Goal: Task Accomplishment & Management: Use online tool/utility

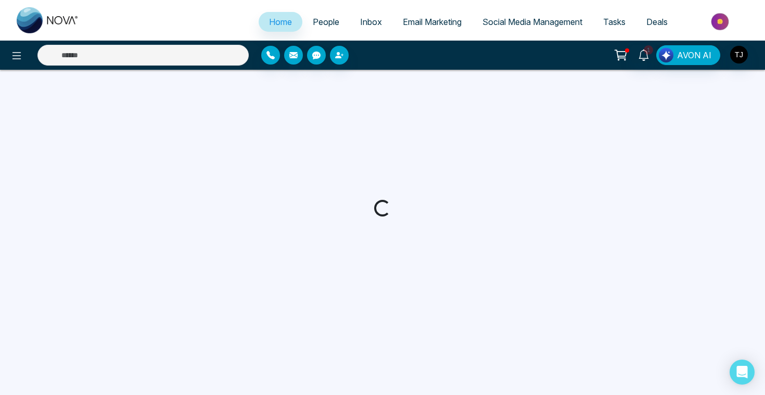
select select "*"
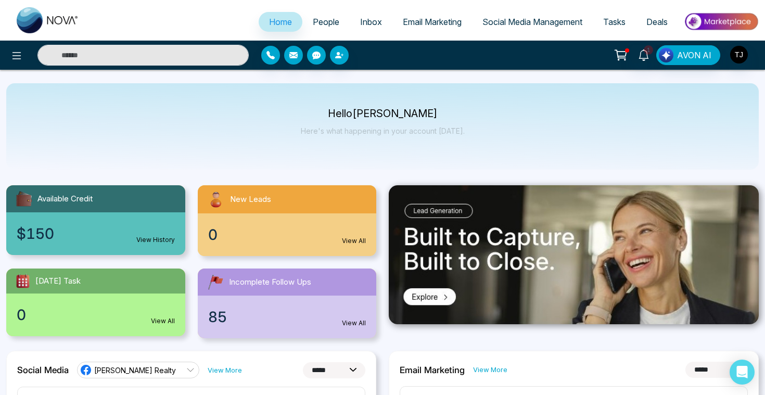
click at [712, 22] on img at bounding box center [720, 21] width 75 height 23
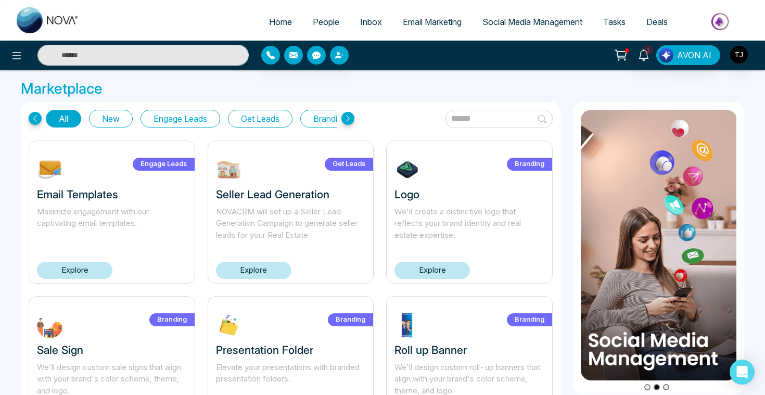
click at [260, 115] on button "Get Leads" at bounding box center [260, 119] width 65 height 18
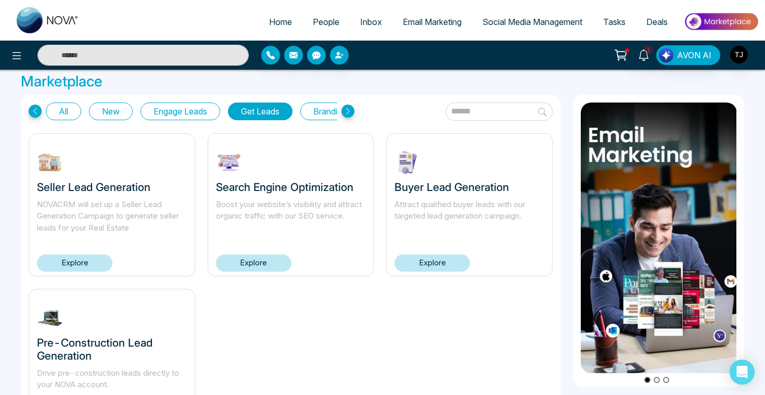
scroll to position [7, 0]
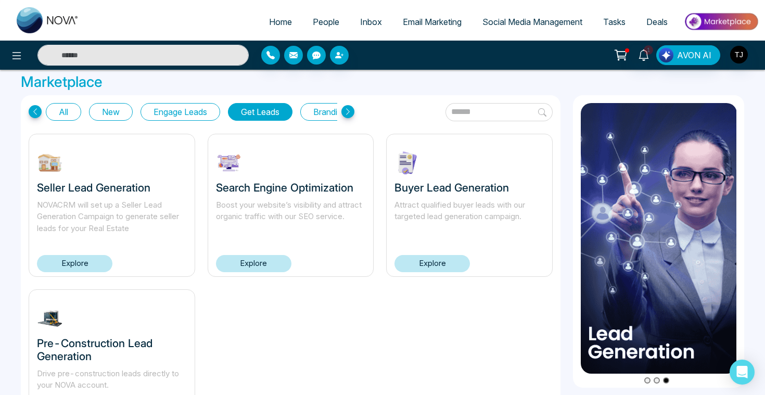
click at [280, 19] on span "Home" at bounding box center [280, 22] width 23 height 10
select select "*"
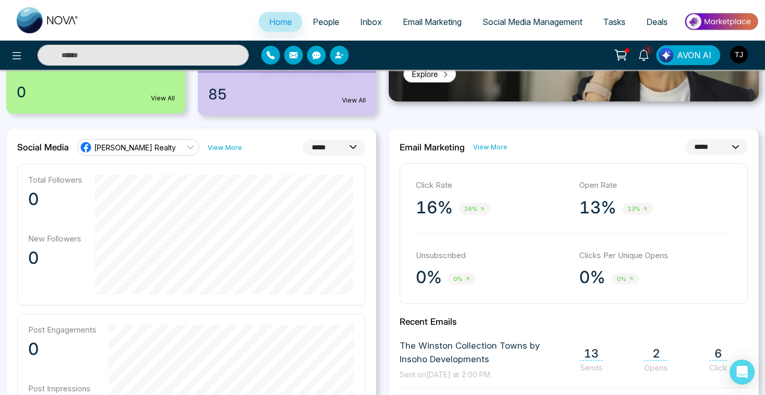
scroll to position [234, 0]
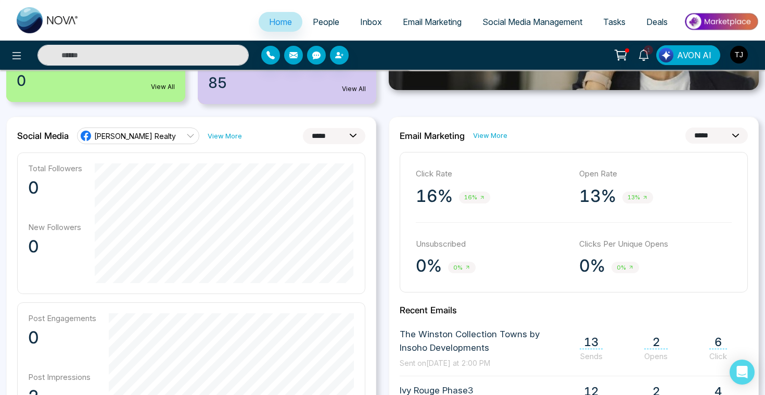
click at [309, 135] on select "**********" at bounding box center [334, 136] width 62 height 16
select select "**"
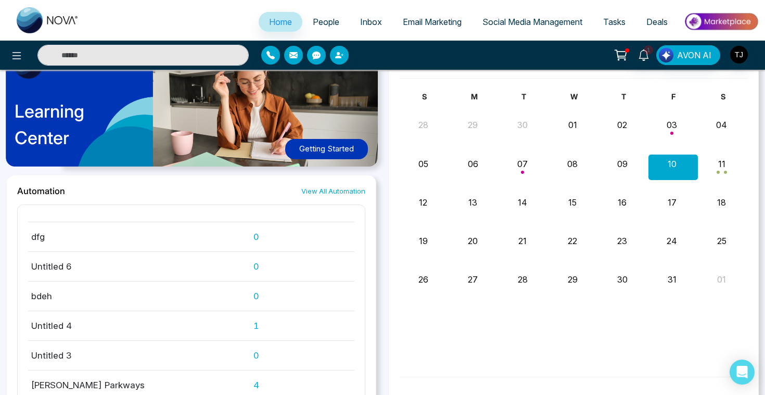
scroll to position [796, 0]
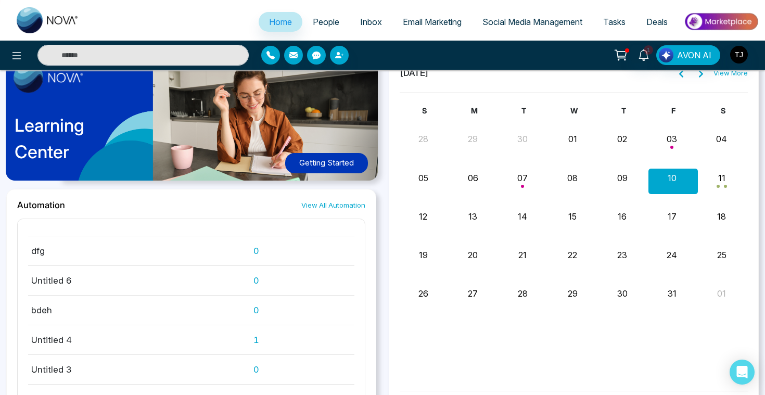
click at [319, 19] on span "People" at bounding box center [326, 22] width 27 height 10
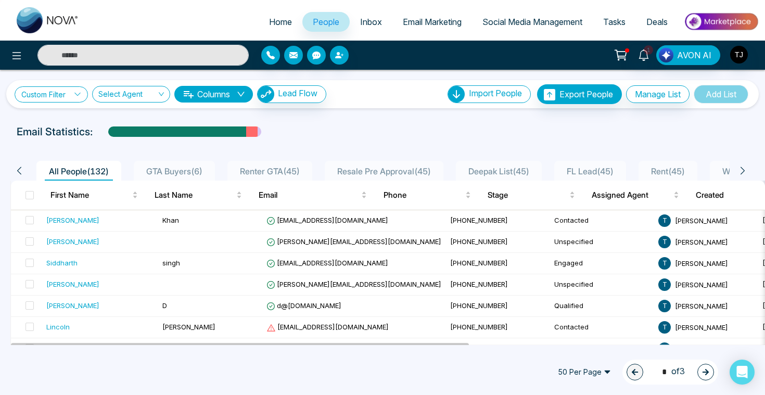
click at [72, 92] on link "Custom Filter" at bounding box center [51, 94] width 73 height 16
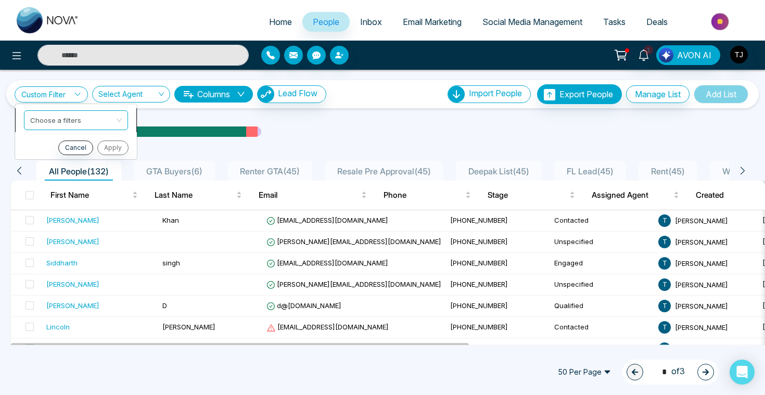
click at [70, 117] on input "search" at bounding box center [72, 119] width 84 height 16
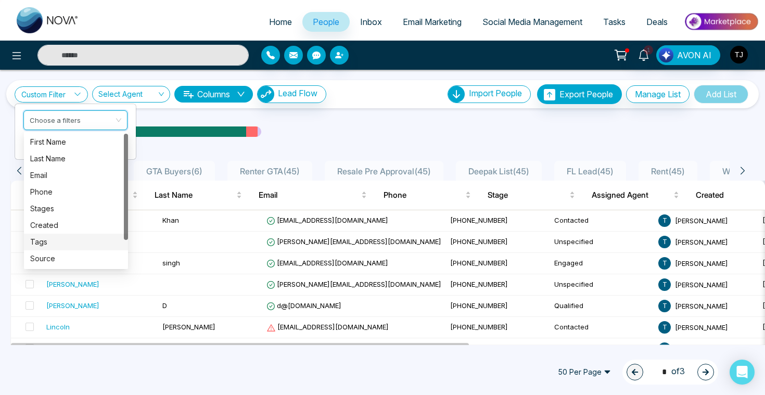
click at [66, 241] on div "Tags" at bounding box center [76, 241] width 92 height 11
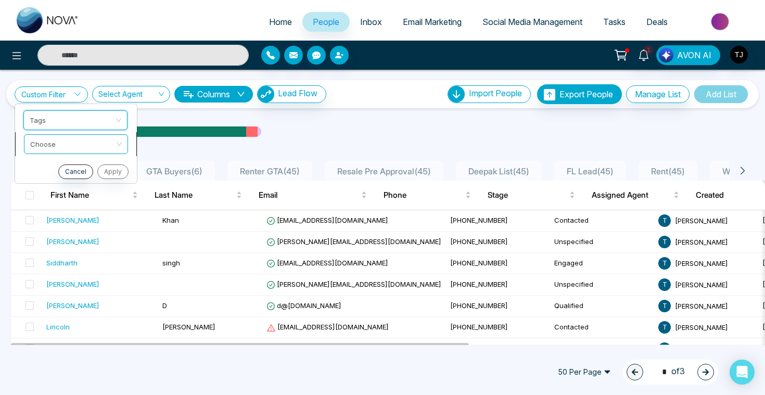
click at [85, 136] on input "search" at bounding box center [72, 143] width 84 height 16
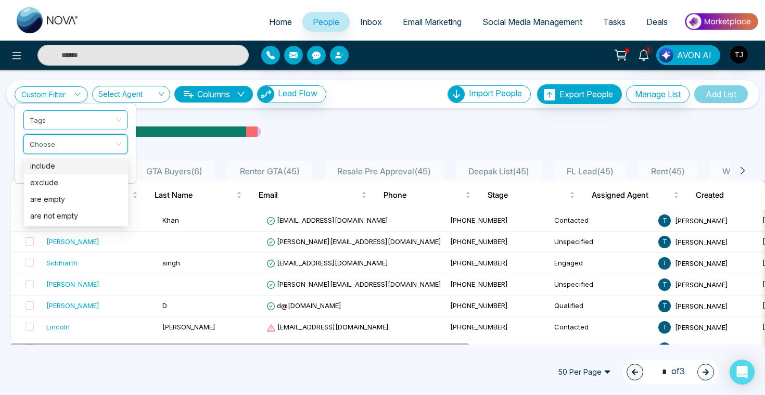
click at [83, 163] on div "include" at bounding box center [76, 165] width 92 height 11
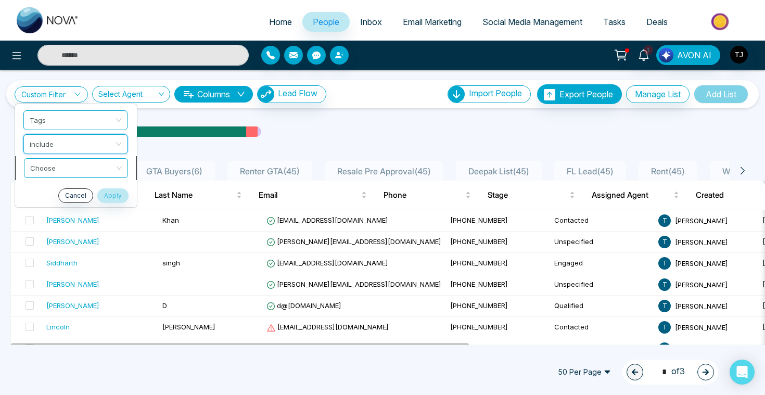
click at [85, 172] on input "search" at bounding box center [72, 167] width 84 height 16
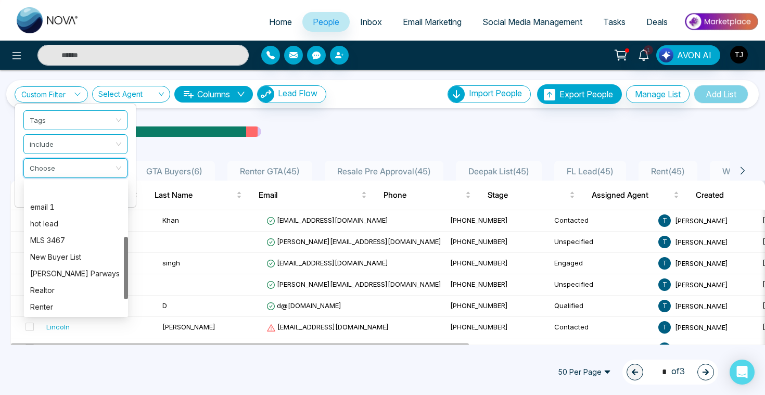
scroll to position [146, 0]
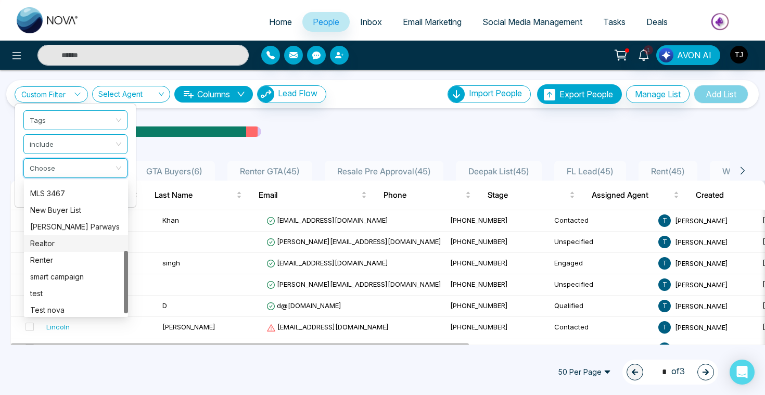
click at [66, 245] on div "Realtor" at bounding box center [76, 243] width 92 height 11
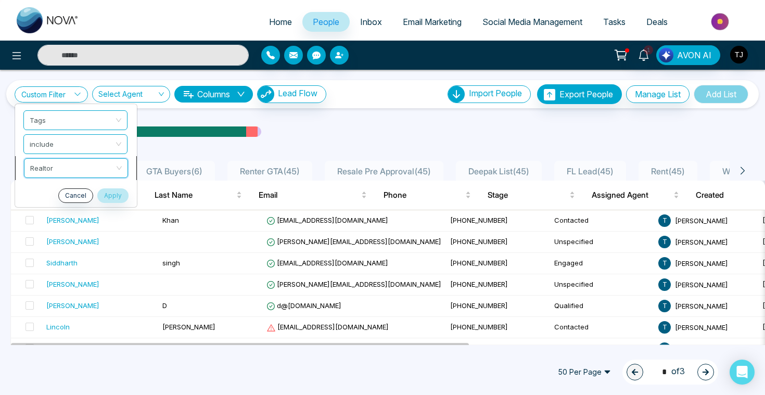
click at [69, 167] on span "Realtor" at bounding box center [76, 168] width 92 height 19
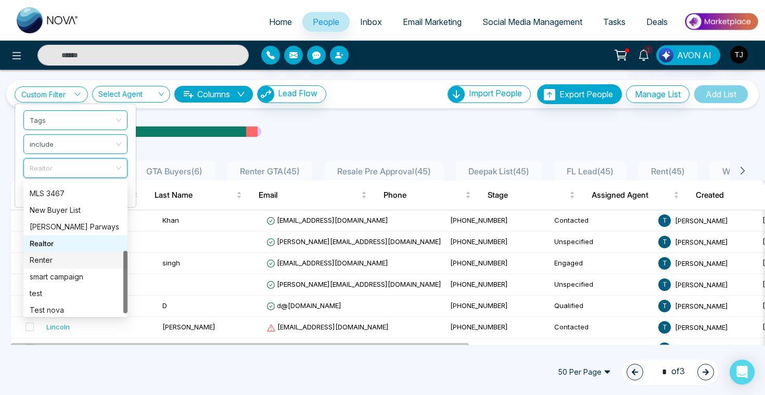
click at [60, 254] on div "Renter" at bounding box center [76, 259] width 92 height 11
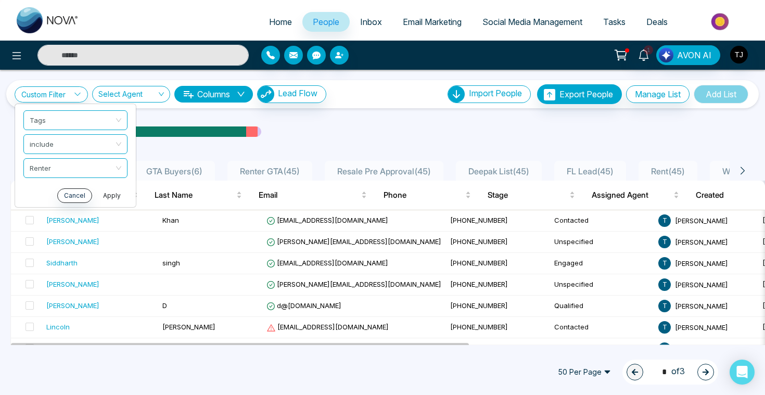
click at [105, 197] on button "Apply" at bounding box center [111, 195] width 31 height 15
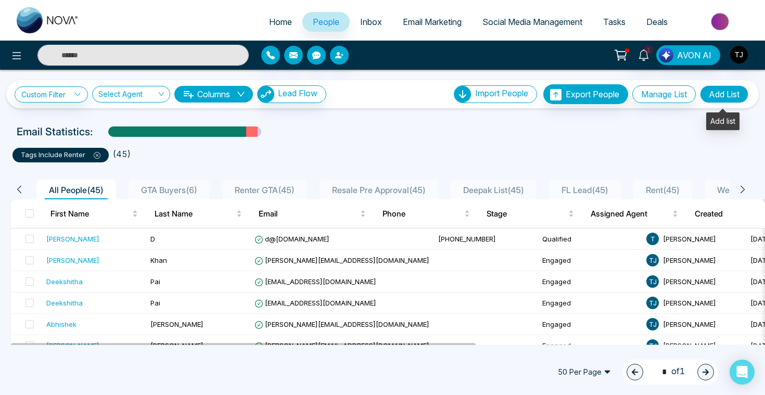
click at [731, 94] on button "Add List" at bounding box center [724, 94] width 48 height 18
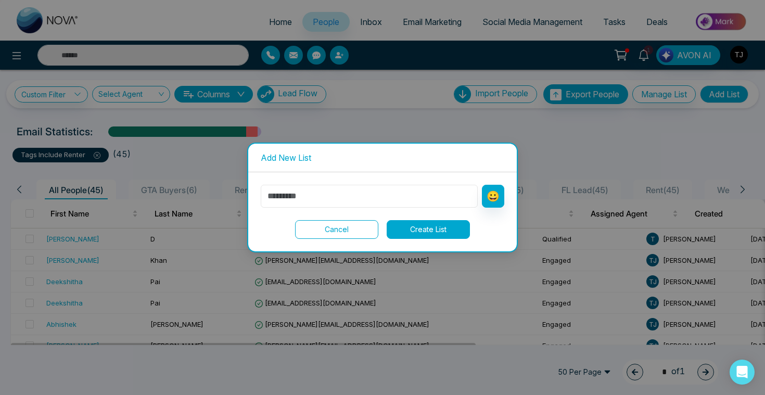
click at [418, 193] on input "text" at bounding box center [369, 196] width 217 height 23
type input "**********"
click at [442, 226] on button "Create List" at bounding box center [428, 229] width 83 height 19
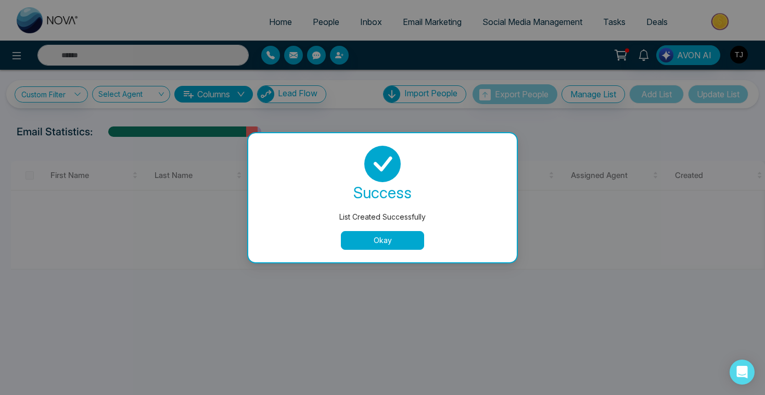
click at [401, 238] on button "Okay" at bounding box center [382, 240] width 83 height 19
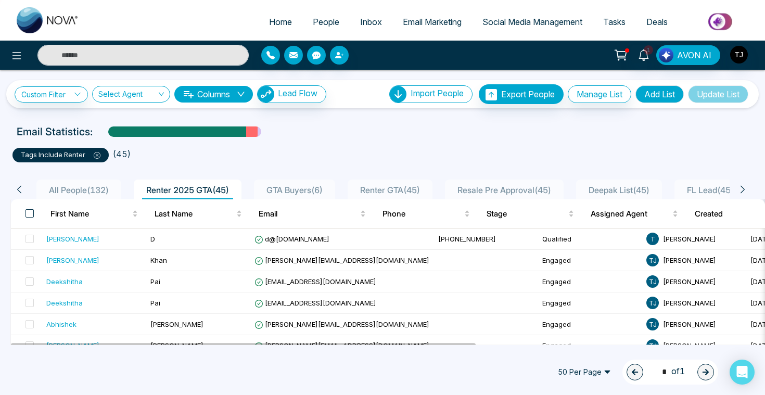
click at [28, 215] on span at bounding box center [30, 213] width 8 height 8
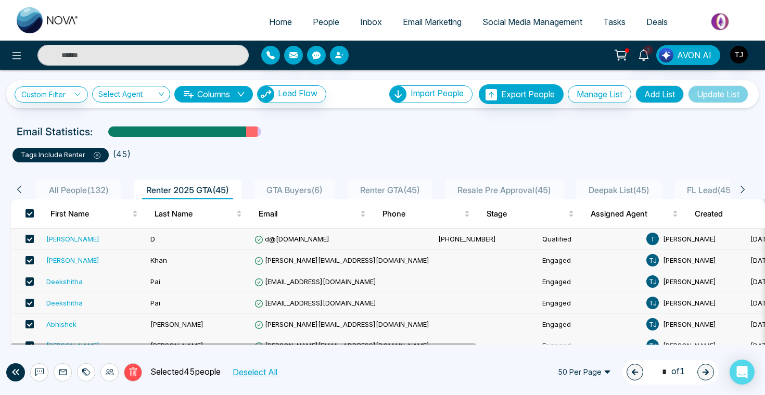
click at [33, 212] on span at bounding box center [30, 213] width 8 height 8
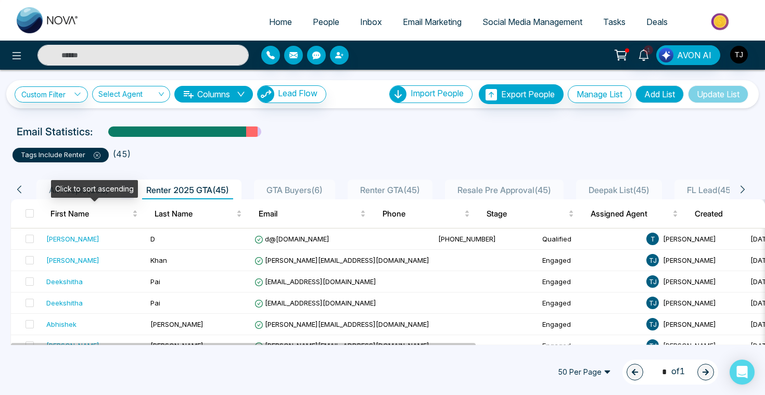
click at [52, 191] on div "Click to sort ascending" at bounding box center [94, 189] width 87 height 18
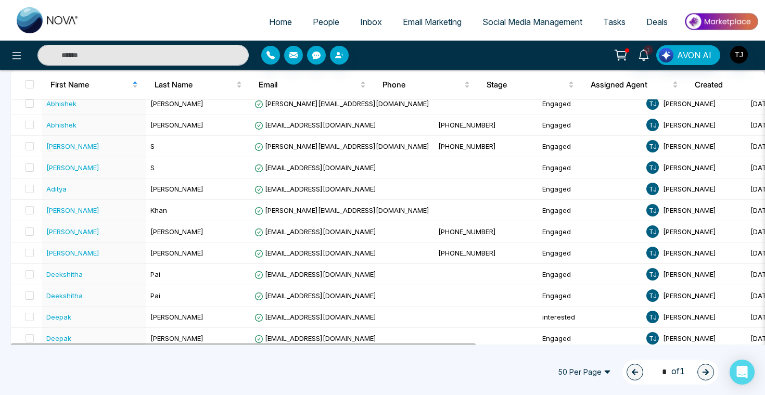
scroll to position [37, 0]
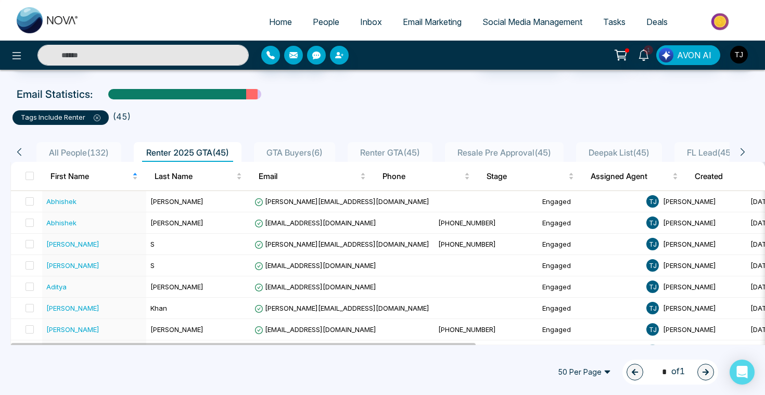
click at [91, 49] on input "text" at bounding box center [142, 55] width 211 height 21
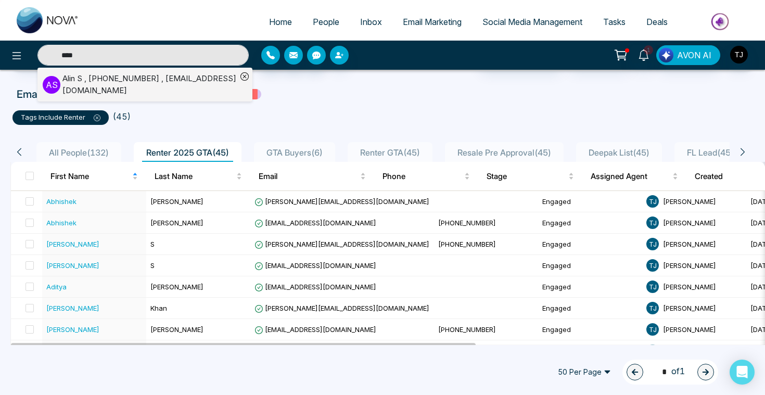
type input "****"
click at [104, 80] on div "[PERSON_NAME] , [PHONE_NUMBER] , [EMAIL_ADDRESS][DOMAIN_NAME]" at bounding box center [149, 84] width 174 height 23
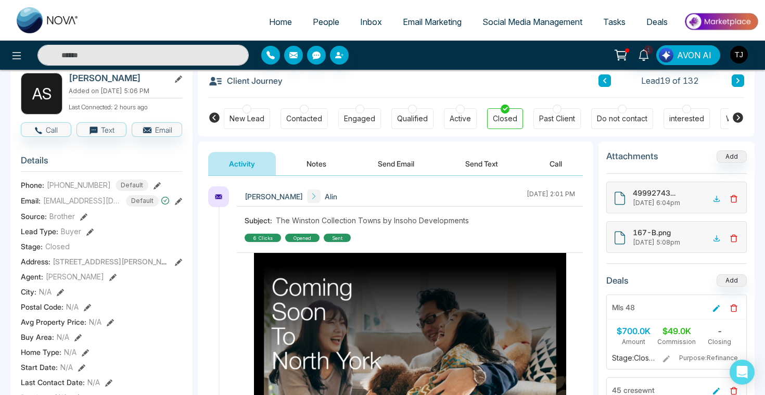
click at [320, 163] on button "Notes" at bounding box center [316, 163] width 61 height 23
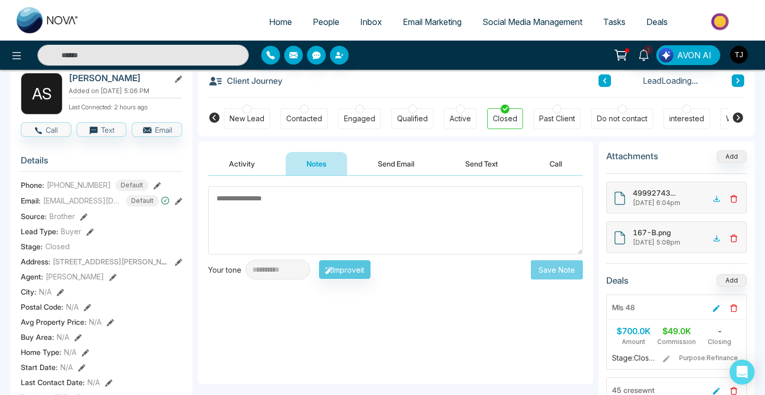
click at [388, 164] on button "Send Email" at bounding box center [396, 163] width 78 height 23
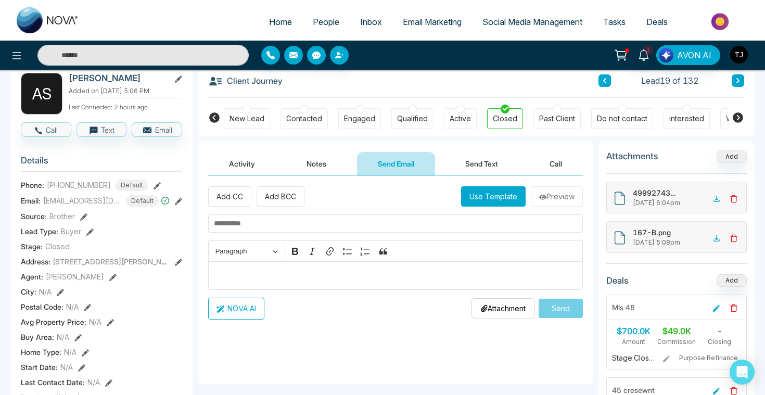
click at [485, 162] on button "Send Text" at bounding box center [481, 163] width 74 height 23
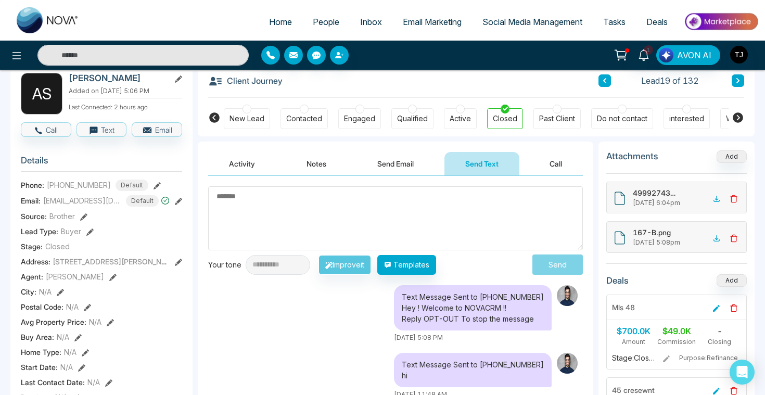
drag, startPoint x: 325, startPoint y: 171, endPoint x: 267, endPoint y: 169, distance: 57.8
click at [267, 169] on div "Activity Notes Send Email Send Text Call" at bounding box center [395, 164] width 375 height 24
click at [235, 161] on button "Activity" at bounding box center [242, 163] width 68 height 23
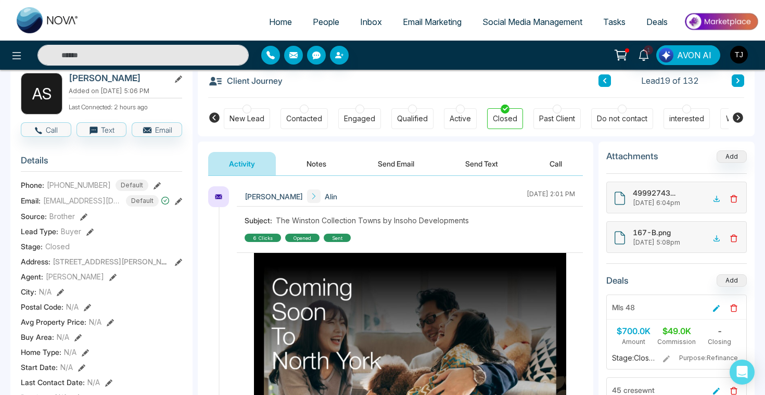
click at [319, 169] on button "Notes" at bounding box center [316, 163] width 61 height 23
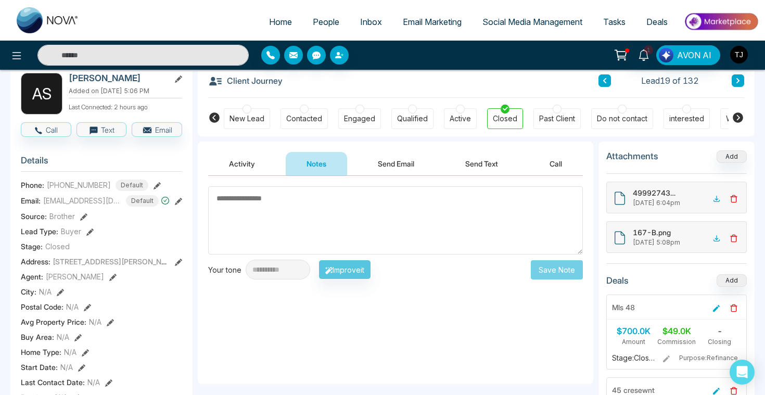
click at [392, 164] on button "Send Email" at bounding box center [396, 163] width 78 height 23
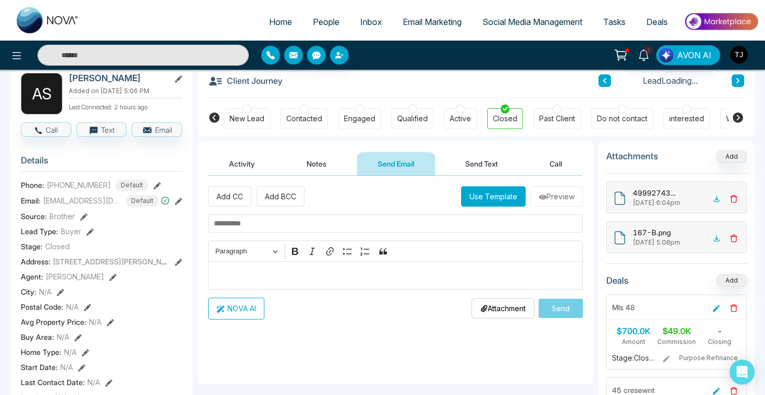
click at [256, 276] on p "Editor editing area: main" at bounding box center [396, 275] width 364 height 12
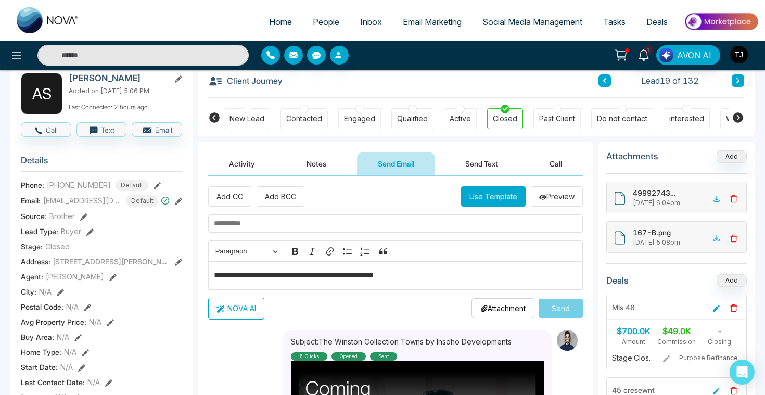
type textarea "**********"
click at [235, 313] on button "NOVA AI" at bounding box center [236, 309] width 56 height 22
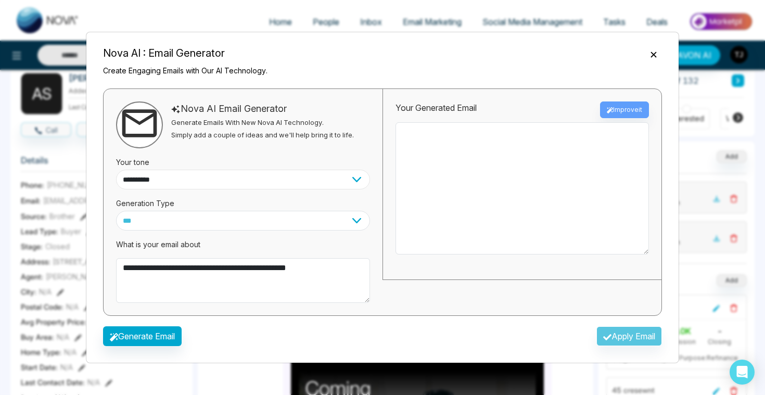
click at [182, 173] on select "**********" at bounding box center [243, 180] width 254 height 20
select select "*******"
click at [146, 336] on button "Generate Email" at bounding box center [142, 336] width 79 height 20
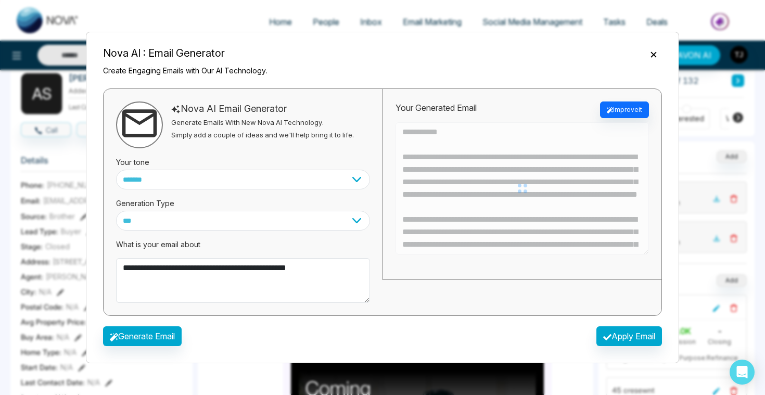
type textarea "**********"
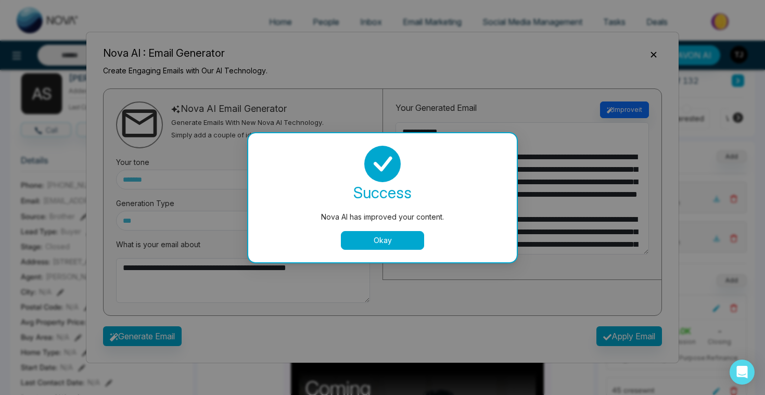
click at [410, 247] on button "Okay" at bounding box center [382, 240] width 83 height 19
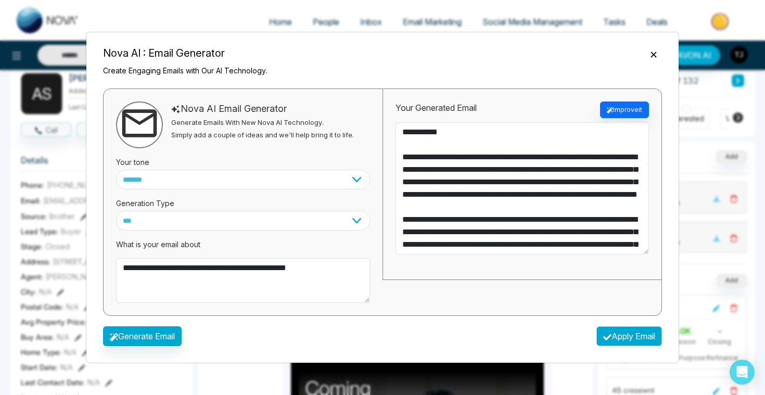
click at [625, 333] on button "Apply Email" at bounding box center [629, 336] width 66 height 20
type textarea "**********"
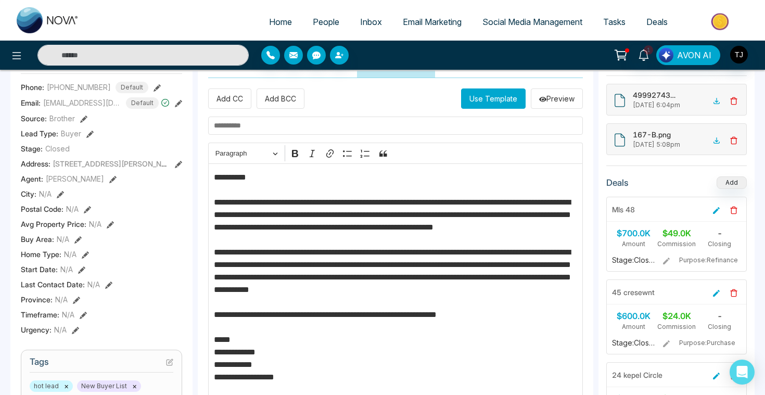
scroll to position [152, 0]
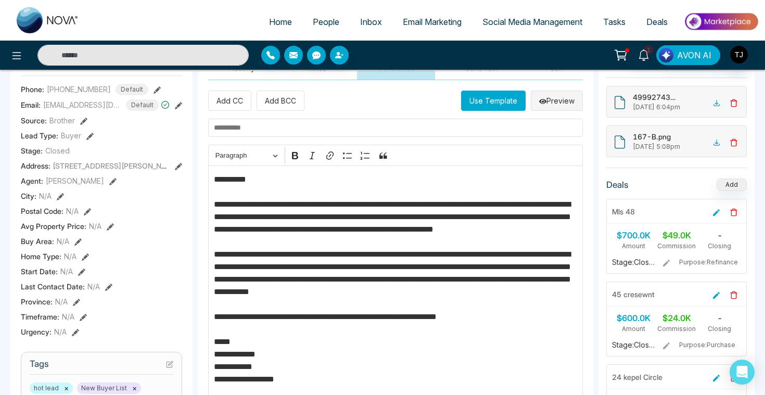
click at [557, 100] on button "Preview" at bounding box center [557, 101] width 52 height 20
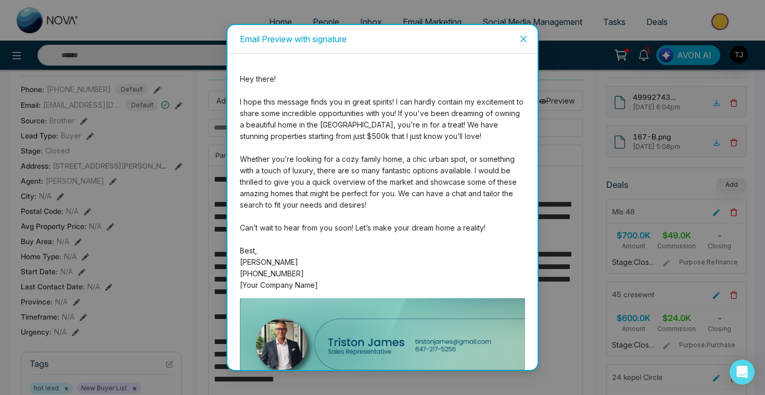
click at [524, 34] on span "Close" at bounding box center [523, 39] width 28 height 28
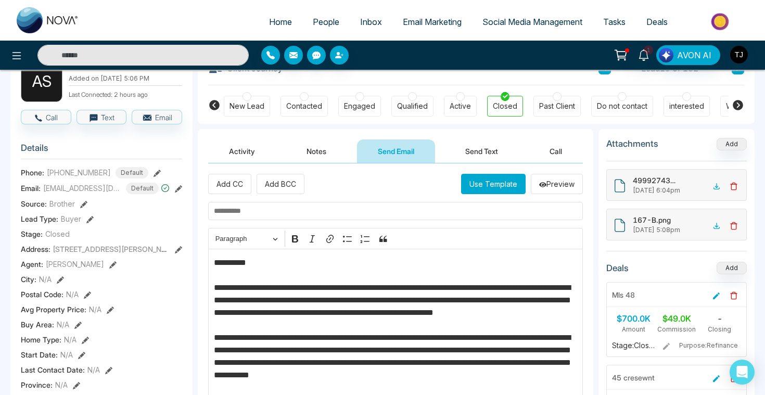
scroll to position [0, 0]
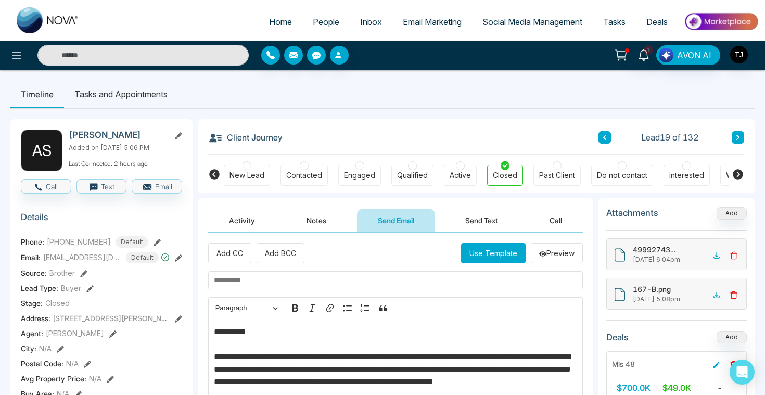
click at [506, 21] on span "Social Media Management" at bounding box center [532, 22] width 100 height 10
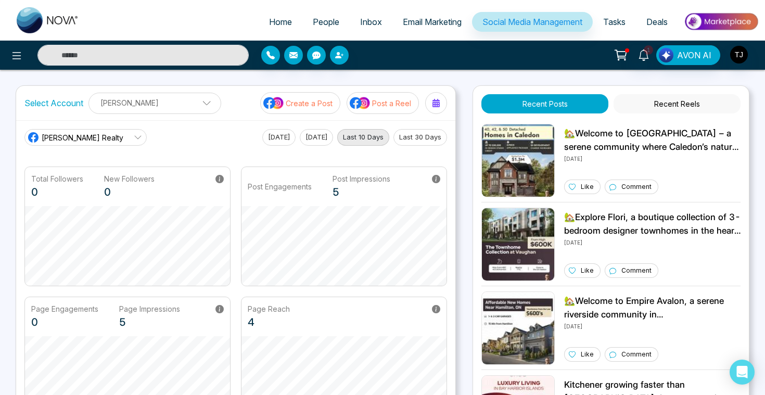
click at [87, 138] on span "[PERSON_NAME] Realty" at bounding box center [83, 137] width 82 height 11
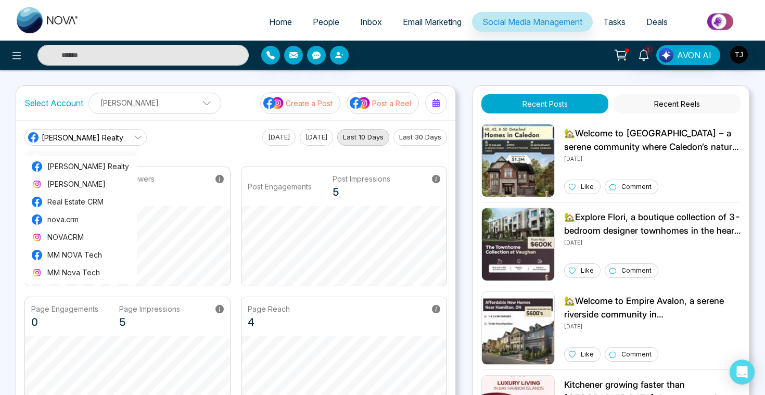
click at [256, 160] on main "[PERSON_NAME] Realty [PERSON_NAME] Realty [PERSON_NAME] Real Estate CRM nova.cr…" at bounding box center [235, 272] width 423 height 287
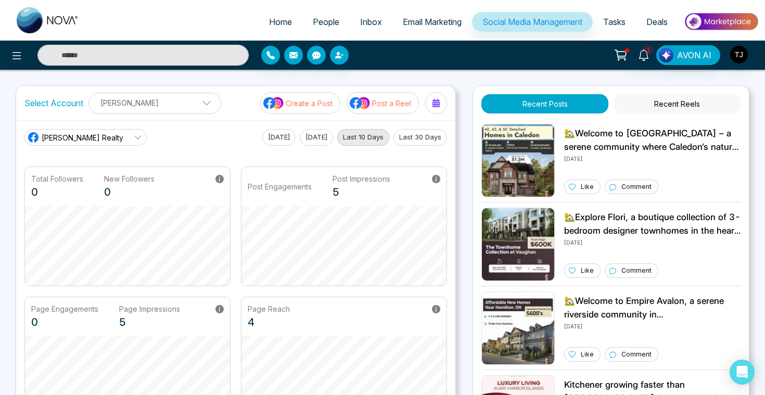
click at [292, 107] on p "Create a Post" at bounding box center [309, 103] width 47 height 11
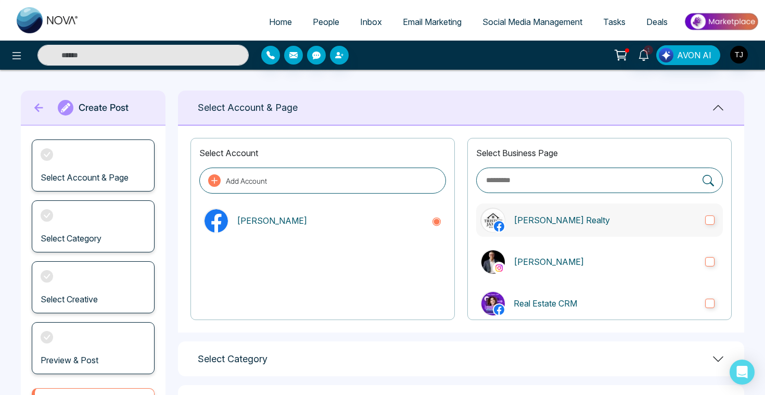
click at [517, 219] on p "[PERSON_NAME] Realty" at bounding box center [605, 220] width 183 height 12
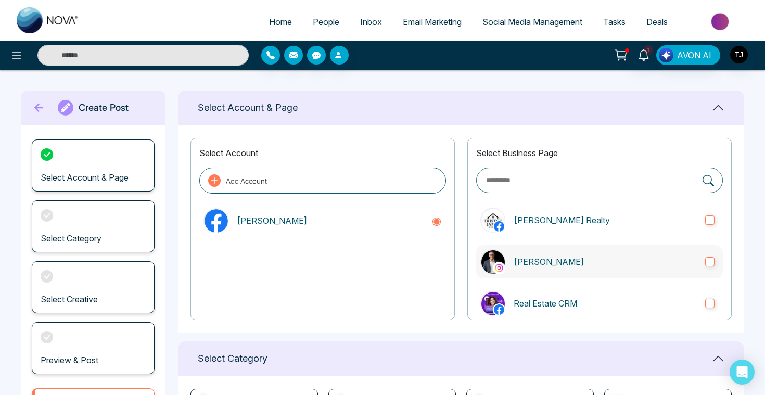
click at [545, 270] on label "[PERSON_NAME]" at bounding box center [599, 261] width 247 height 33
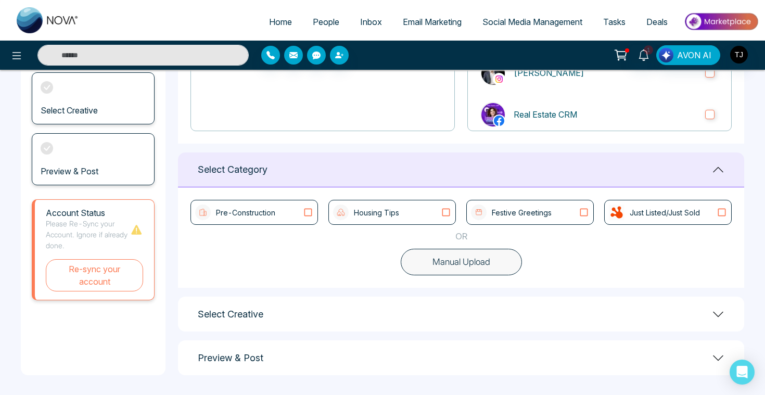
click at [436, 274] on div "Pre-Construction Housing Tips Festive Greetings Just Listed/Just Sold OR Manual…" at bounding box center [461, 237] width 566 height 100
click at [437, 262] on button "Manual Upload" at bounding box center [461, 262] width 121 height 27
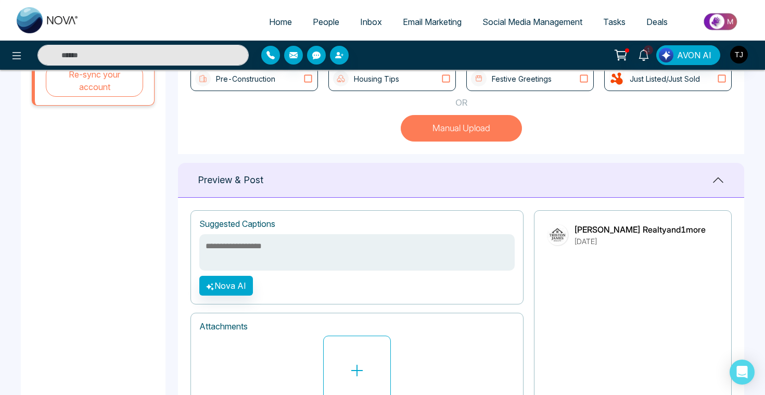
scroll to position [400, 0]
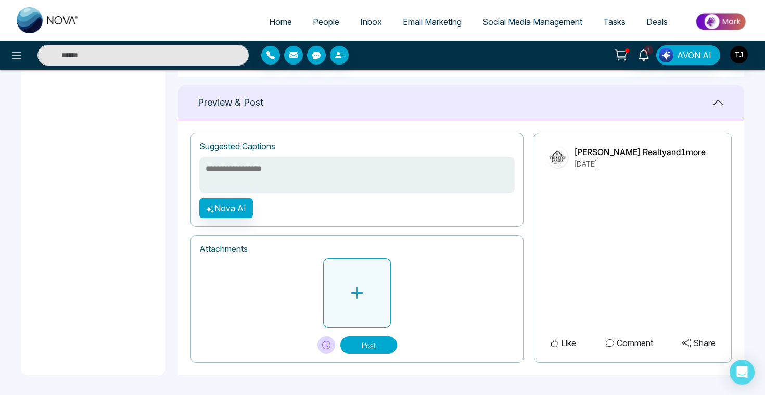
click at [354, 290] on icon at bounding box center [357, 293] width 16 height 16
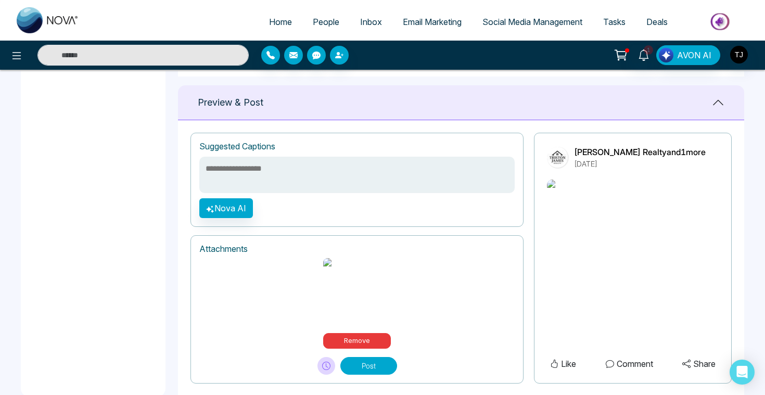
click at [374, 177] on textarea at bounding box center [356, 175] width 315 height 36
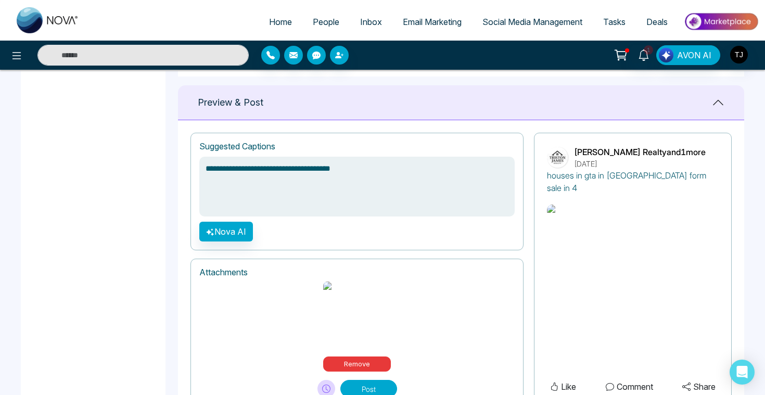
type textarea "**********"
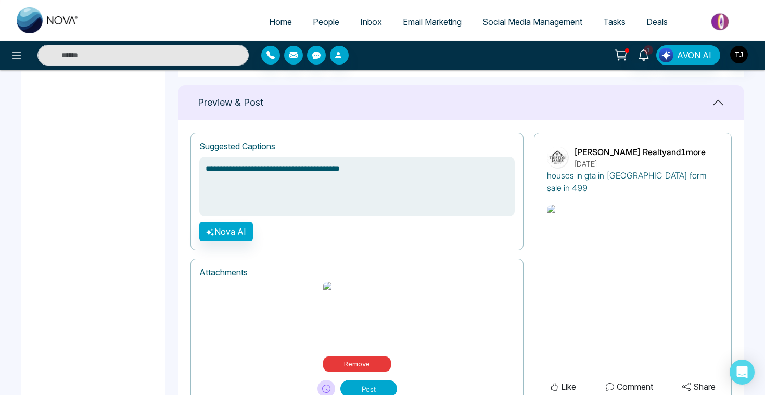
type textarea "**********"
click at [231, 230] on button "Nova AI" at bounding box center [226, 232] width 54 height 20
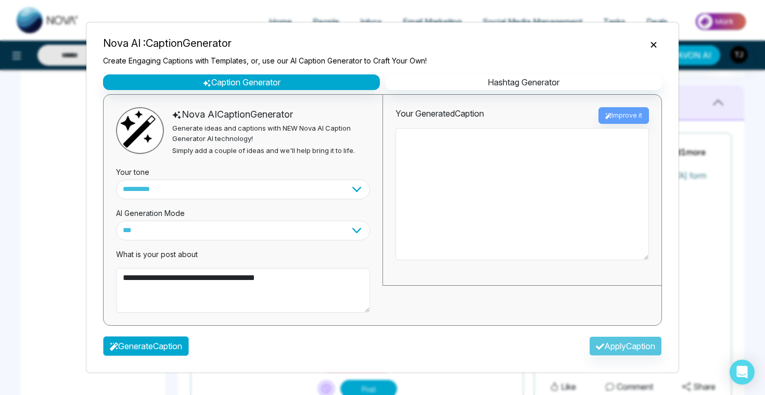
click at [164, 350] on button "Generate Caption" at bounding box center [146, 346] width 86 height 20
type textarea "**********"
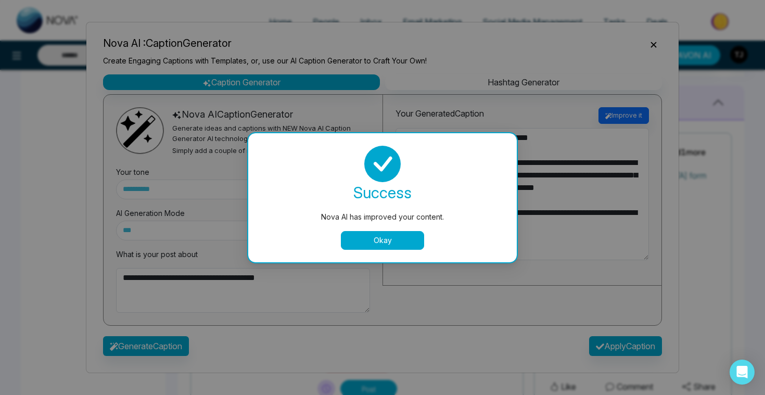
click at [403, 226] on div "success Nova AI has improved your content. Okay" at bounding box center [383, 198] width 244 height 104
click at [403, 234] on button "Okay" at bounding box center [382, 240] width 83 height 19
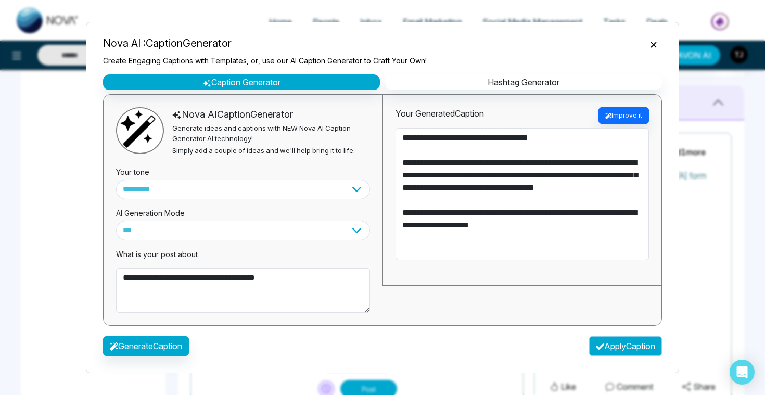
click at [601, 345] on button "Apply Caption" at bounding box center [625, 346] width 73 height 20
type textarea "**********"
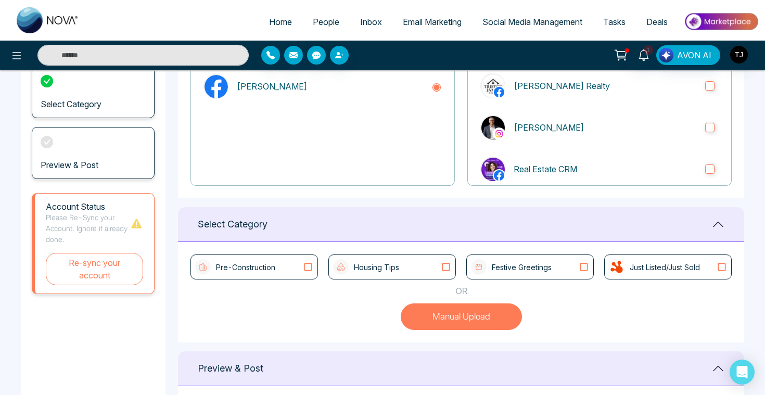
scroll to position [135, 0]
click at [511, 269] on p "Festive Greetings" at bounding box center [522, 266] width 60 height 11
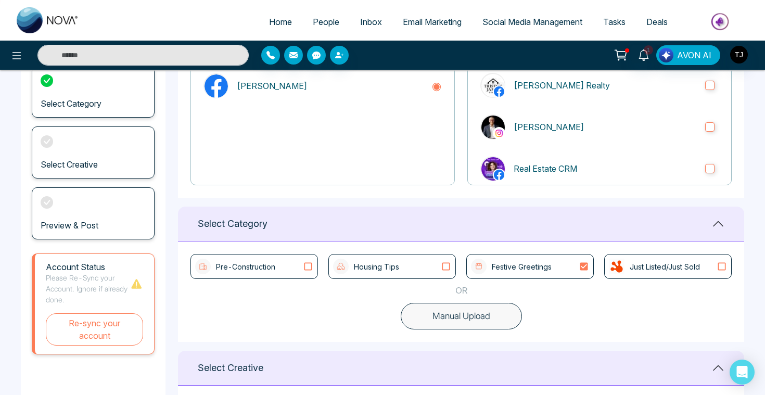
click at [412, 261] on div "Housing Tips" at bounding box center [392, 267] width 118 height 16
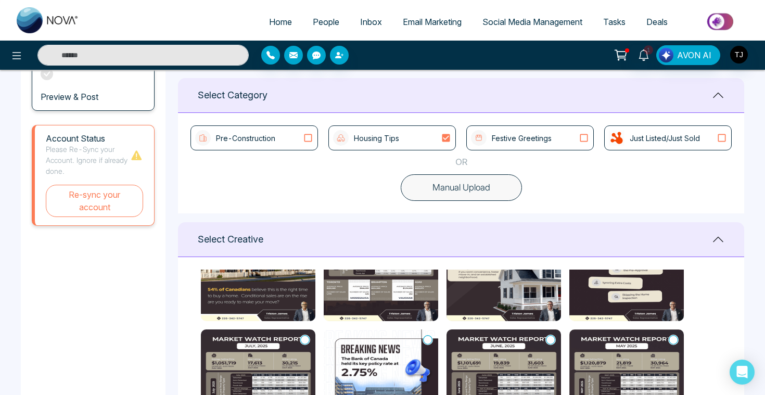
scroll to position [262, 0]
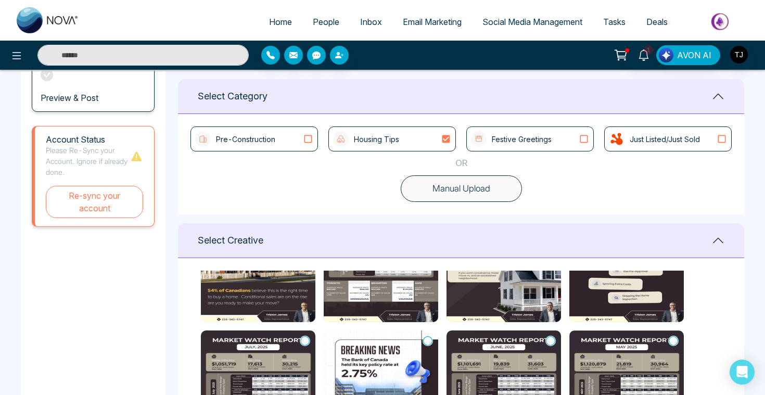
click at [305, 139] on icon at bounding box center [308, 139] width 14 height 10
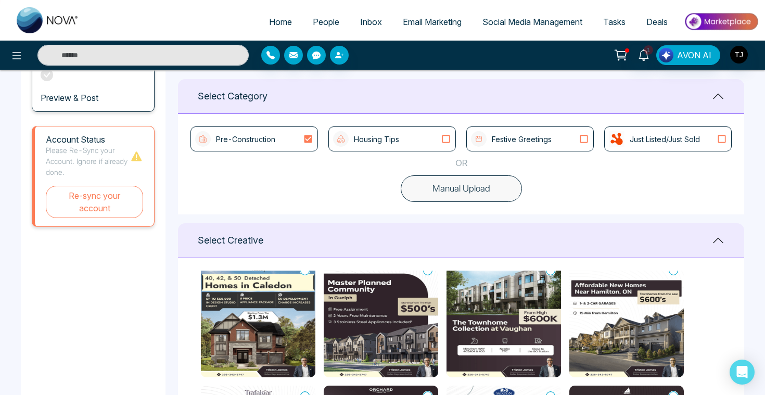
scroll to position [0, 0]
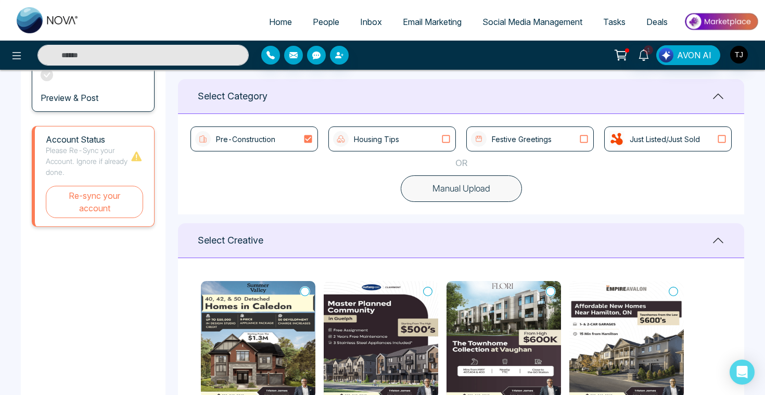
click at [303, 289] on icon at bounding box center [304, 291] width 9 height 10
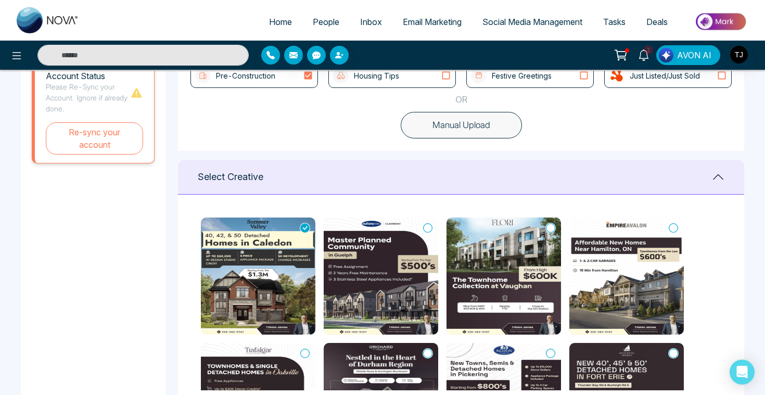
scroll to position [320, 0]
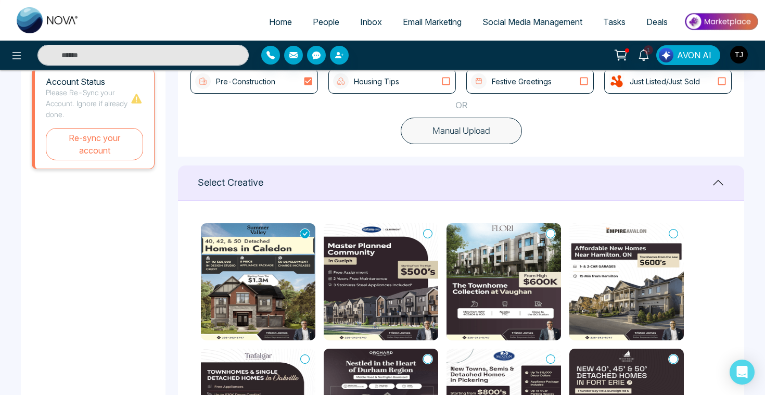
type textarea "**********"
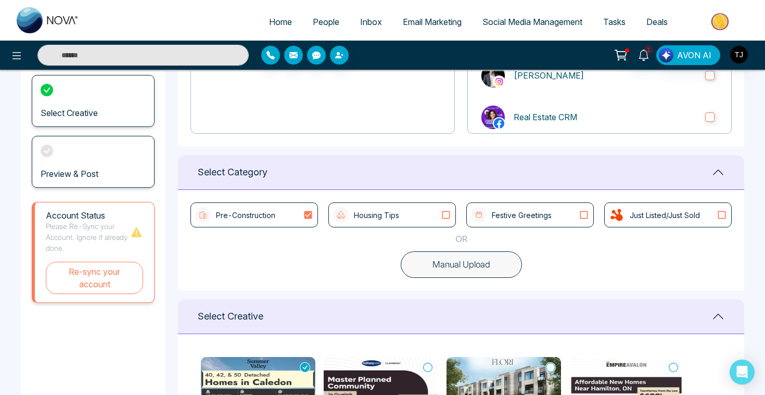
scroll to position [0, 0]
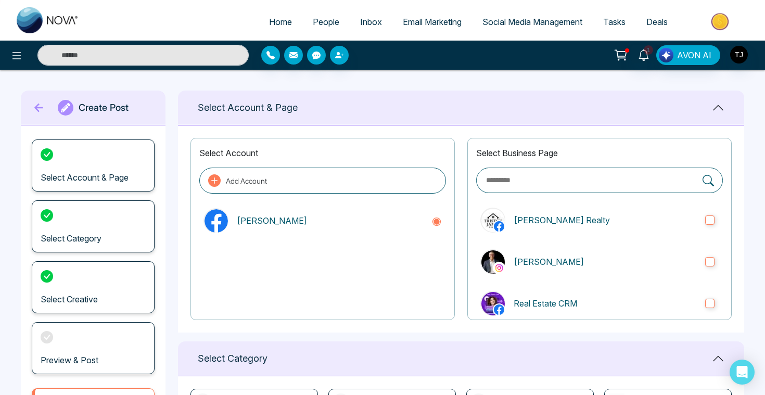
click at [507, 23] on span "Social Media Management" at bounding box center [532, 22] width 100 height 10
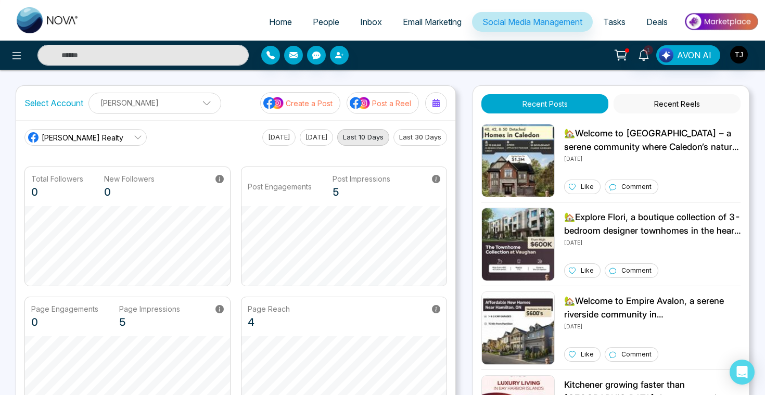
click at [381, 104] on p "Post a Reel" at bounding box center [391, 103] width 39 height 11
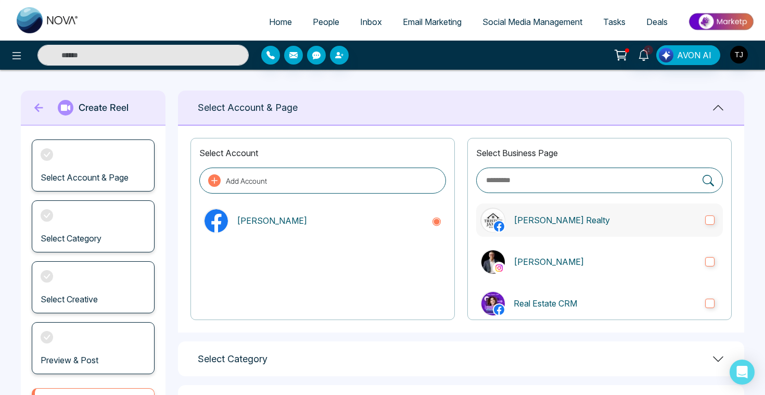
click at [553, 233] on label "[PERSON_NAME] Realty" at bounding box center [599, 219] width 247 height 33
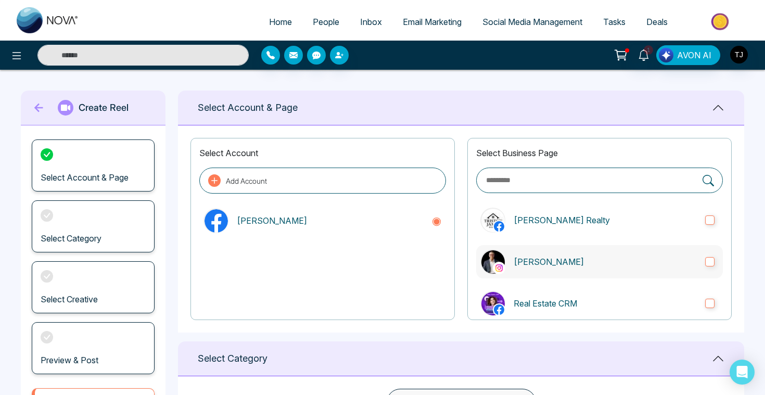
click at [539, 256] on p "[PERSON_NAME]" at bounding box center [605, 262] width 183 height 12
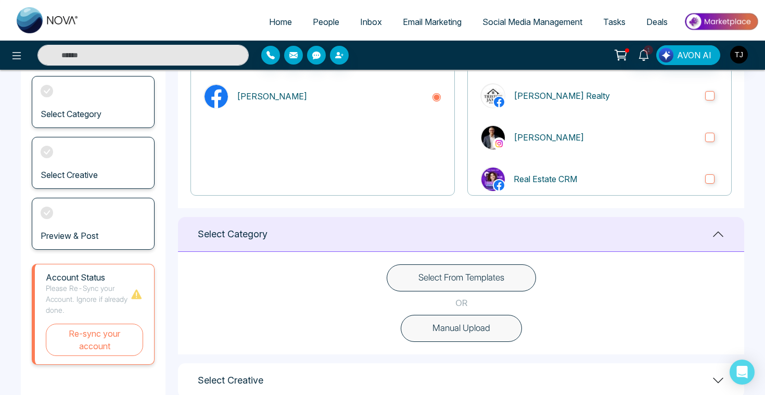
scroll to position [144, 0]
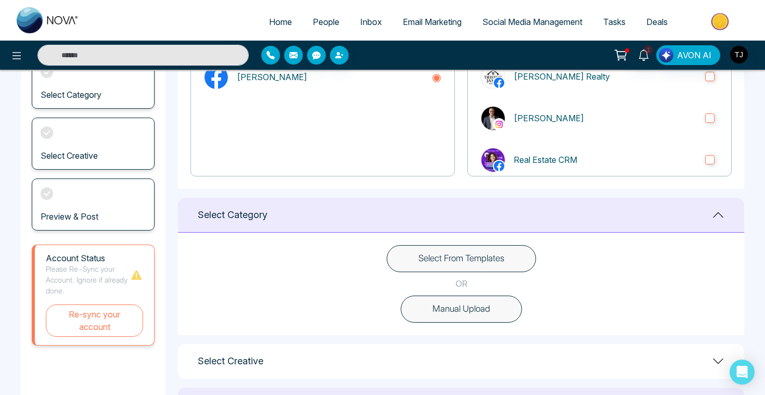
click at [436, 265] on button "Select From Templates" at bounding box center [461, 258] width 149 height 27
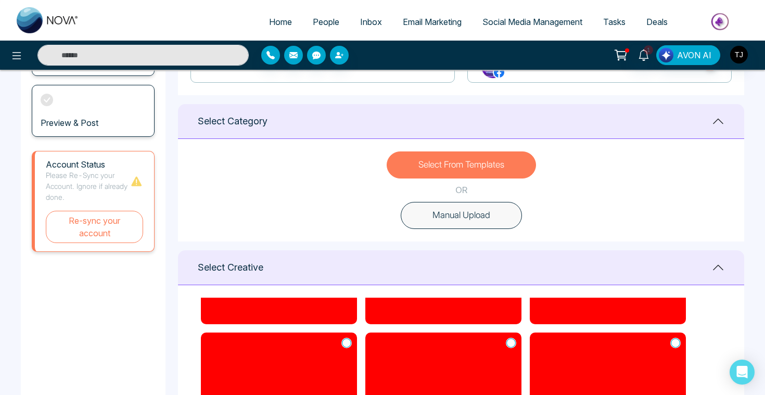
scroll to position [237, 0]
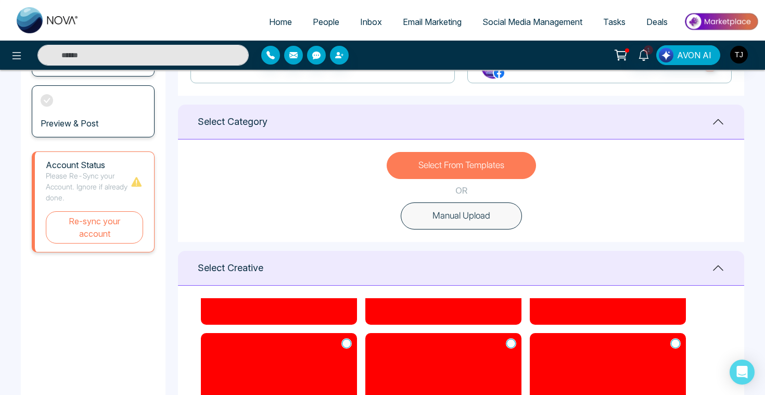
click at [451, 220] on button "Manual Upload" at bounding box center [461, 215] width 121 height 27
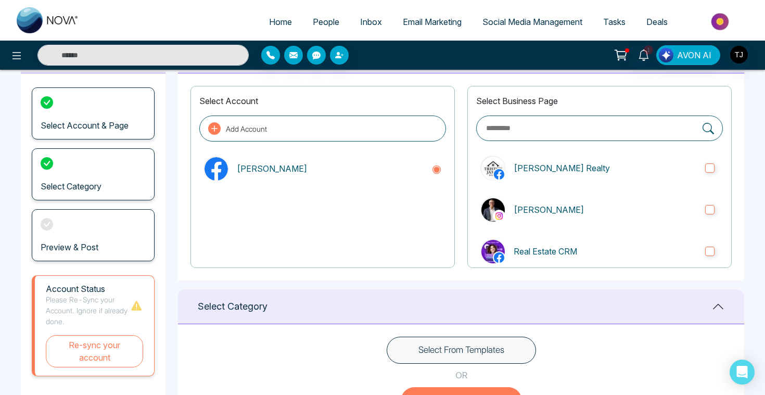
scroll to position [0, 0]
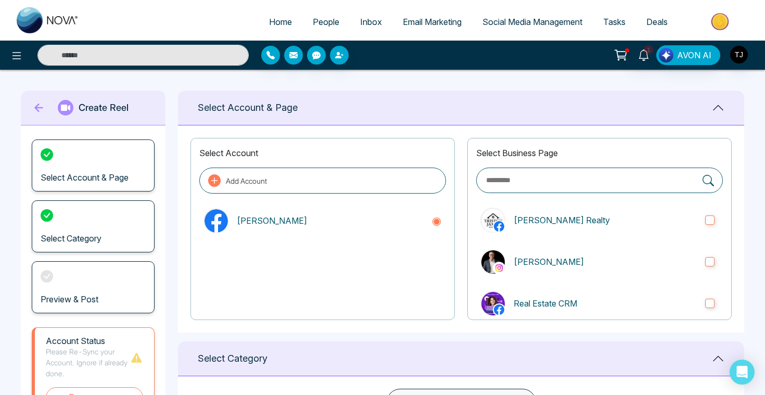
click at [328, 23] on span "People" at bounding box center [326, 22] width 27 height 10
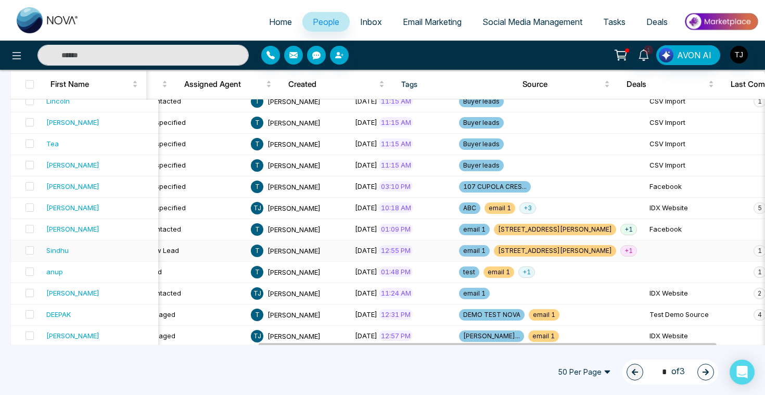
scroll to position [235, 0]
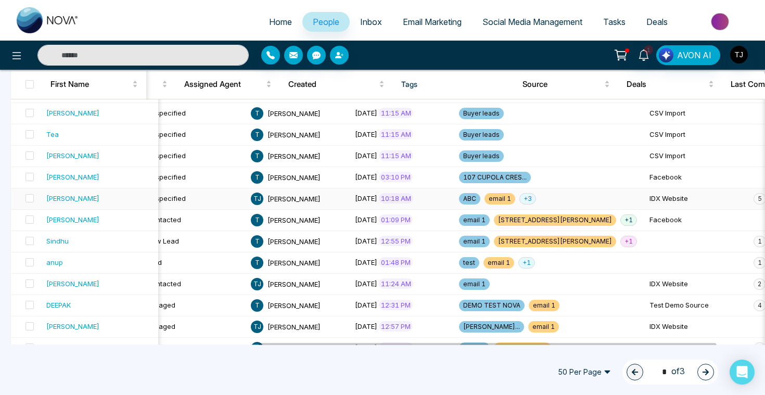
click at [645, 203] on td "IDX Website" at bounding box center [697, 198] width 104 height 21
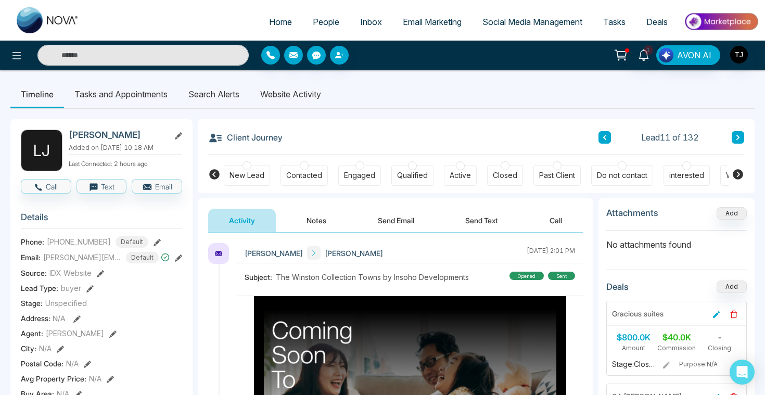
click at [314, 91] on li "Website Activity" at bounding box center [291, 94] width 82 height 28
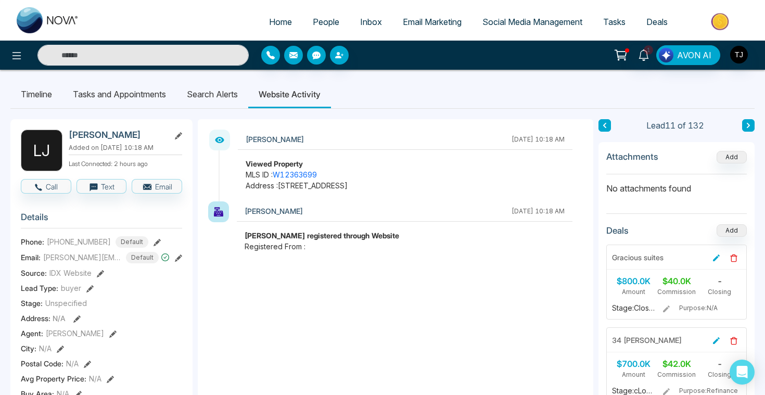
click at [223, 97] on li "Search Alerts" at bounding box center [212, 94] width 72 height 28
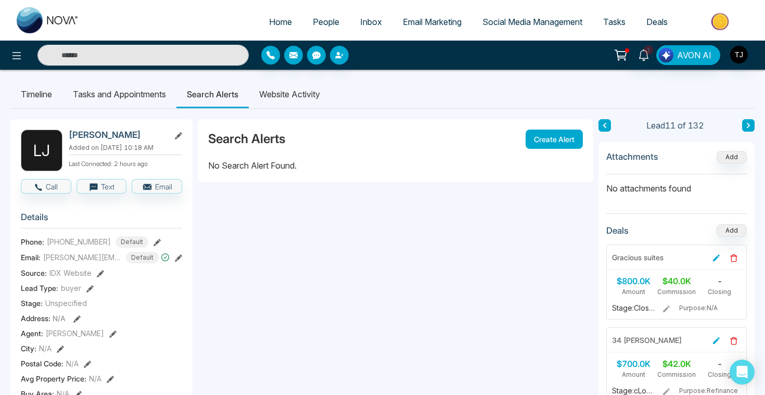
click at [532, 137] on button "Create Alert" at bounding box center [554, 139] width 57 height 19
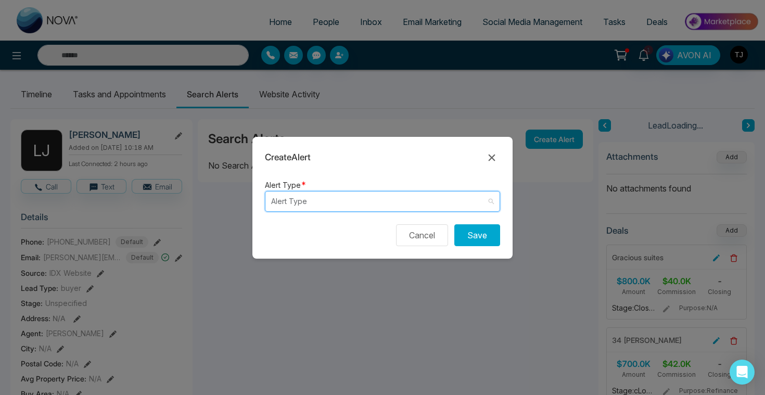
click at [333, 208] on input "search" at bounding box center [378, 202] width 215 height 20
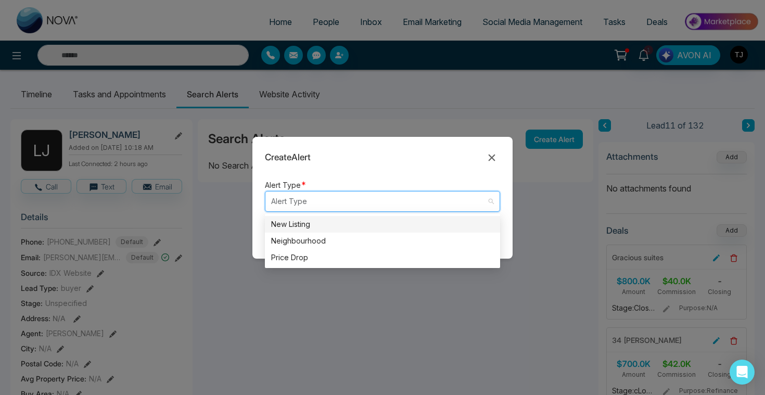
click at [327, 225] on div "New Listing" at bounding box center [382, 224] width 223 height 11
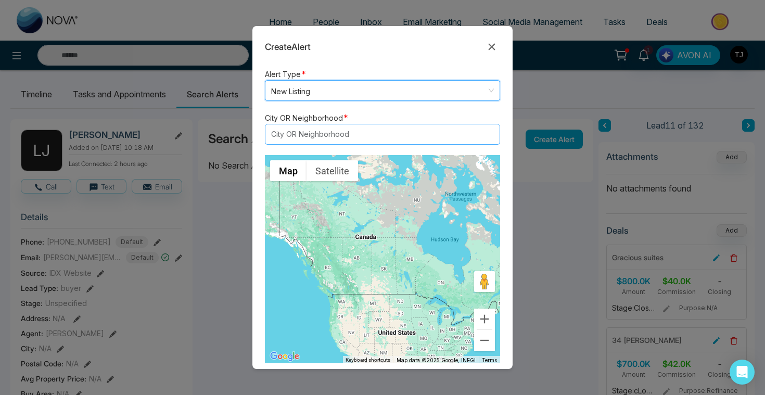
scroll to position [304, 0]
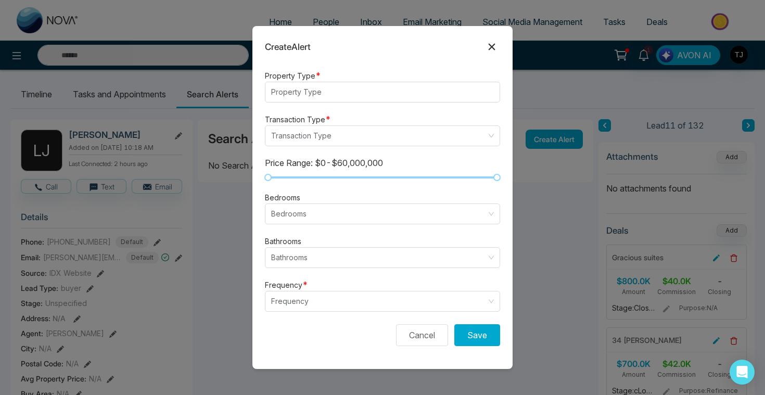
click at [493, 47] on icon at bounding box center [492, 47] width 12 height 12
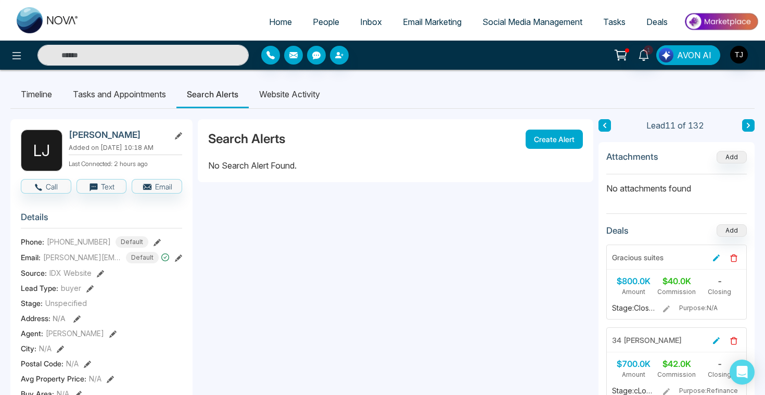
click at [697, 54] on span "AVON AI" at bounding box center [694, 55] width 34 height 12
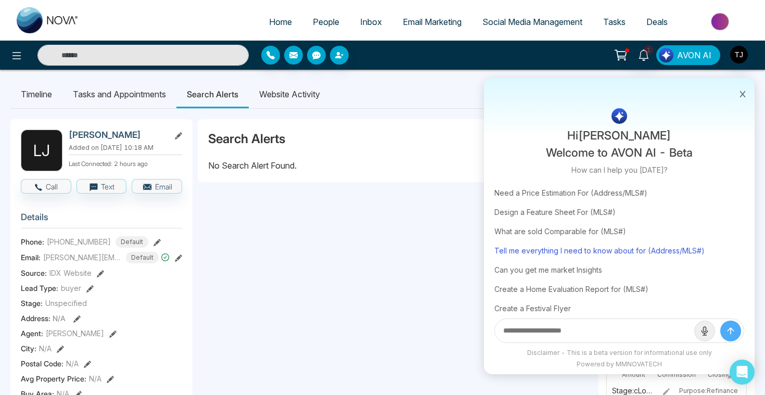
scroll to position [52, 0]
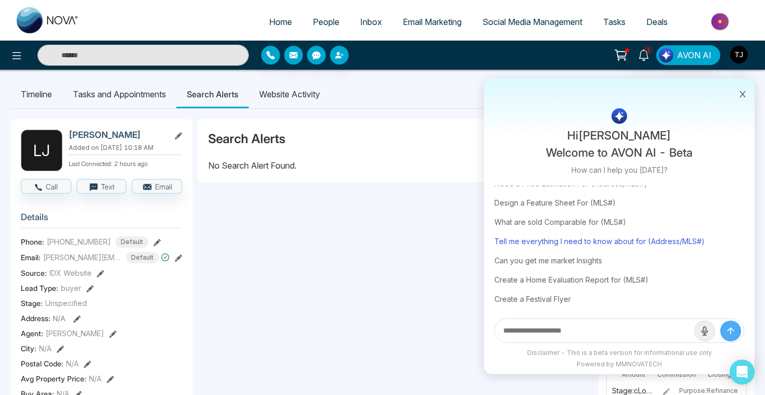
click at [598, 244] on div "Tell me everything I need to know about for (Address/MLS#)" at bounding box center [619, 241] width 250 height 19
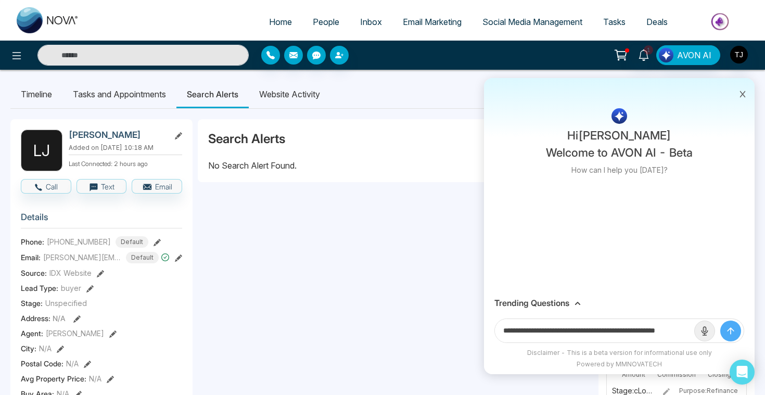
scroll to position [0, 0]
drag, startPoint x: 653, startPoint y: 331, endPoint x: 742, endPoint y: 330, distance: 89.0
click at [742, 330] on form "**********" at bounding box center [619, 331] width 250 height 24
drag, startPoint x: 655, startPoint y: 330, endPoint x: 693, endPoint y: 331, distance: 38.0
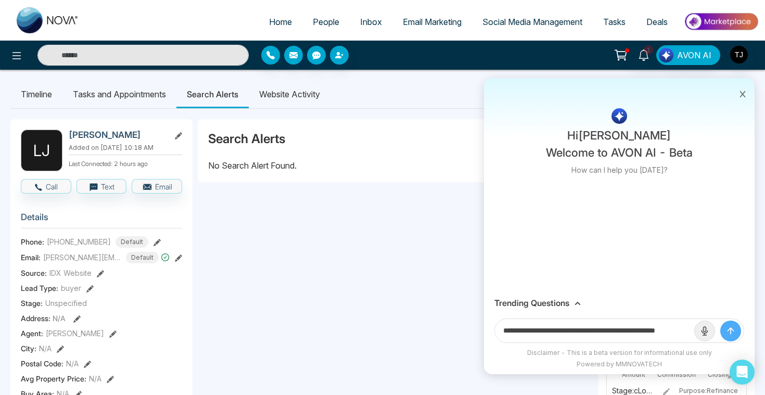
click at [693, 331] on input "**********" at bounding box center [594, 330] width 199 height 23
paste input "**********"
type input "**********"
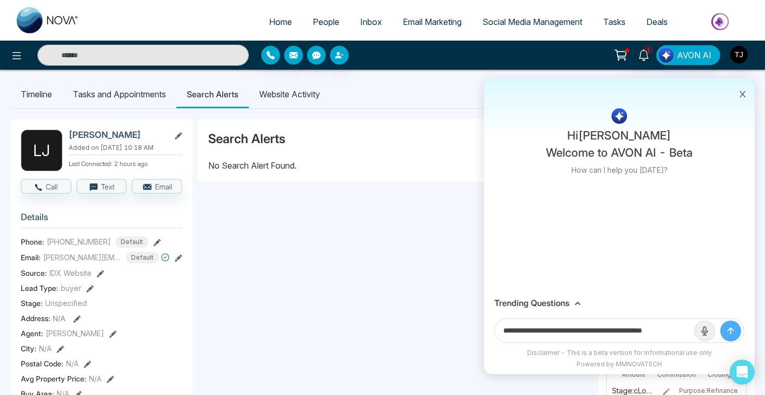
click at [720, 321] on button "submit" at bounding box center [730, 331] width 21 height 21
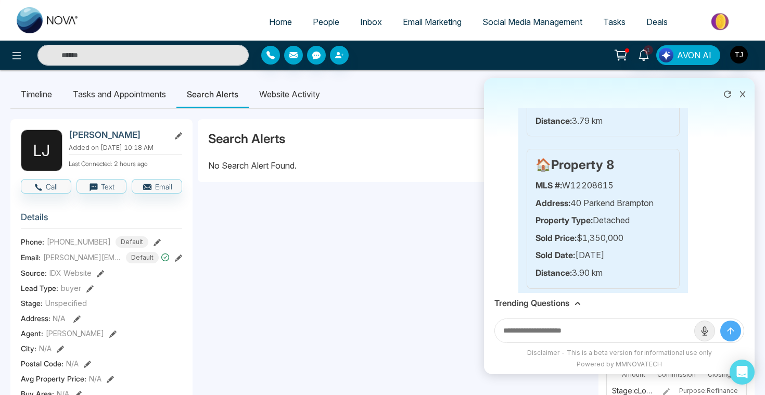
scroll to position [1737, 0]
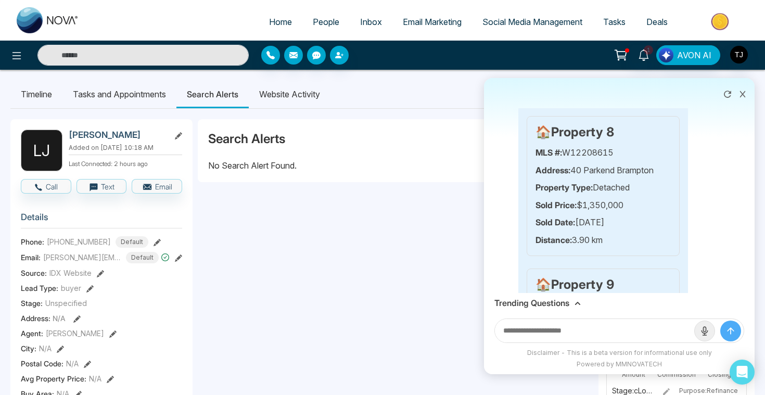
click at [537, 301] on h3 "Trending Questions" at bounding box center [531, 303] width 75 height 10
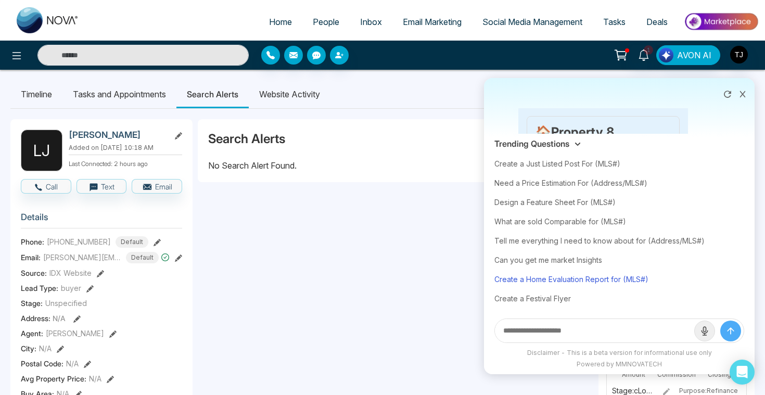
click at [545, 274] on div "Create a Home Evaluation Report for (MLS#)" at bounding box center [619, 279] width 250 height 19
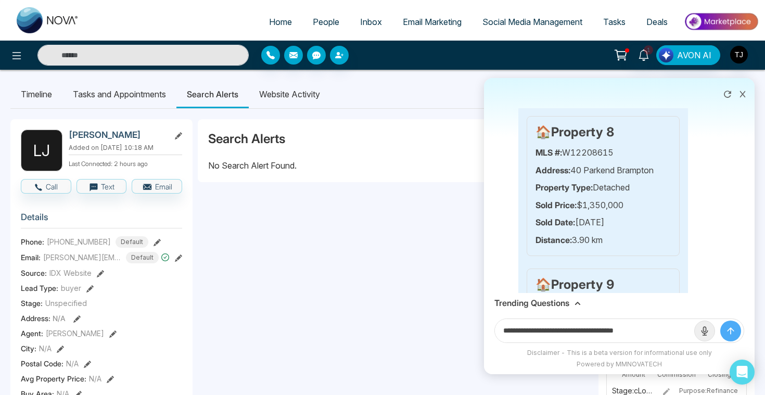
drag, startPoint x: 631, startPoint y: 329, endPoint x: 683, endPoint y: 326, distance: 52.1
click at [682, 328] on input "**********" at bounding box center [594, 330] width 199 height 23
paste input "**********"
type input "**********"
click at [720, 321] on button "submit" at bounding box center [730, 331] width 21 height 21
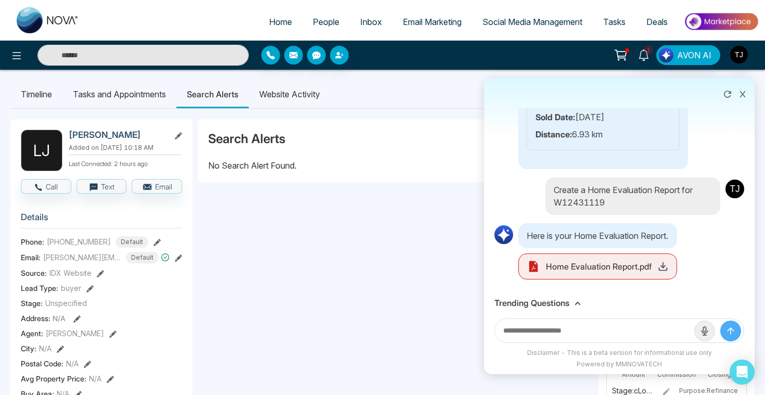
scroll to position [2969, 0]
click at [664, 267] on icon at bounding box center [663, 266] width 10 height 10
click at [553, 306] on h3 "Trending Questions" at bounding box center [531, 303] width 75 height 10
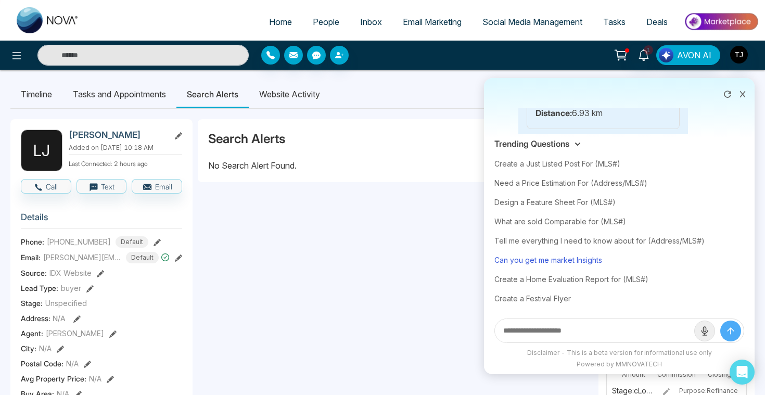
click at [551, 261] on div "Can you get me market Insights" at bounding box center [619, 259] width 250 height 19
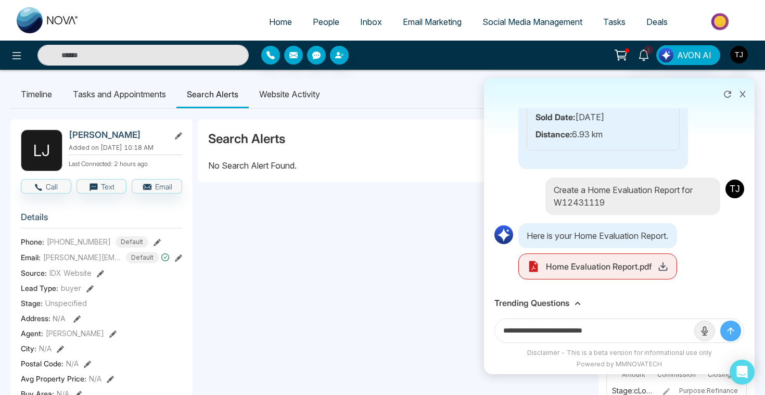
click at [621, 334] on input "**********" at bounding box center [594, 330] width 199 height 23
type input "**********"
click at [720, 321] on button "submit" at bounding box center [730, 331] width 21 height 21
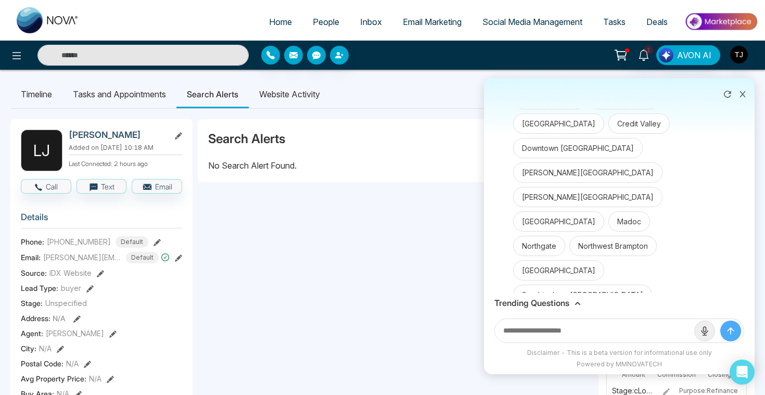
scroll to position [3313, 0]
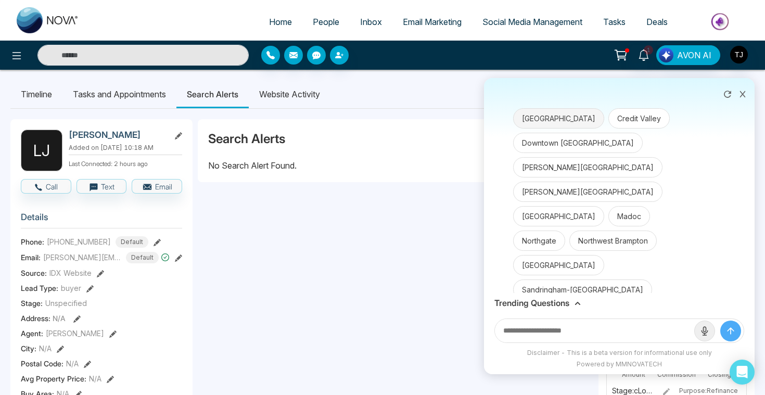
click at [557, 129] on button "[GEOGRAPHIC_DATA]" at bounding box center [558, 118] width 91 height 20
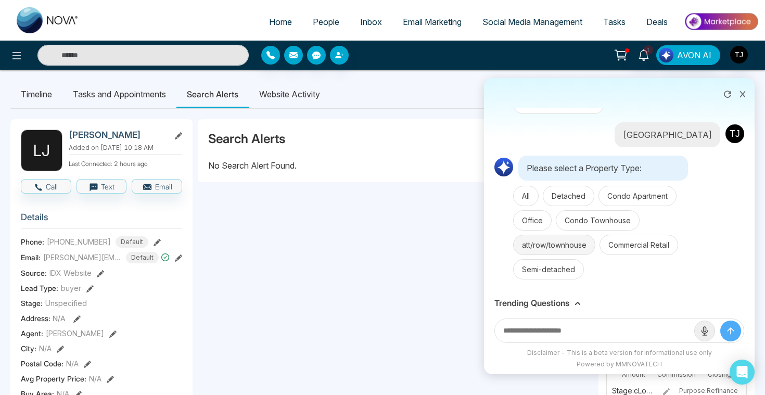
scroll to position [4046, 0]
click at [586, 198] on button "Detached" at bounding box center [569, 196] width 52 height 20
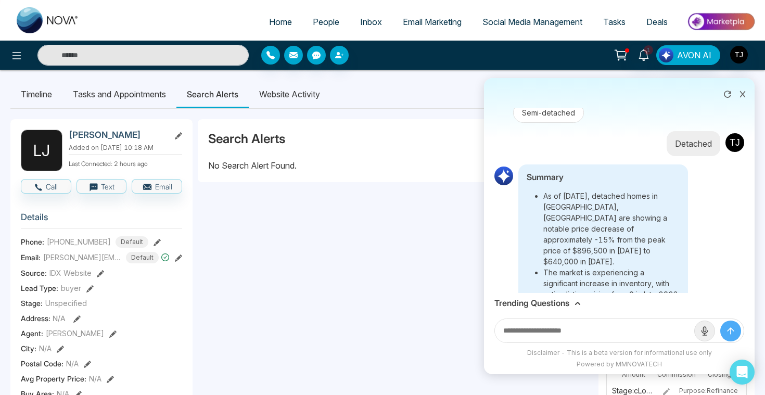
scroll to position [4173, 0]
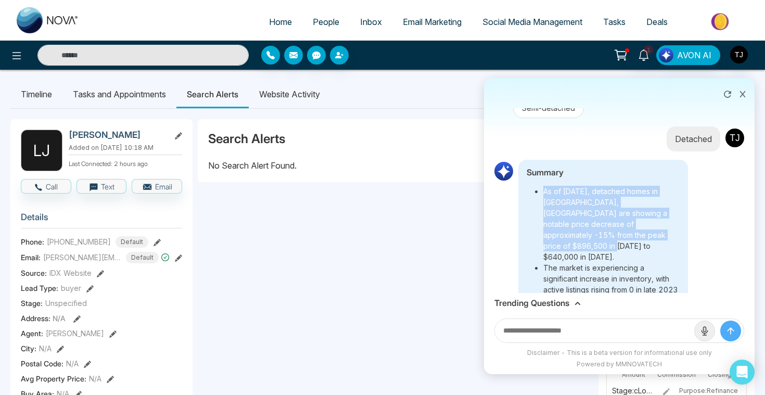
drag, startPoint x: 539, startPoint y: 230, endPoint x: 644, endPoint y: 278, distance: 115.7
click at [644, 262] on li "As of [DATE], detached homes in [GEOGRAPHIC_DATA], [GEOGRAPHIC_DATA] are showin…" at bounding box center [611, 224] width 136 height 77
click at [739, 95] on icon at bounding box center [742, 94] width 7 height 7
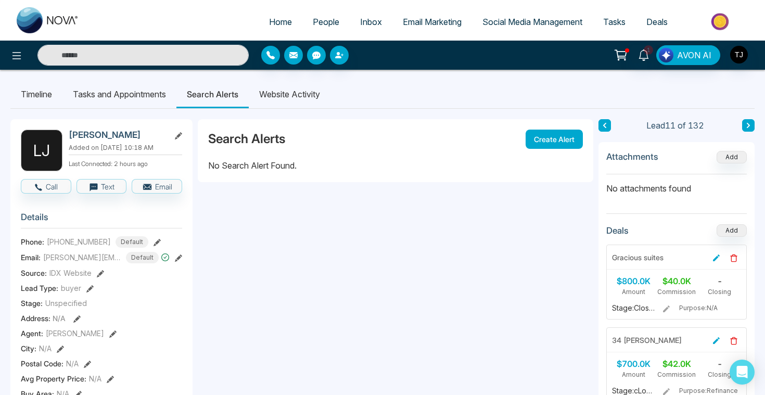
click at [427, 23] on span "Email Marketing" at bounding box center [432, 22] width 59 height 10
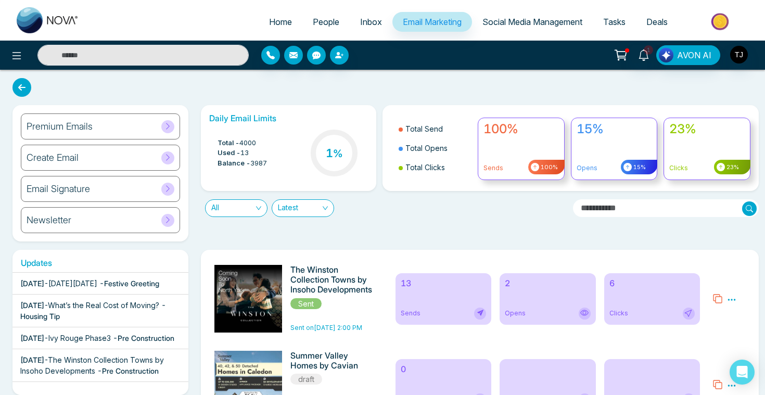
click at [107, 219] on div "Newsletter" at bounding box center [100, 220] width 159 height 26
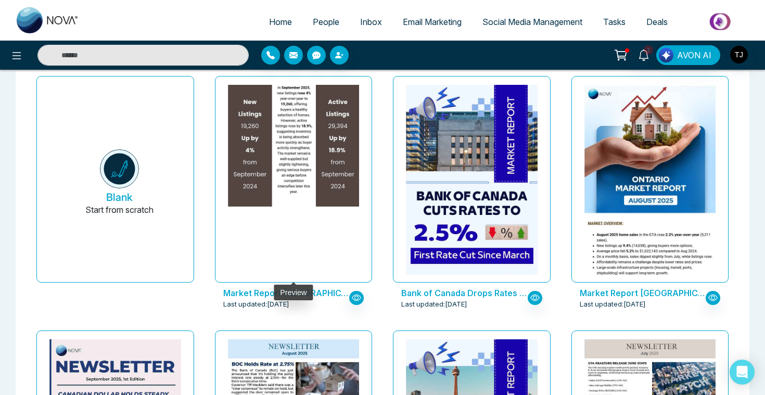
scroll to position [49, 0]
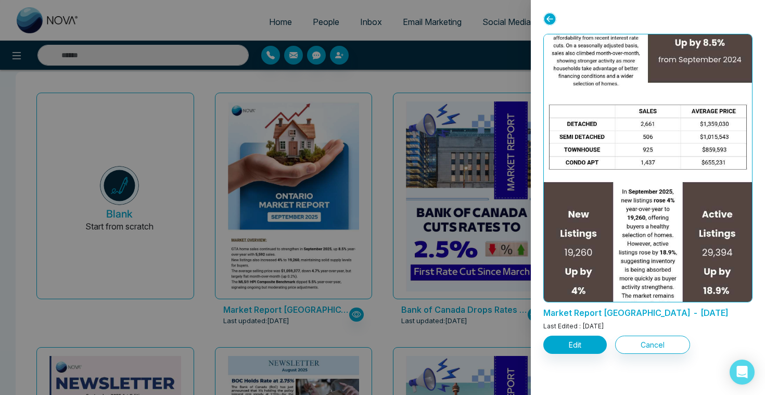
scroll to position [899, 0]
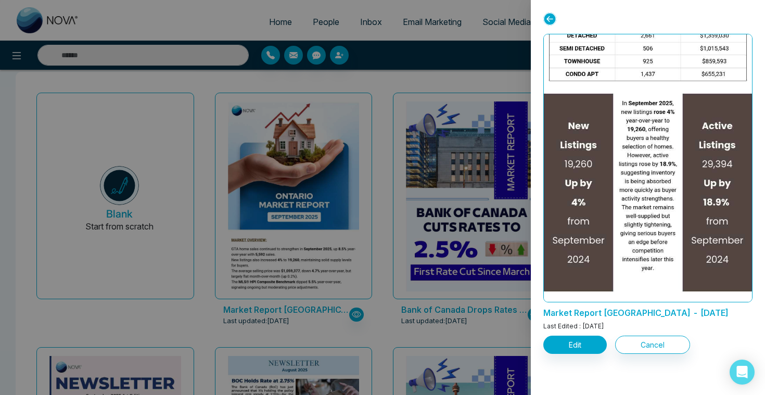
click at [480, 151] on div at bounding box center [382, 197] width 765 height 395
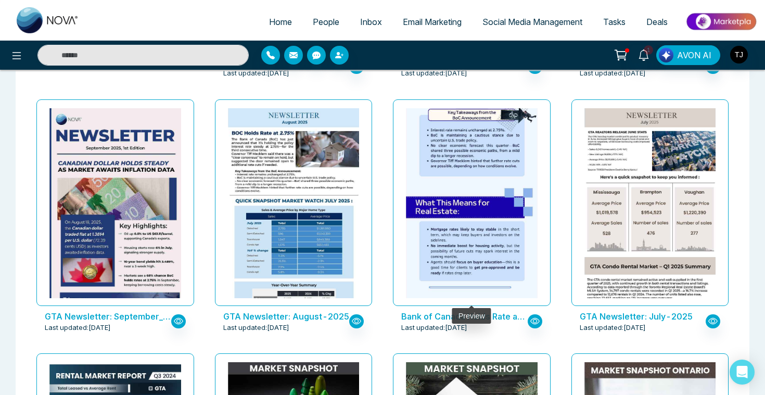
scroll to position [305, 0]
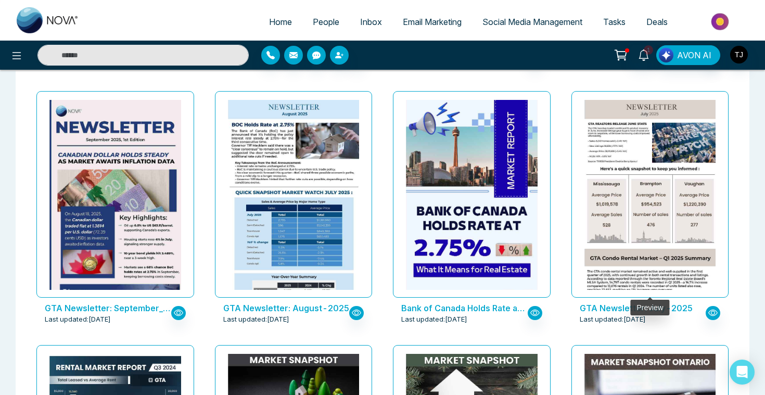
click at [579, 227] on div at bounding box center [650, 194] width 158 height 207
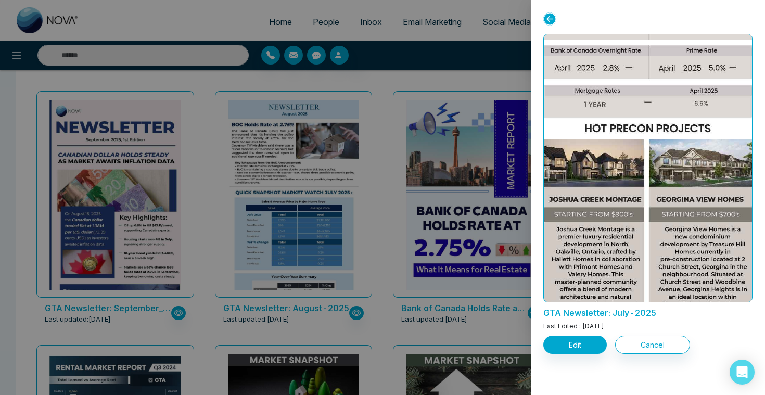
scroll to position [999, 0]
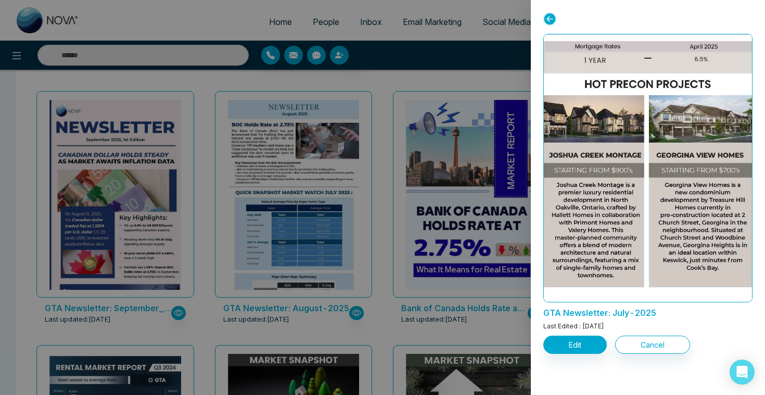
click at [385, 230] on div at bounding box center [382, 197] width 765 height 395
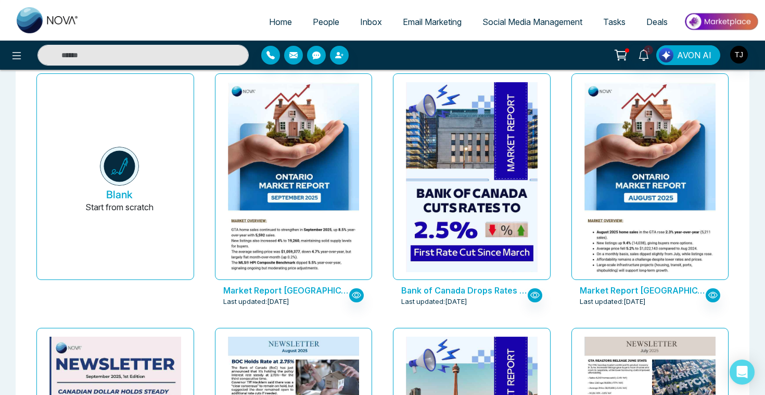
scroll to position [0, 0]
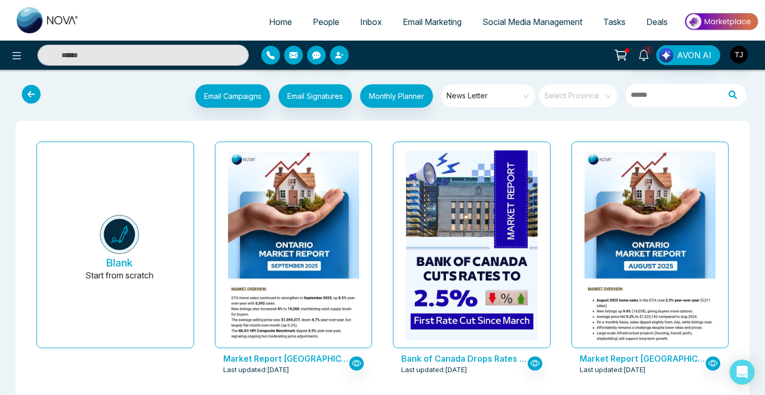
click at [424, 21] on span "Email Marketing" at bounding box center [432, 22] width 59 height 10
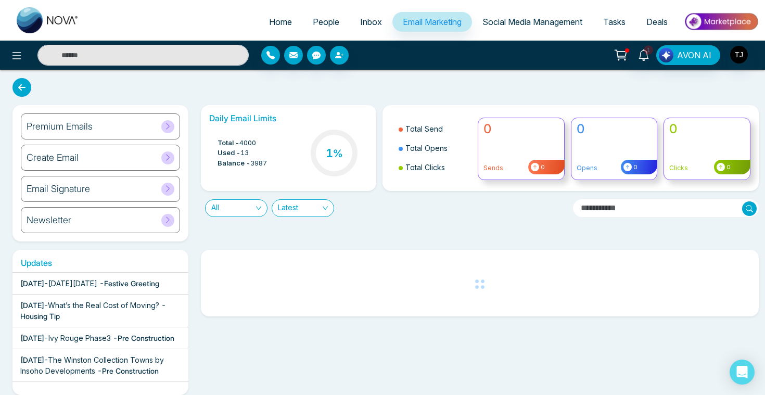
click at [114, 158] on div "Create Email" at bounding box center [100, 158] width 159 height 26
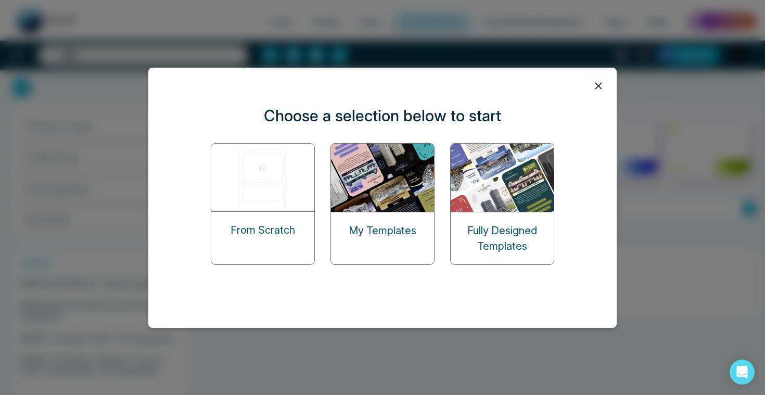
click at [261, 193] on img at bounding box center [263, 178] width 104 height 68
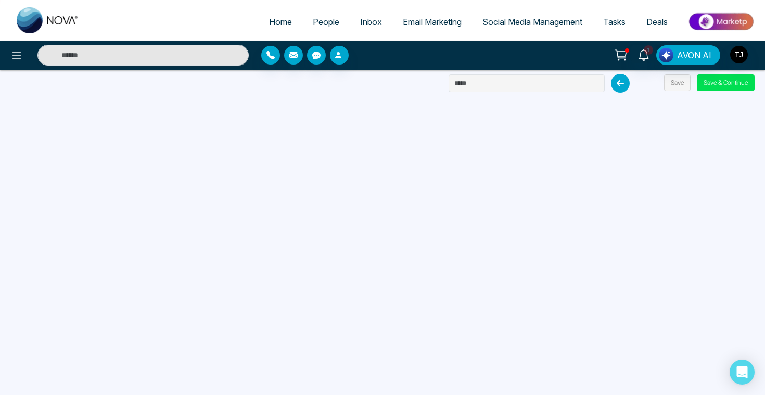
click at [423, 17] on span "Email Marketing" at bounding box center [432, 22] width 59 height 10
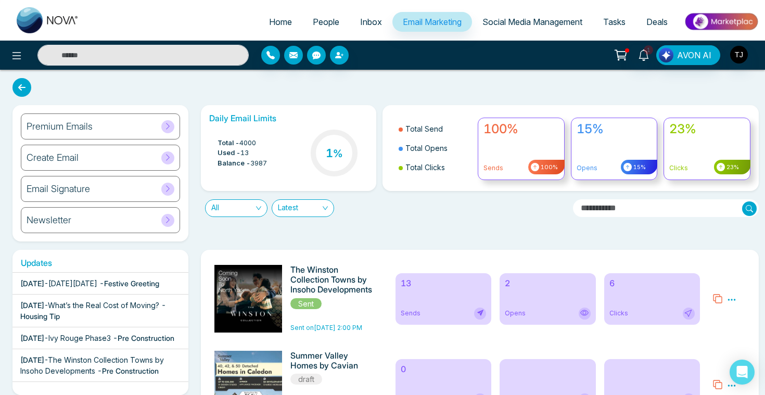
click at [119, 129] on div "Premium Emails" at bounding box center [100, 126] width 159 height 26
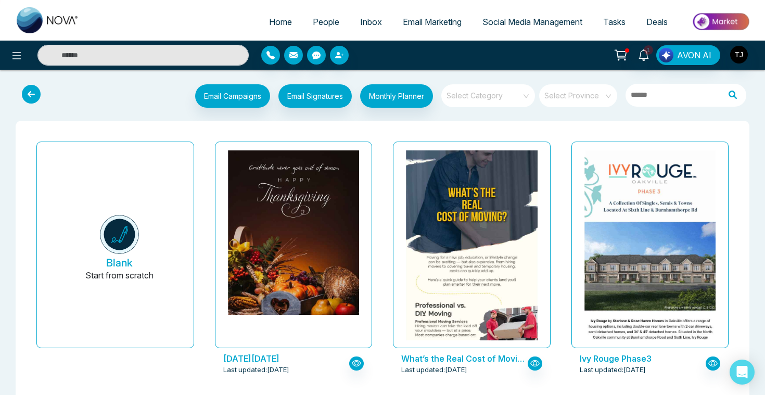
click at [504, 96] on input "search" at bounding box center [484, 92] width 75 height 16
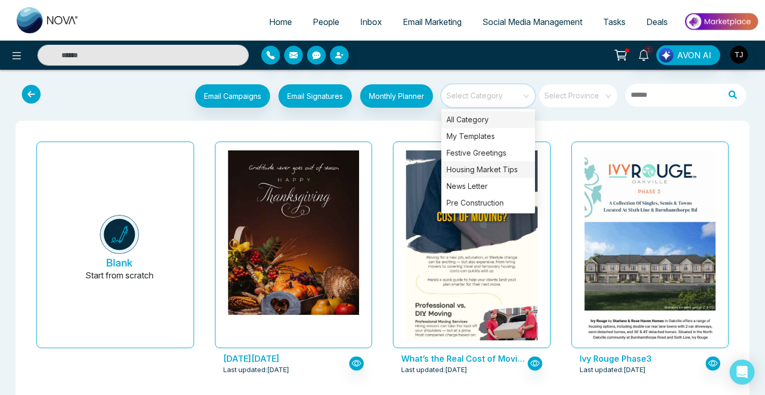
click at [492, 174] on div "Housing Market Tips" at bounding box center [488, 169] width 94 height 17
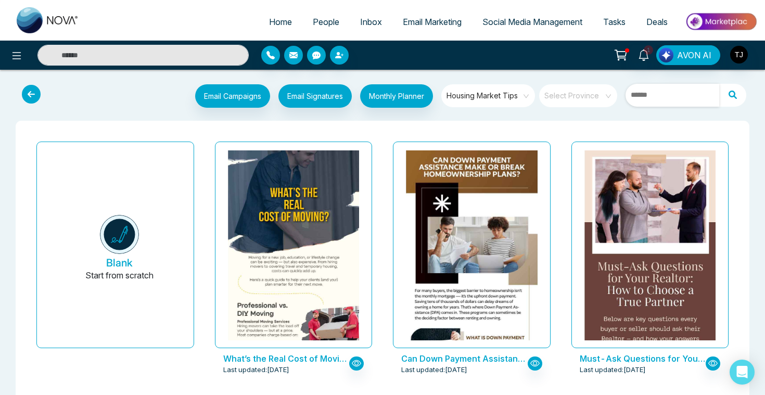
click at [649, 93] on input "text" at bounding box center [673, 95] width 94 height 23
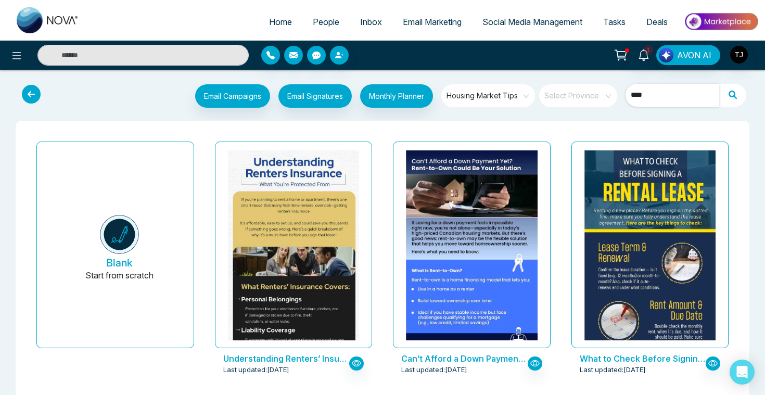
type input "****"
drag, startPoint x: 645, startPoint y: 95, endPoint x: 597, endPoint y: 95, distance: 47.4
click at [601, 95] on div "Email Campaigns Start from scratch? View my campaigns Email Signatures Monthly …" at bounding box center [413, 97] width 679 height 26
click at [479, 95] on span "Housing Market Tips" at bounding box center [489, 96] width 85 height 16
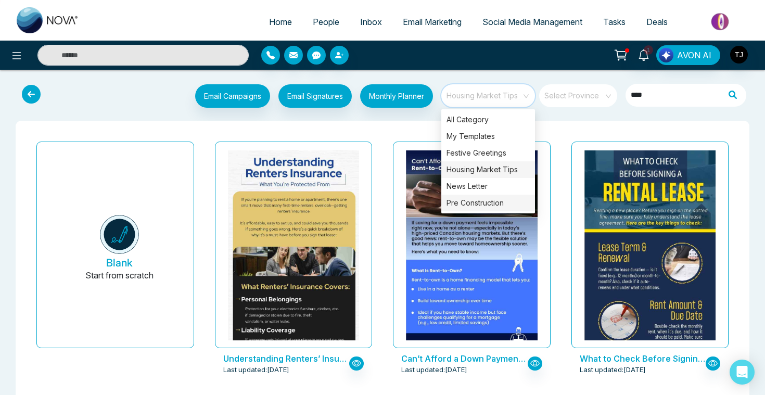
click at [486, 204] on div "Pre Construction" at bounding box center [488, 203] width 94 height 17
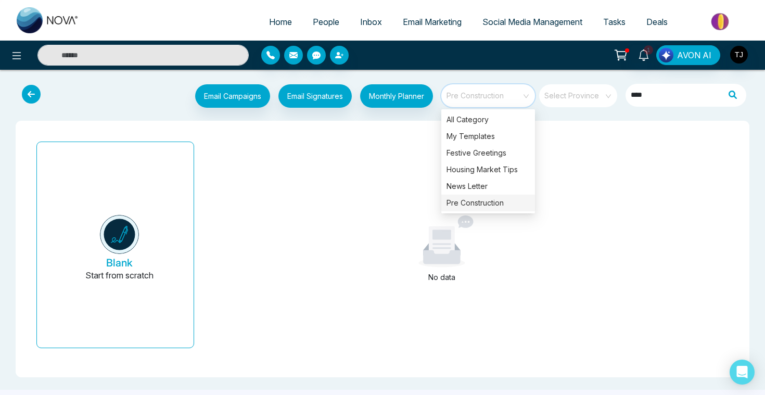
click at [467, 208] on div "Pre Construction" at bounding box center [488, 203] width 94 height 17
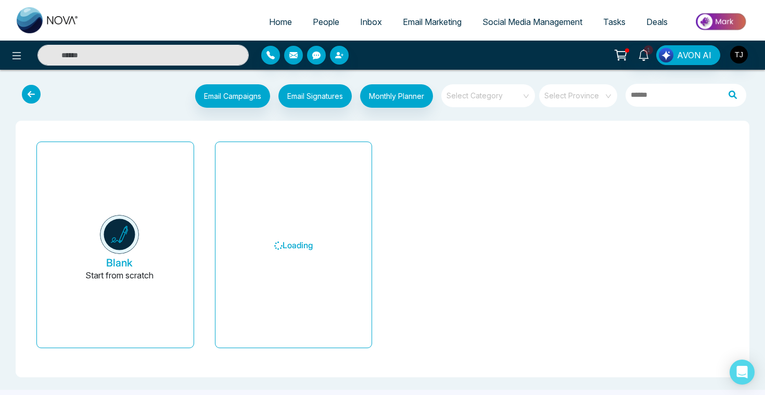
click at [510, 105] on span at bounding box center [484, 95] width 75 height 23
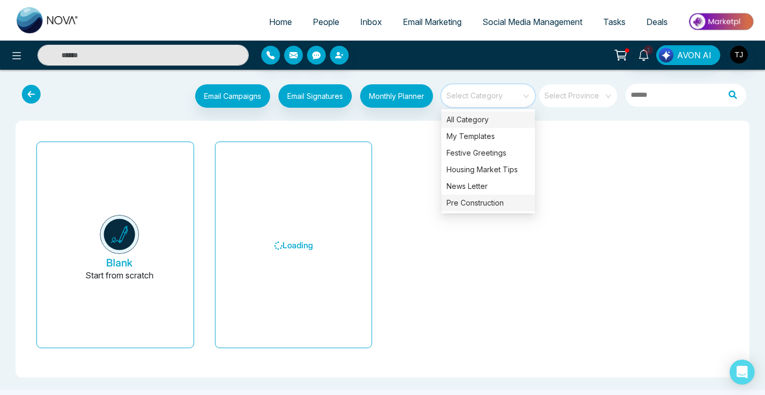
click at [493, 208] on div "Pre Construction" at bounding box center [488, 203] width 94 height 17
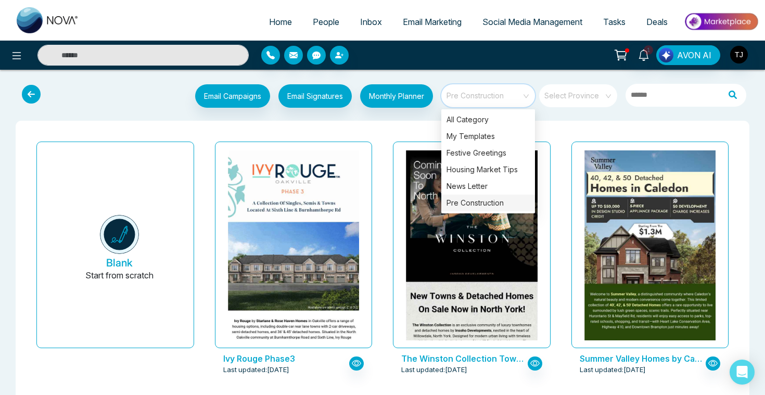
click at [459, 204] on div "Pre Construction" at bounding box center [488, 203] width 94 height 17
click at [383, 173] on div "The Winston Collection Towns by Insoho Developments Last updated: Oct 7, 2025" at bounding box center [472, 264] width 179 height 254
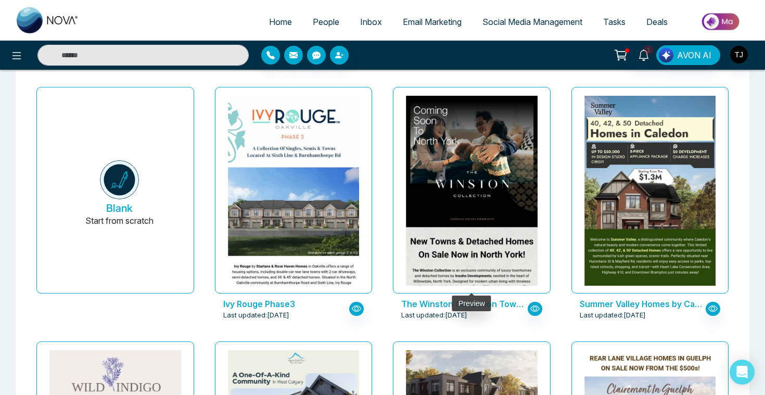
scroll to position [72, 0]
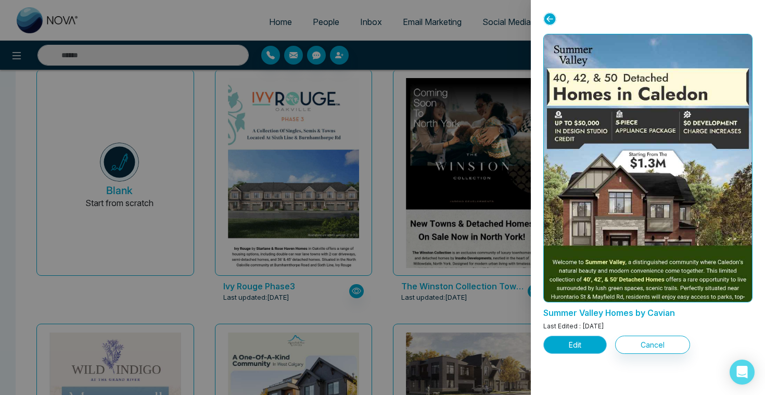
click at [585, 347] on button "Edit" at bounding box center [574, 345] width 63 height 18
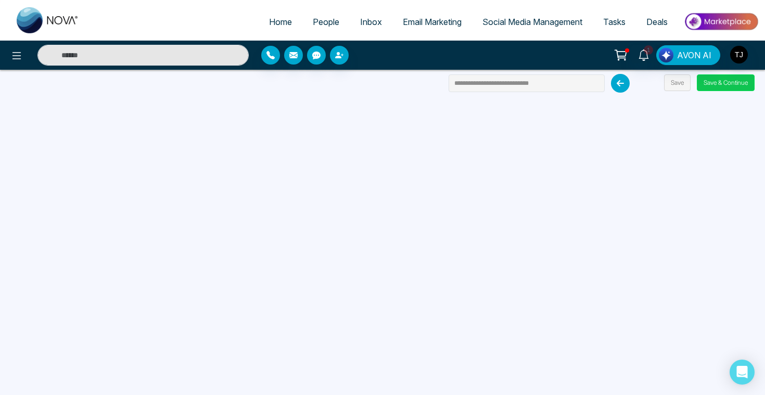
click at [716, 88] on button "Save & Continue" at bounding box center [726, 82] width 58 height 17
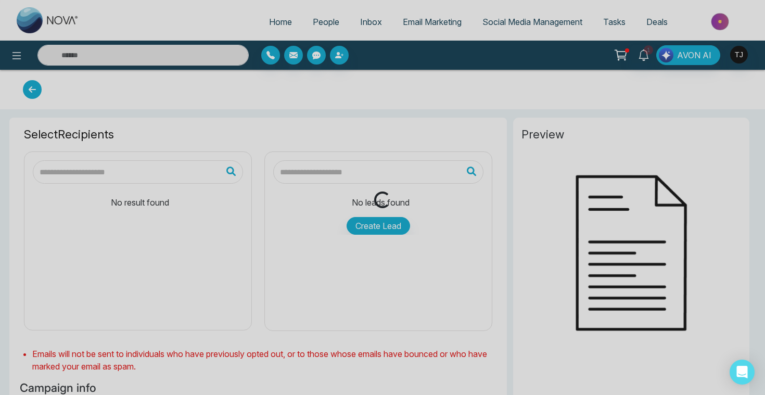
type input "**********"
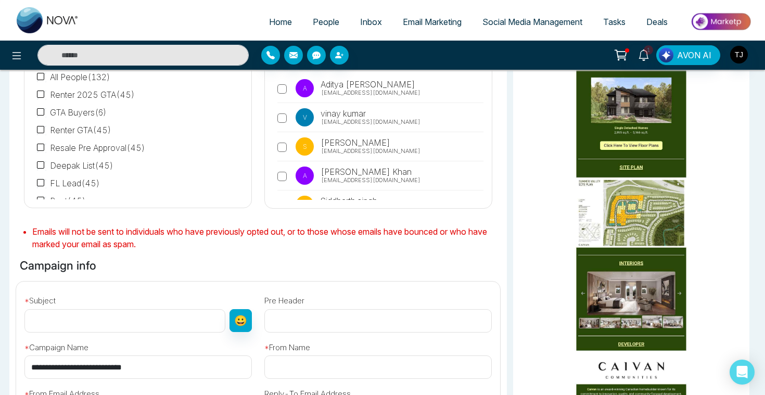
scroll to position [81, 0]
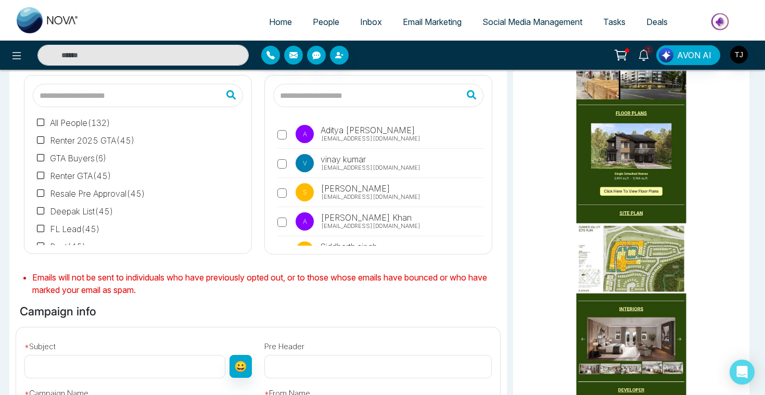
click at [439, 19] on span "Email Marketing" at bounding box center [432, 22] width 59 height 10
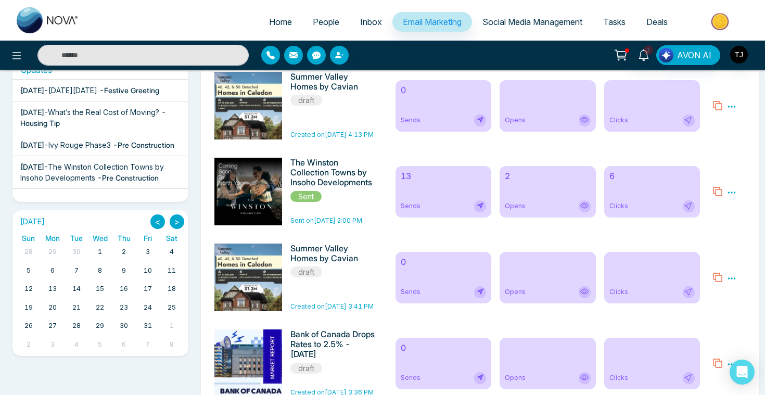
scroll to position [194, 0]
click at [436, 197] on div "13 Sends" at bounding box center [444, 191] width 96 height 52
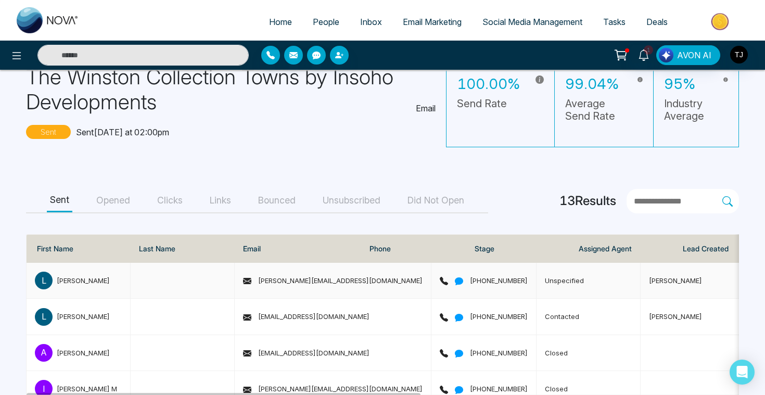
scroll to position [56, 0]
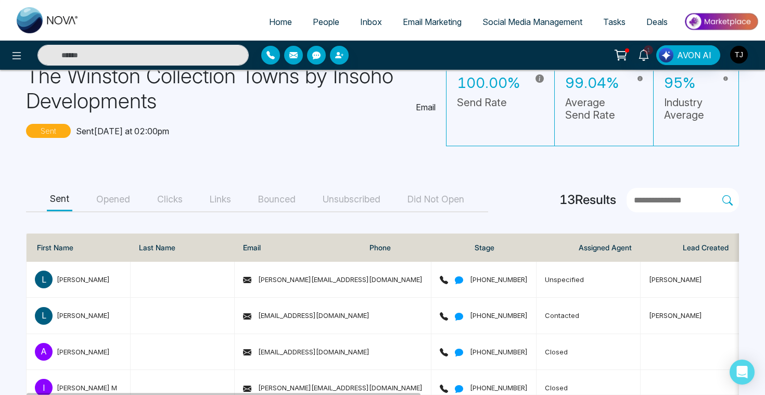
click at [118, 207] on button "Opened" at bounding box center [113, 199] width 40 height 23
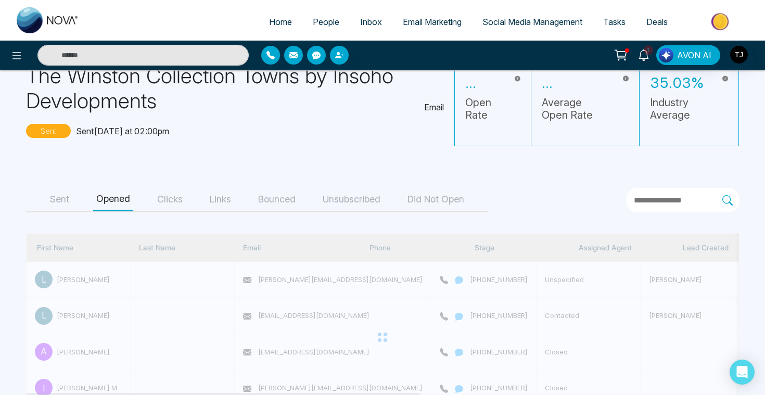
scroll to position [12, 0]
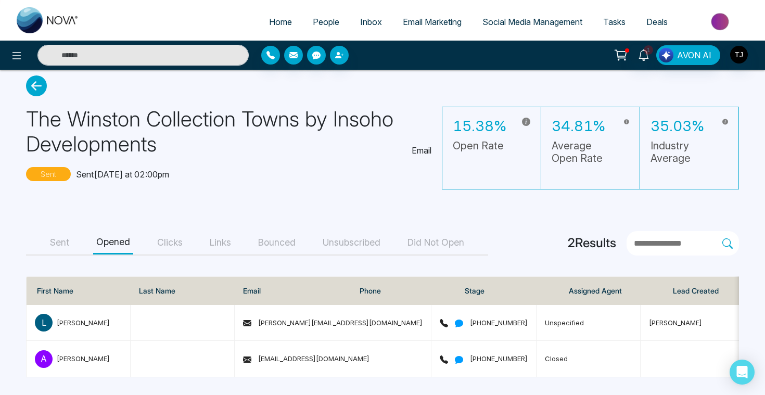
click at [168, 243] on button "Clicks" at bounding box center [170, 242] width 32 height 23
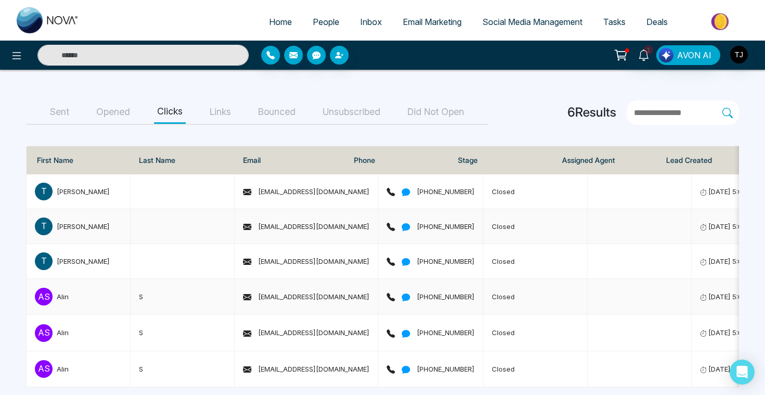
scroll to position [153, 0]
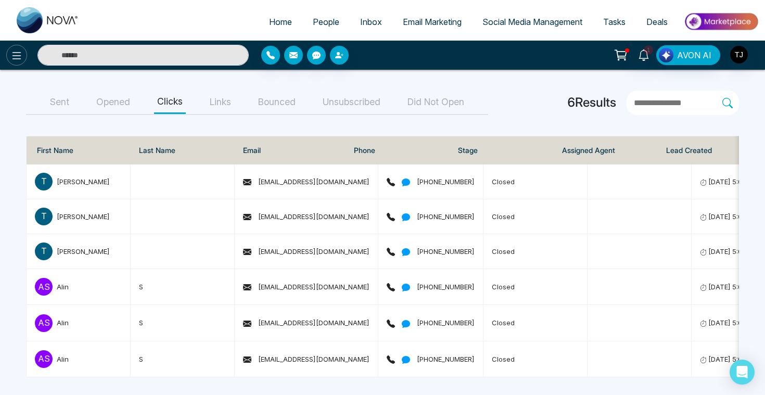
click at [20, 57] on icon at bounding box center [16, 55] width 12 height 12
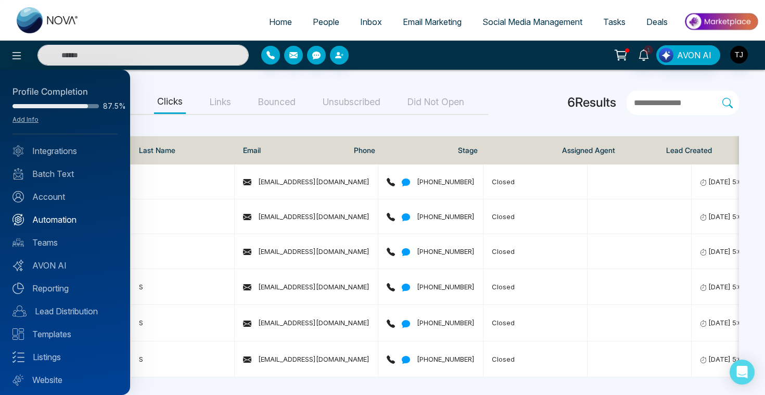
click at [62, 219] on link "Automation" at bounding box center [64, 219] width 105 height 12
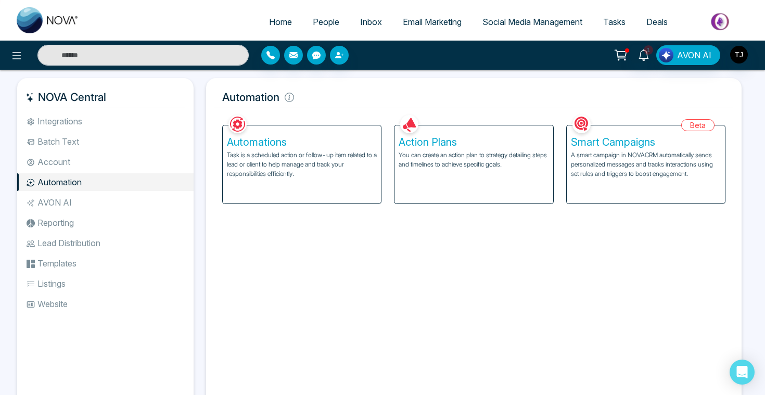
click at [459, 150] on p "You can create an action plan to strategy detailing steps and timelines to achi…" at bounding box center [474, 159] width 150 height 19
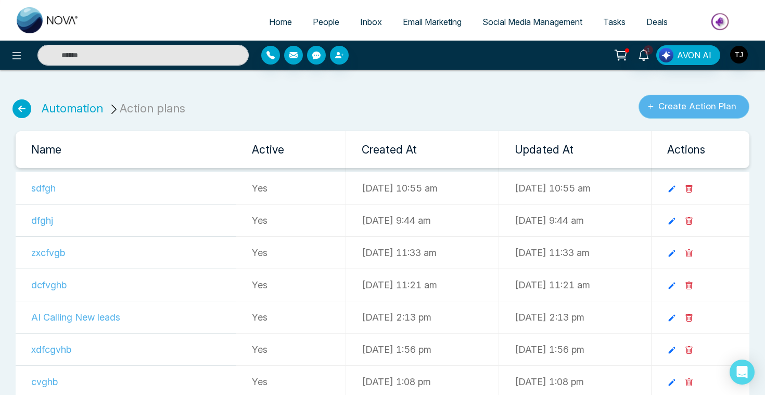
click at [686, 110] on button "Create Action Plan" at bounding box center [694, 107] width 111 height 24
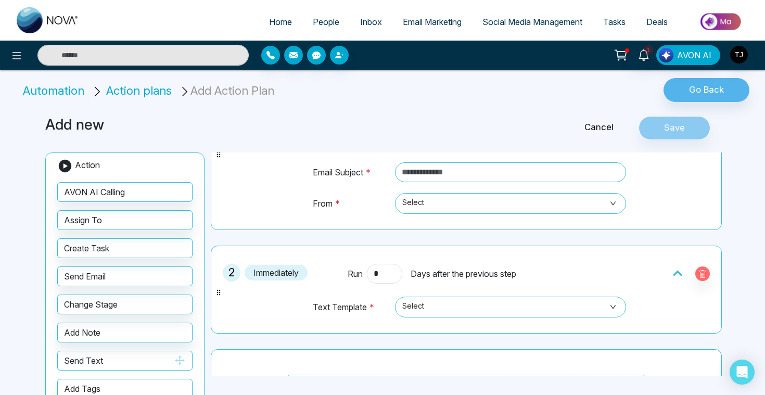
scroll to position [148, 0]
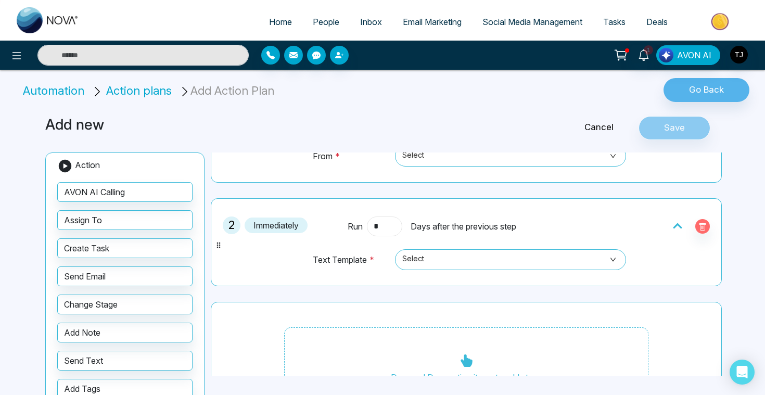
click at [388, 222] on input "*" at bounding box center [384, 226] width 35 height 20
type input "*"
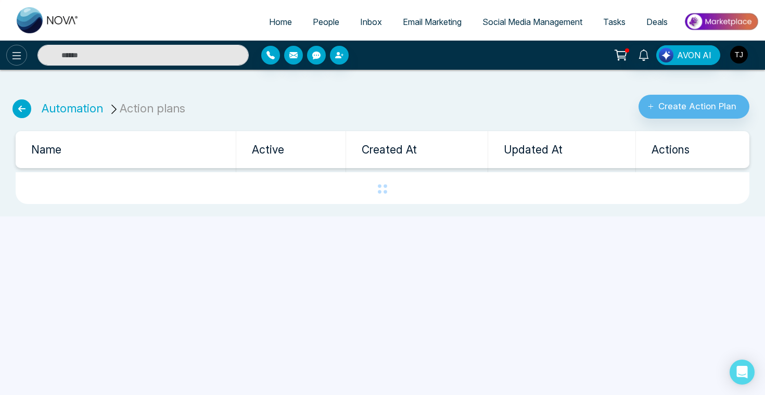
click at [19, 52] on icon at bounding box center [16, 55] width 9 height 7
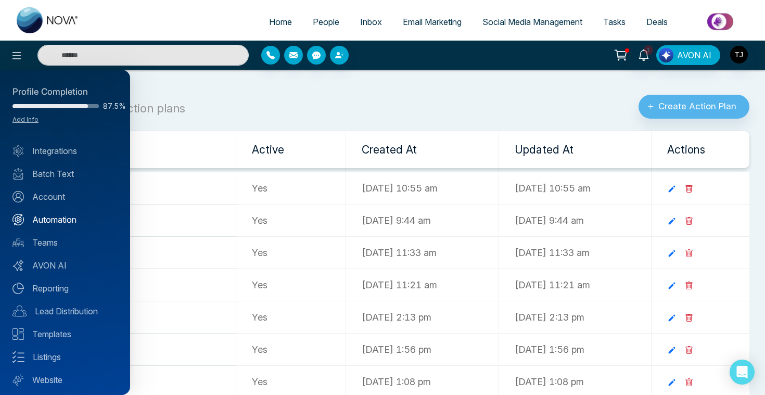
click at [51, 219] on link "Automation" at bounding box center [64, 219] width 105 height 12
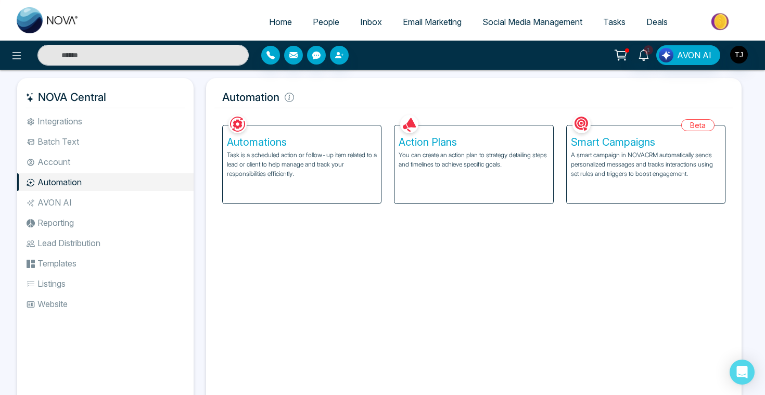
click at [660, 154] on p "A smart campaign in NOVACRM automatically sends personalized messages and track…" at bounding box center [646, 164] width 150 height 28
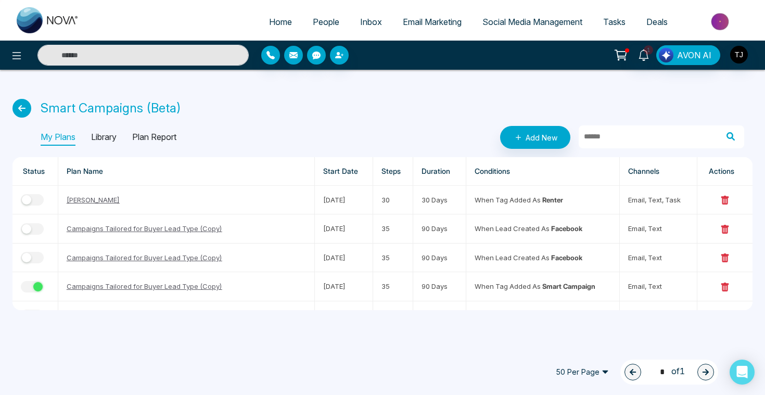
click at [103, 138] on p "Library" at bounding box center [104, 137] width 26 height 17
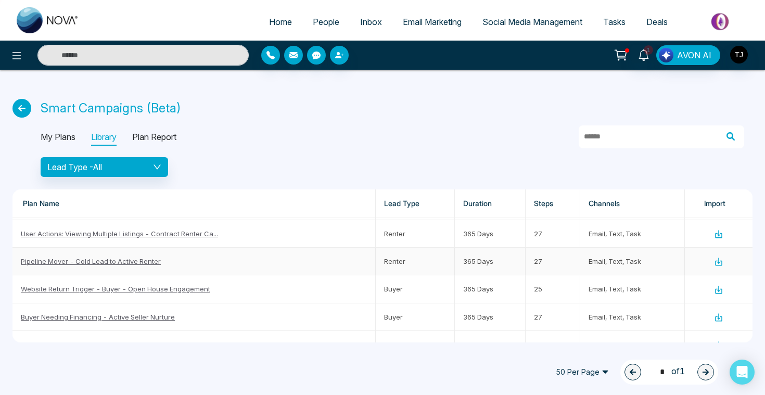
scroll to position [278, 0]
click at [117, 261] on link "Pipeline Mover - Cold Lead to Active Renter" at bounding box center [91, 259] width 140 height 8
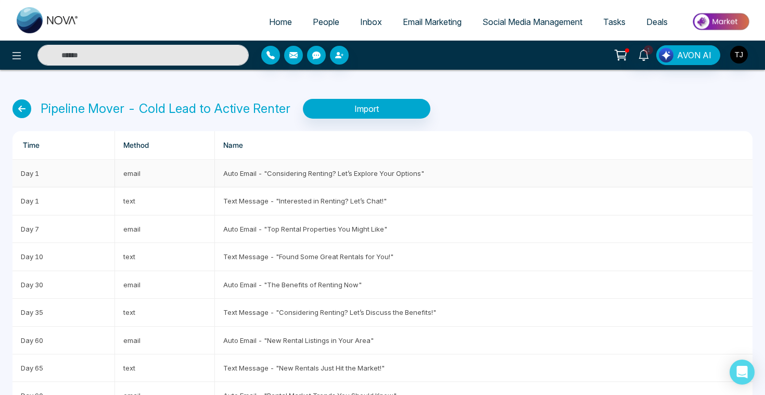
click at [314, 178] on td "Auto Email - "Considering Renting? Let’s Explore Your Options"" at bounding box center [484, 174] width 538 height 28
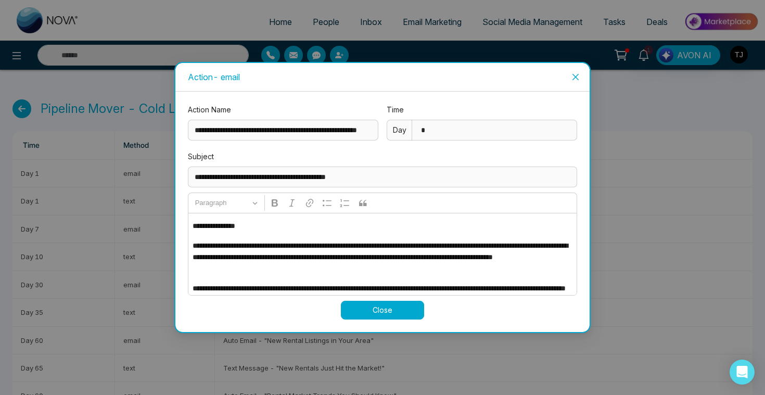
click at [138, 277] on div "**********" at bounding box center [382, 197] width 765 height 395
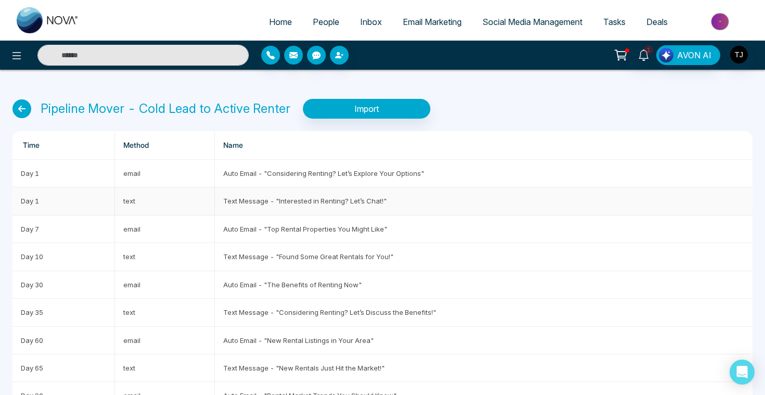
click at [287, 198] on td "Text Message - "Interested in Renting? Let’s Chat!"" at bounding box center [484, 201] width 538 height 28
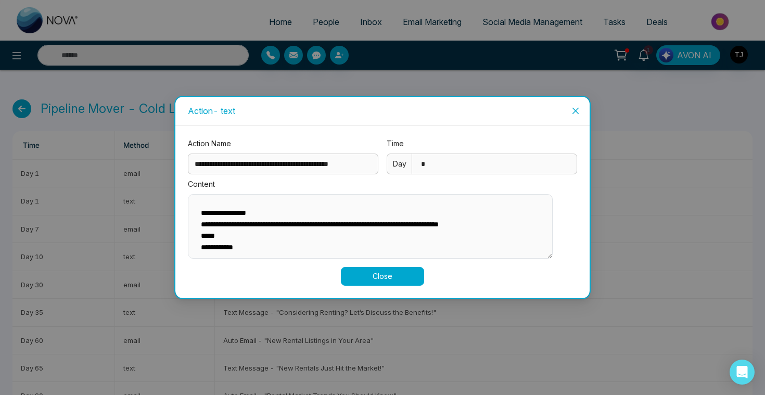
click at [580, 105] on span "Close" at bounding box center [576, 111] width 28 height 28
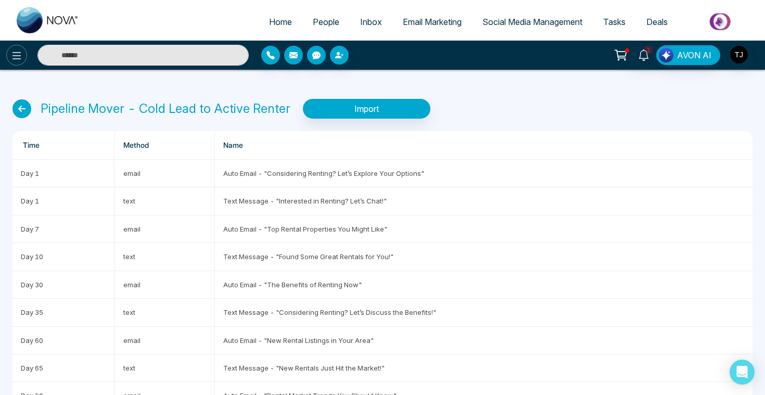
click at [13, 55] on icon at bounding box center [16, 55] width 12 height 12
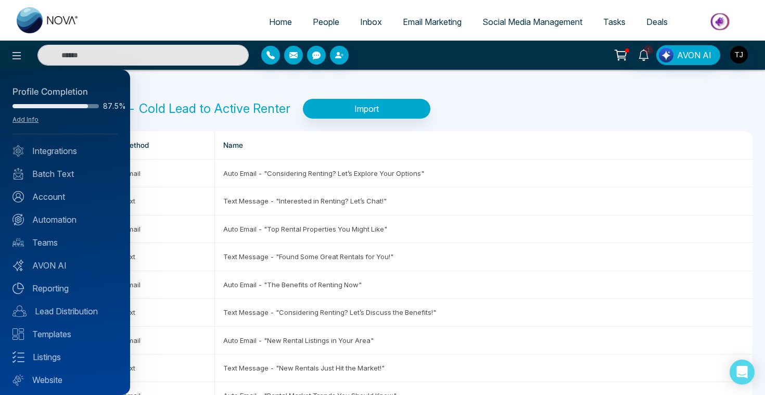
scroll to position [26, 0]
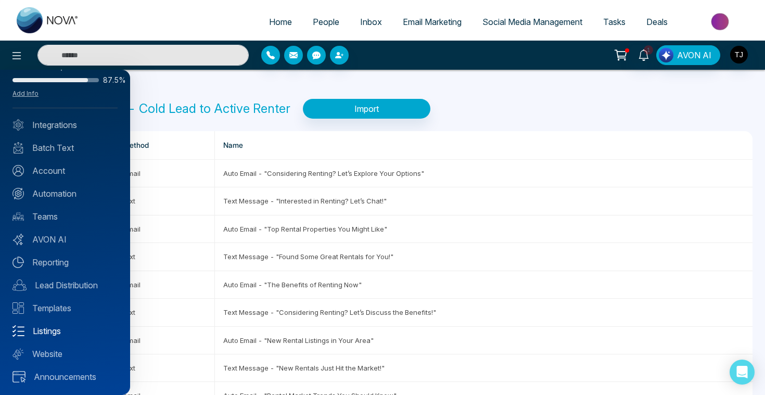
click at [50, 333] on link "Listings" at bounding box center [64, 331] width 105 height 12
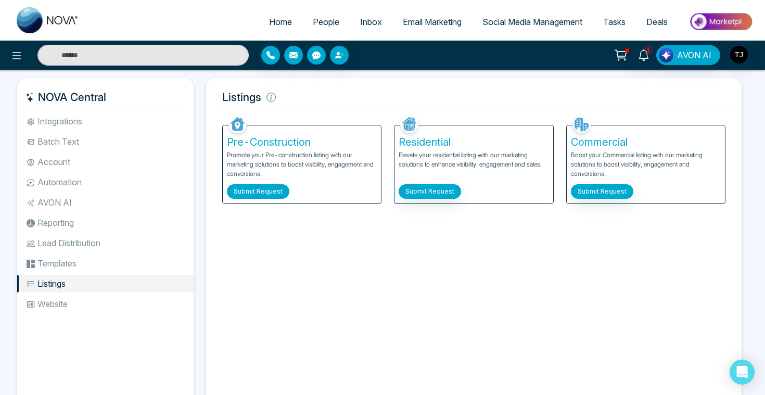
click at [269, 192] on button "Submit Request" at bounding box center [258, 191] width 62 height 15
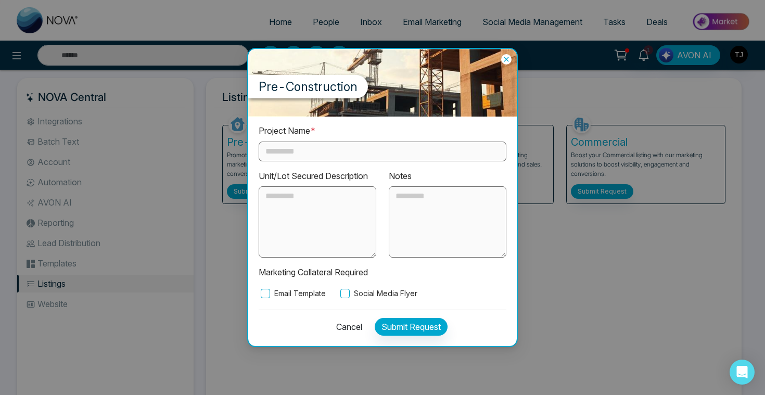
click at [383, 147] on input "text" at bounding box center [383, 152] width 248 height 20
click at [270, 291] on label "Email Template" at bounding box center [292, 293] width 67 height 11
click at [370, 293] on label "Social Media Flyer" at bounding box center [377, 293] width 79 height 11
click at [508, 61] on icon at bounding box center [506, 59] width 10 height 10
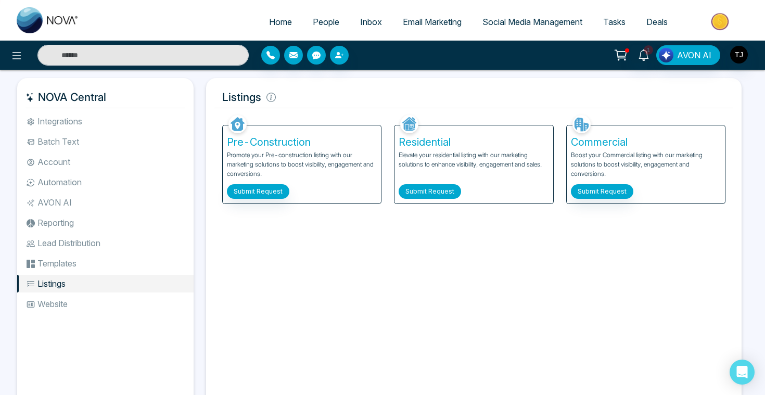
click at [411, 197] on button "Submit Request" at bounding box center [430, 191] width 62 height 15
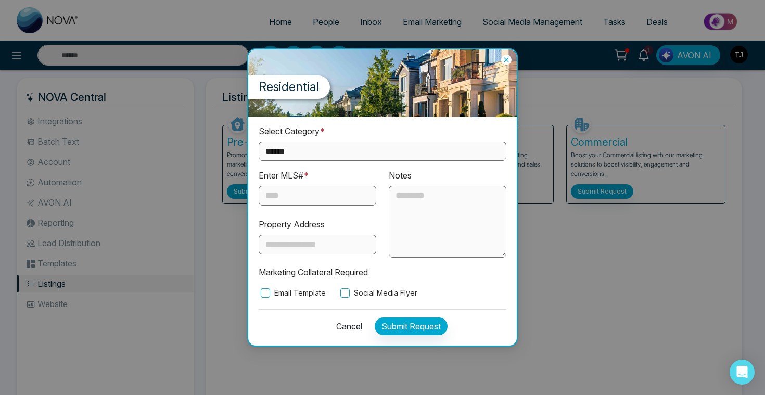
click at [380, 151] on select "**********" at bounding box center [383, 151] width 248 height 19
click at [378, 154] on select "**********" at bounding box center [383, 151] width 248 height 19
click at [369, 156] on select "**********" at bounding box center [383, 151] width 248 height 19
select select "**********"
click at [314, 197] on input "text" at bounding box center [318, 196] width 118 height 20
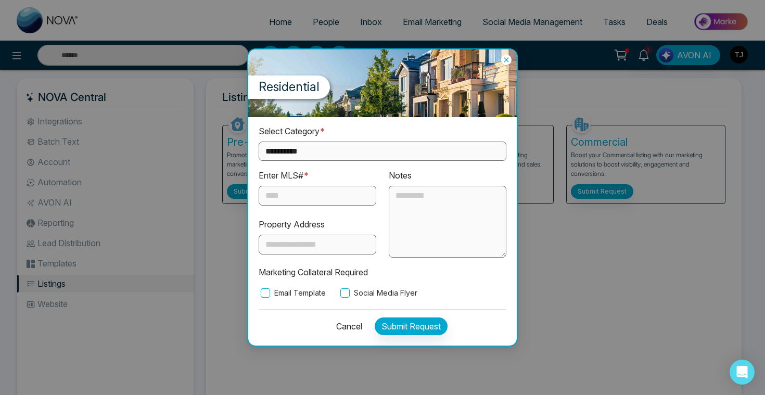
click at [292, 283] on div "**********" at bounding box center [383, 212] width 248 height 174
click at [294, 293] on label "Email Template" at bounding box center [292, 292] width 67 height 11
click at [376, 294] on label "Social Media Flyer" at bounding box center [377, 292] width 79 height 11
click at [506, 60] on icon at bounding box center [506, 59] width 5 height 5
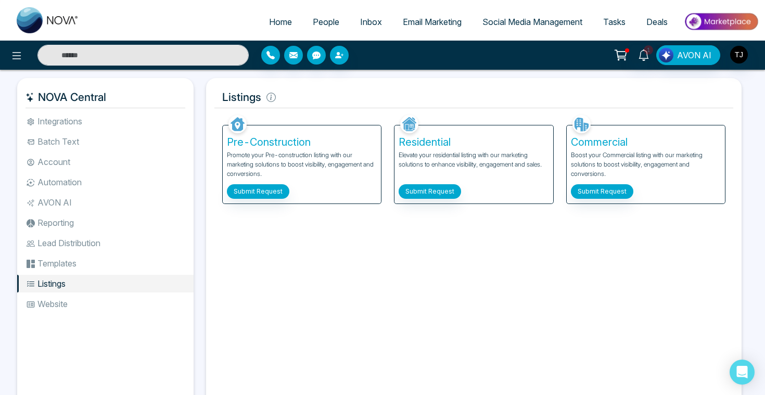
click at [69, 201] on li "AVON AI" at bounding box center [105, 203] width 176 height 18
click at [435, 195] on button "Submit Request" at bounding box center [430, 191] width 62 height 15
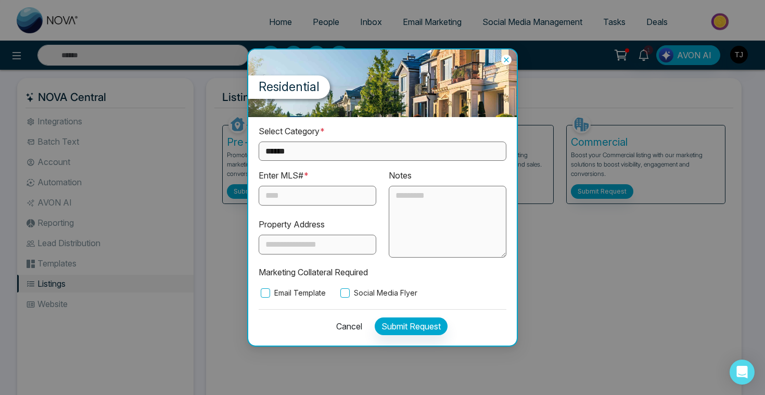
click at [505, 59] on icon at bounding box center [506, 59] width 5 height 5
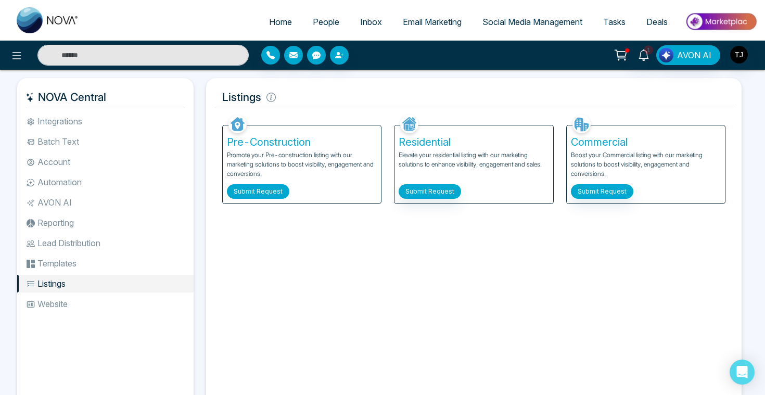
click at [234, 190] on button "Submit Request" at bounding box center [258, 191] width 62 height 15
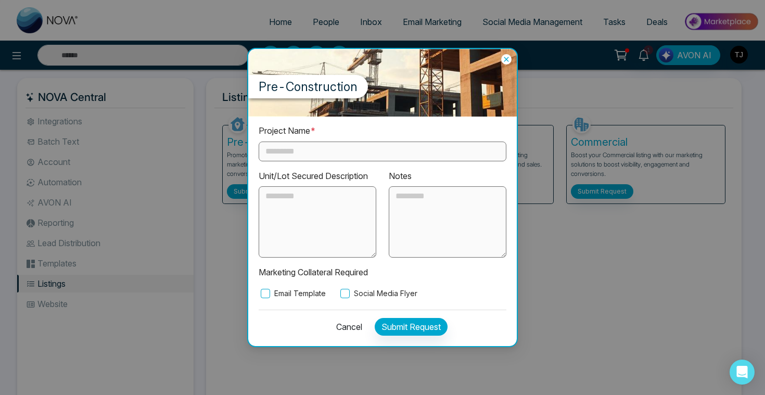
click at [511, 58] on icon at bounding box center [506, 59] width 10 height 10
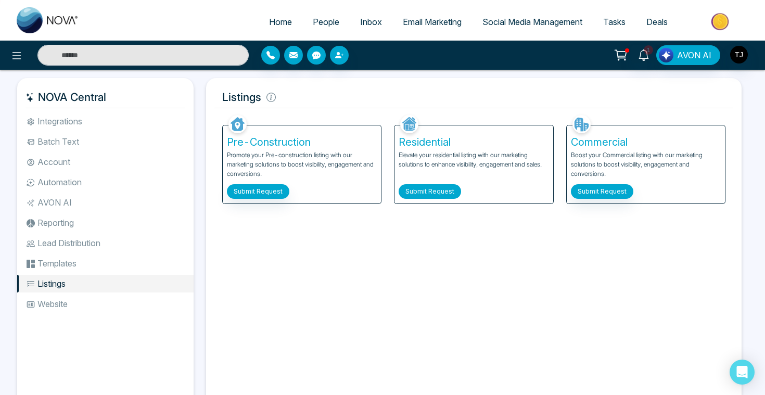
click at [438, 189] on button "Submit Request" at bounding box center [430, 191] width 62 height 15
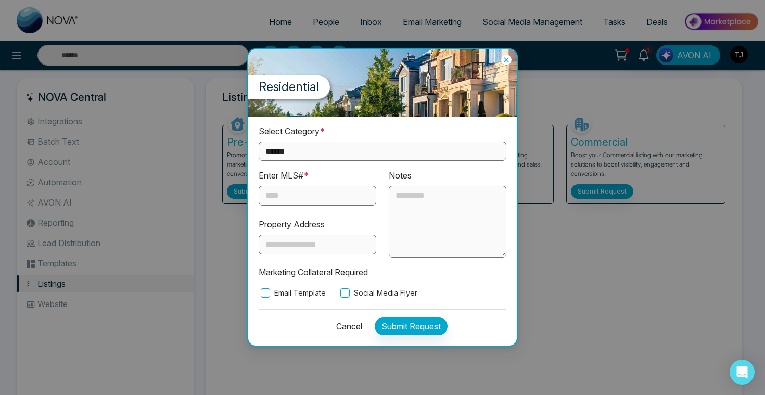
click at [332, 193] on input "text" at bounding box center [318, 196] width 118 height 20
click at [337, 150] on select "**********" at bounding box center [383, 151] width 248 height 19
click at [505, 60] on icon at bounding box center [506, 60] width 10 height 10
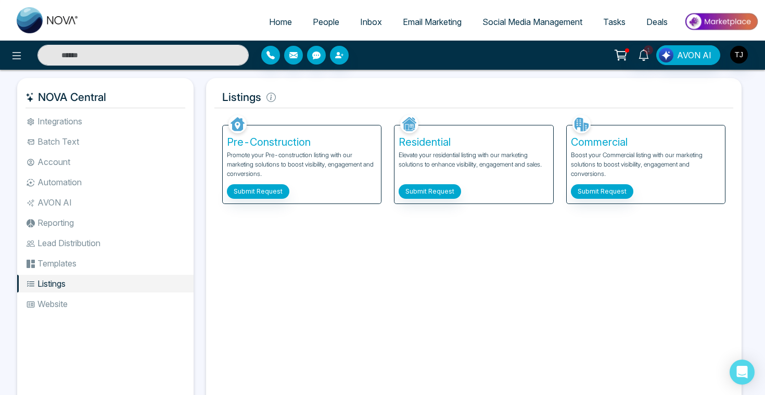
click at [68, 206] on li "AVON AI" at bounding box center [105, 203] width 176 height 18
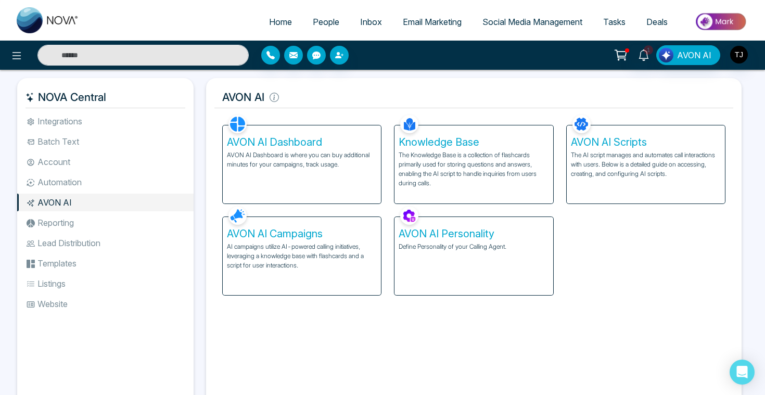
click at [437, 237] on h5 "AVON AI Personality" at bounding box center [474, 233] width 150 height 12
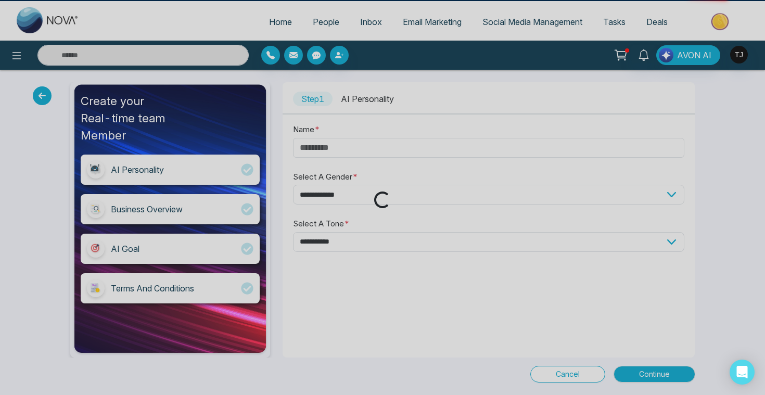
type input "*****"
select select "******"
select select "********"
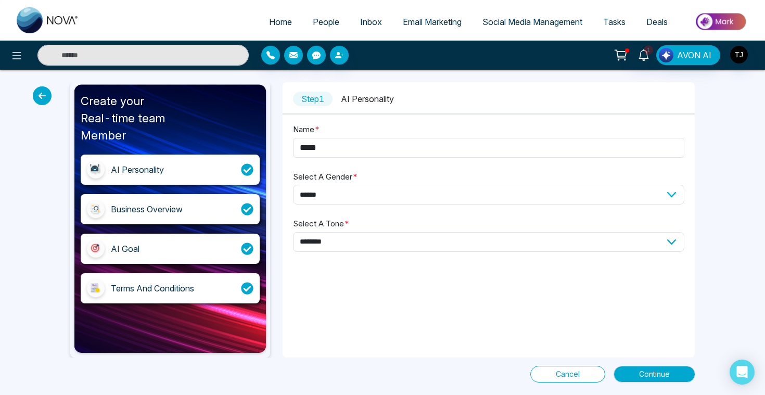
click at [193, 203] on div "Business Overview" at bounding box center [170, 209] width 179 height 30
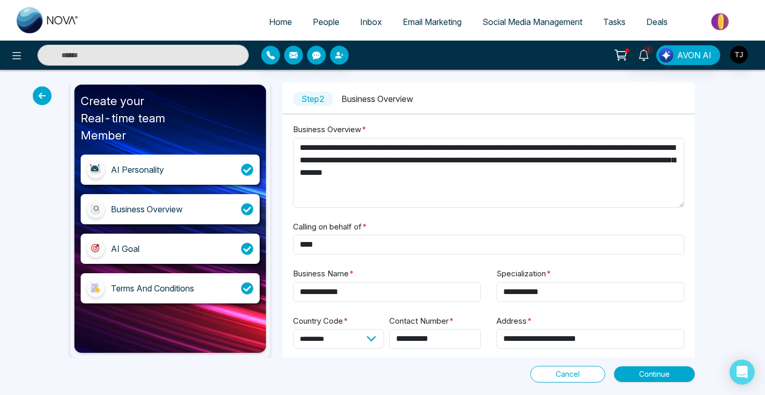
click at [133, 258] on div "AI Goal" at bounding box center [170, 249] width 179 height 30
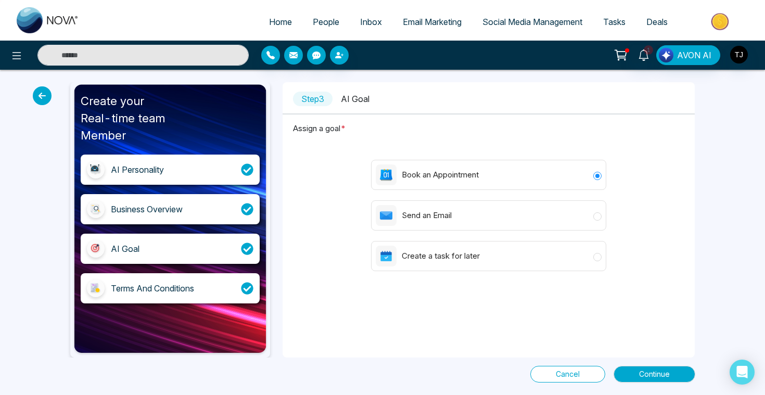
click at [565, 372] on span "Cancel" at bounding box center [568, 373] width 24 height 11
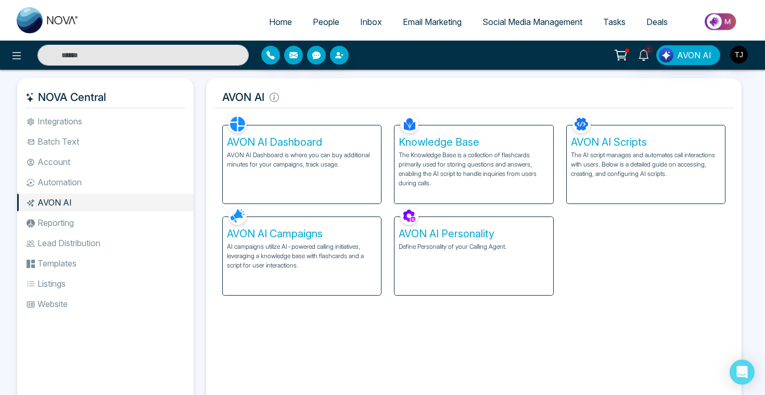
click at [460, 164] on p "The Knowledge Base is a collection of flashcards primarily used for storing que…" at bounding box center [474, 168] width 150 height 37
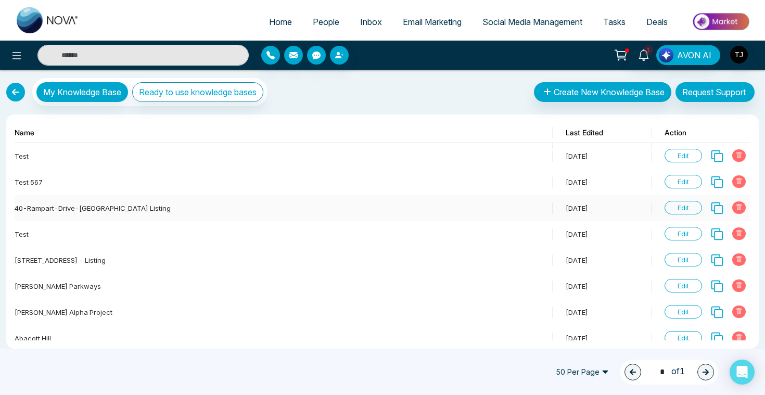
click at [697, 205] on span "Edit" at bounding box center [683, 208] width 37 height 14
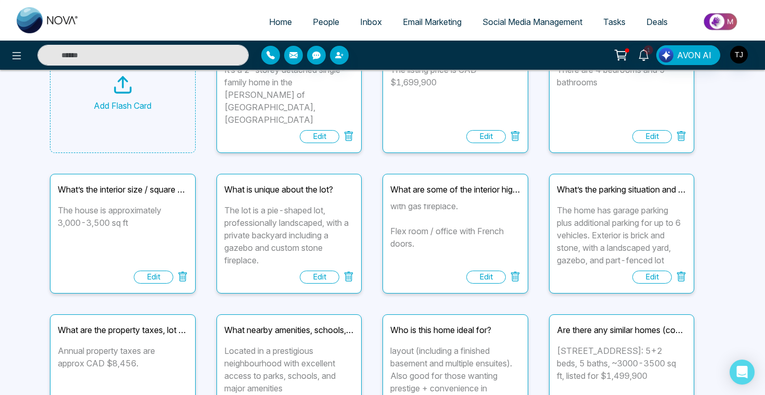
scroll to position [81, 0]
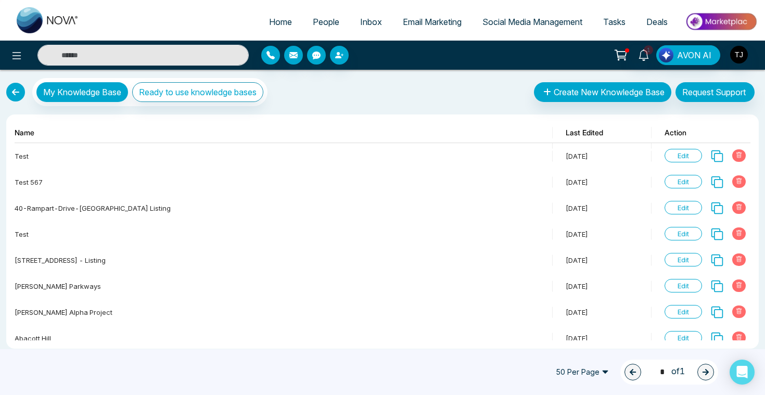
click at [6, 90] on div "My Knowledge Base Ready to use knowledge bases Create New Knowledge Base Reques…" at bounding box center [382, 232] width 765 height 325
click at [11, 93] on link at bounding box center [15, 92] width 19 height 19
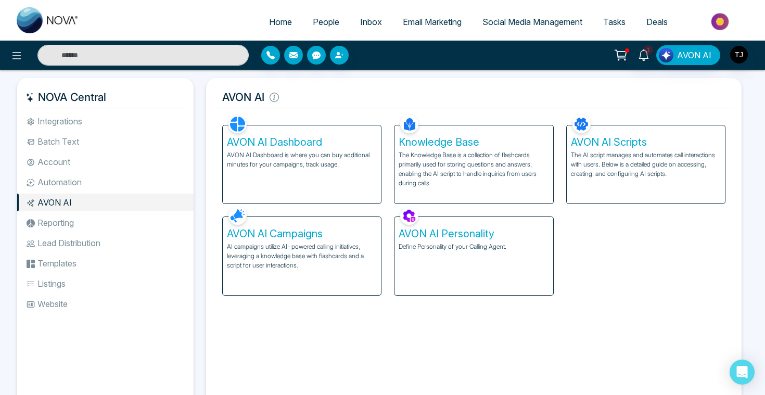
click at [307, 241] on div "AVON AI Campaigns AI campaigns utilize AI-powered calling initiatives, leveragi…" at bounding box center [302, 256] width 158 height 78
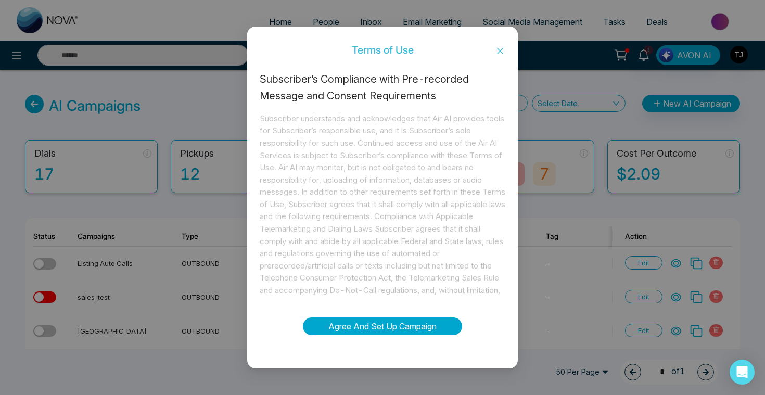
click at [356, 326] on button "Agree And Set Up Campaign" at bounding box center [382, 326] width 159 height 18
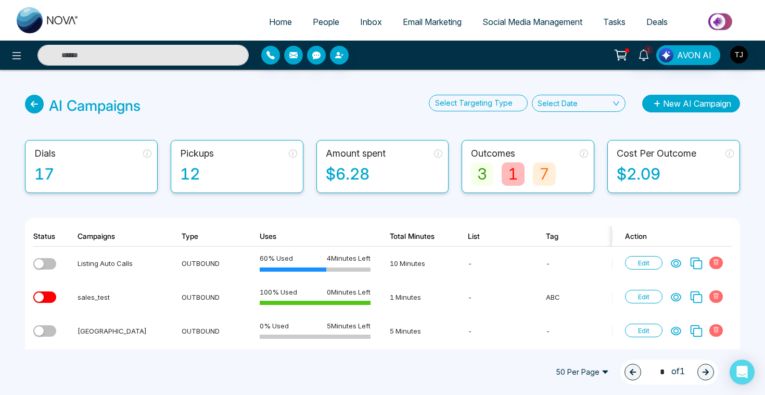
click at [711, 104] on button "New AI Campaign" at bounding box center [691, 104] width 98 height 18
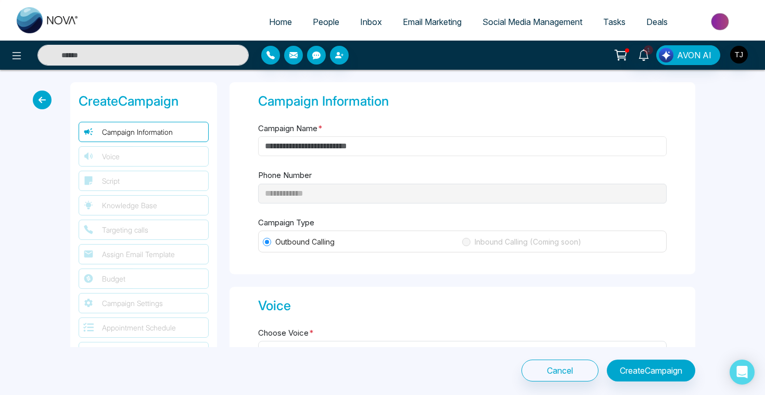
click at [404, 148] on input "Campaign Name *" at bounding box center [462, 146] width 409 height 20
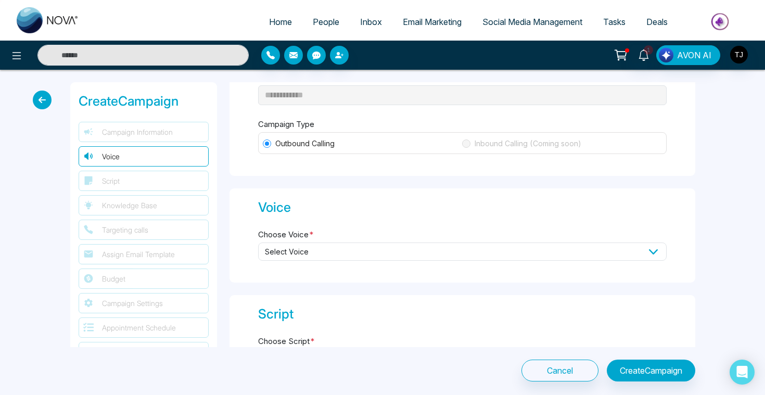
scroll to position [107, 0]
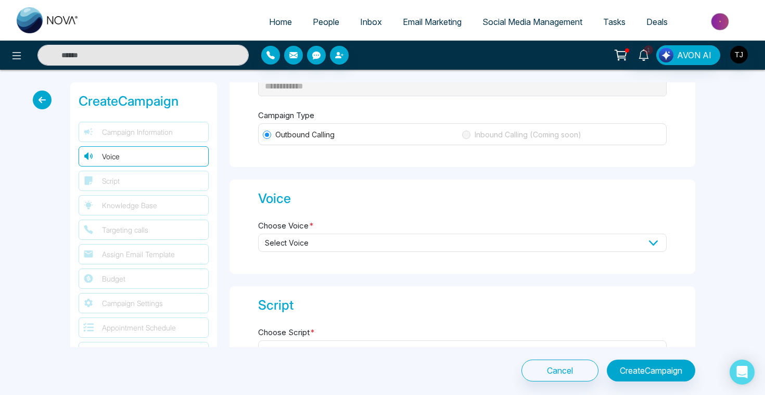
type input "****"
click at [365, 250] on div "Select Voice" at bounding box center [462, 249] width 409 height 31
click at [366, 240] on span "Select Voice" at bounding box center [462, 243] width 409 height 18
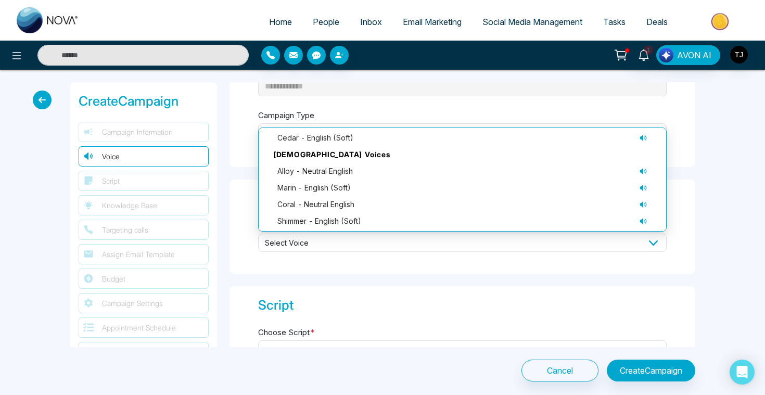
scroll to position [86, 0]
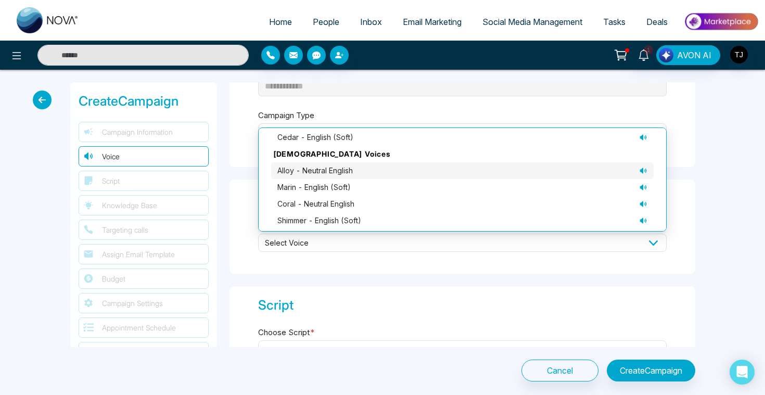
click at [641, 168] on icon at bounding box center [643, 171] width 7 height 6
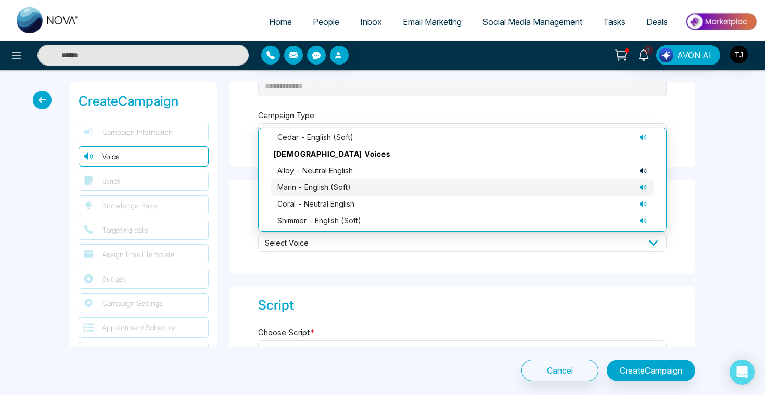
click at [644, 188] on icon at bounding box center [643, 187] width 8 height 8
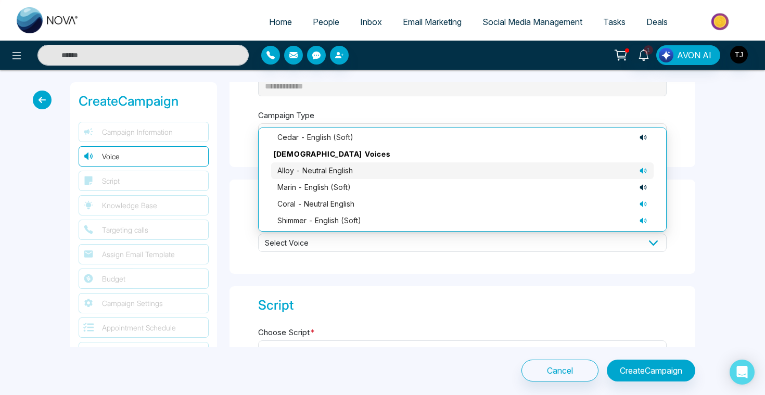
click at [645, 173] on div "alloy - neutral English" at bounding box center [462, 170] width 370 height 11
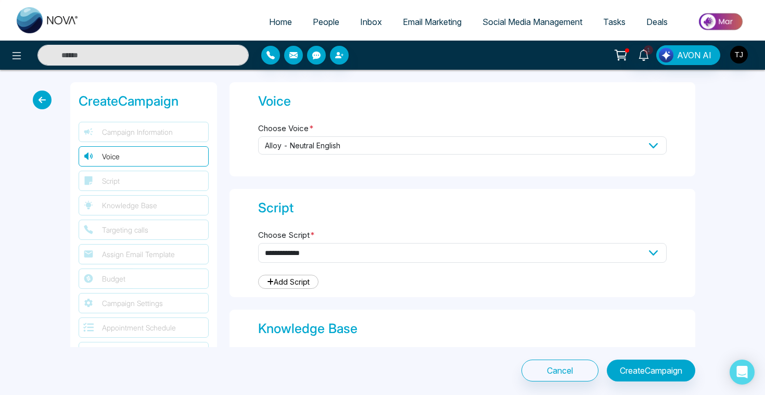
scroll to position [230, 0]
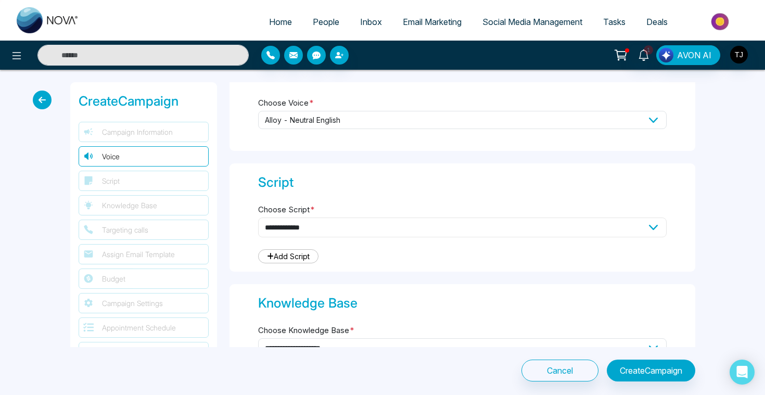
click at [401, 222] on select "**********" at bounding box center [462, 228] width 409 height 20
select select "***"
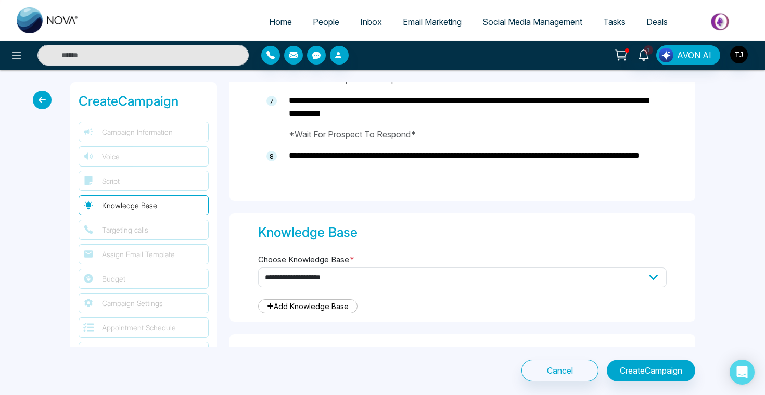
scroll to position [850, 0]
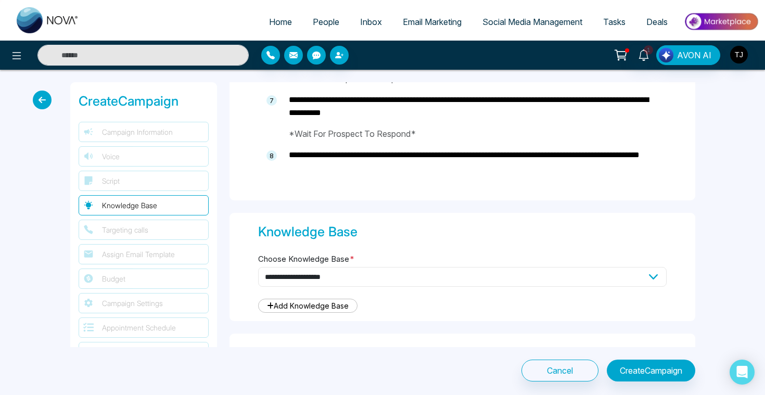
click at [362, 267] on select "**********" at bounding box center [462, 277] width 409 height 20
select select "***"
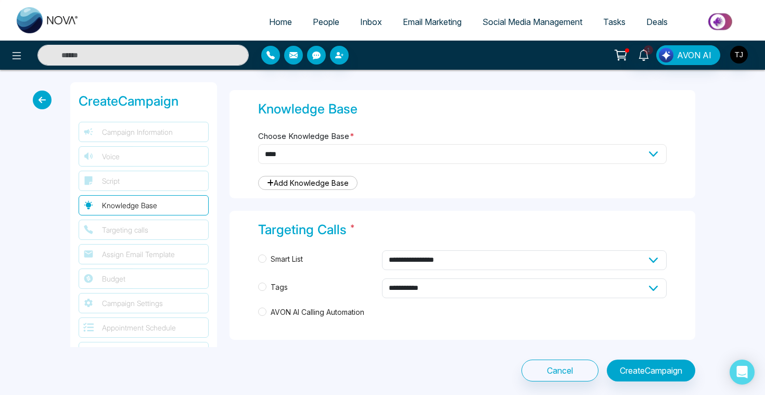
scroll to position [1042, 0]
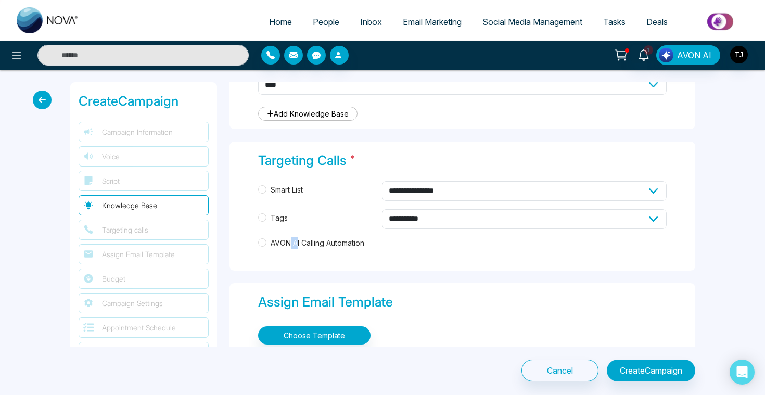
click at [291, 237] on span "AVON AI Calling Automation" at bounding box center [317, 242] width 102 height 11
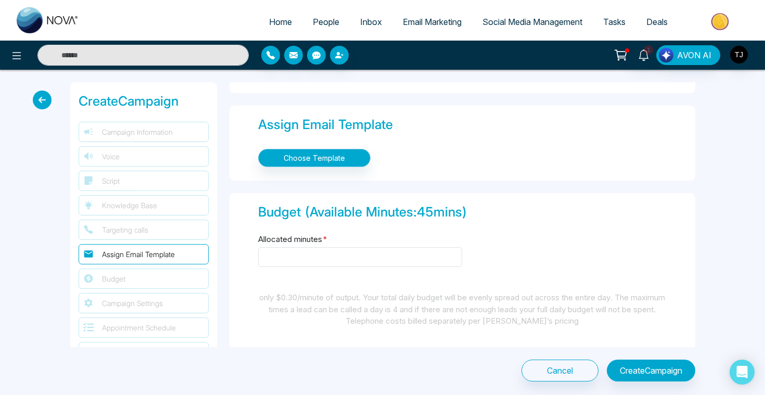
scroll to position [1263, 0]
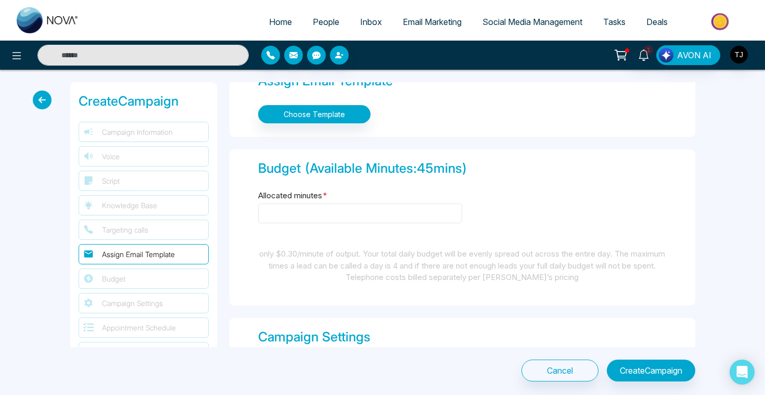
click at [315, 209] on input "Allocated minutes *" at bounding box center [360, 213] width 204 height 20
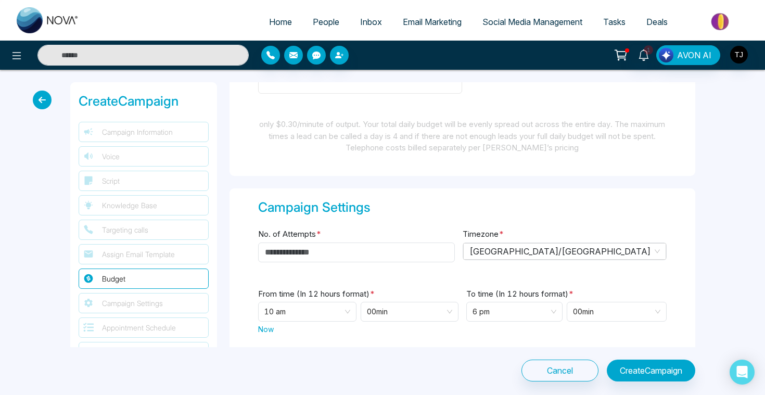
scroll to position [1394, 0]
click at [298, 248] on input "No. of Attempts *" at bounding box center [356, 251] width 197 height 20
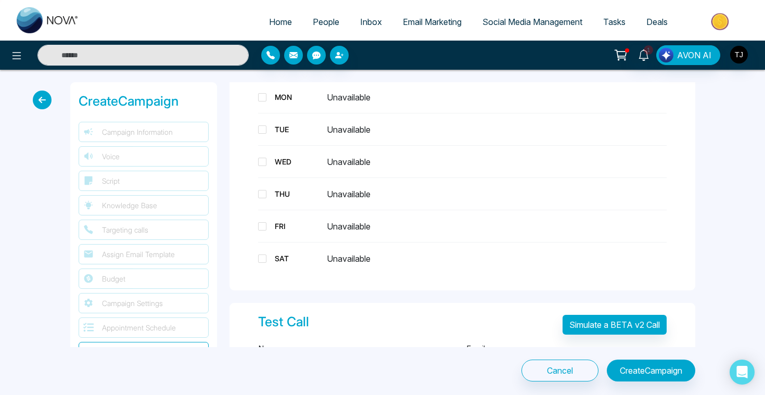
scroll to position [1876, 0]
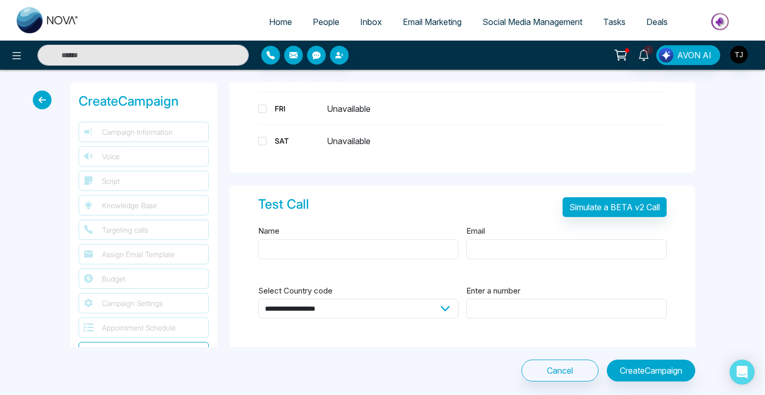
click at [303, 239] on input "Name" at bounding box center [358, 249] width 200 height 20
type input "***"
click at [469, 239] on input "Email" at bounding box center [566, 249] width 200 height 20
type input "*"
type input "**********"
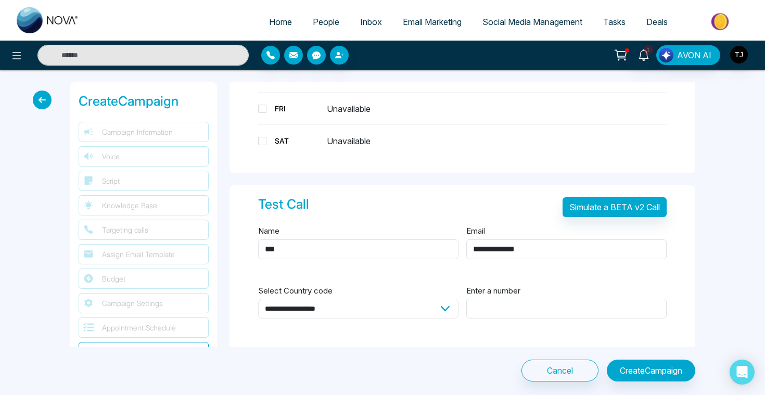
click at [403, 307] on select "**********" at bounding box center [358, 309] width 200 height 20
select select "**"
click at [529, 302] on input "Enter a number" at bounding box center [566, 309] width 200 height 20
type input "*"
type input "**********"
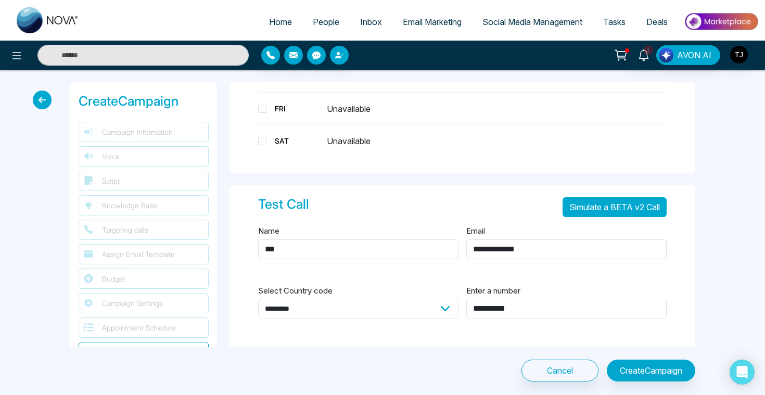
click at [631, 206] on button "Simulate a BETA v2 Call" at bounding box center [615, 207] width 104 height 20
click at [17, 62] on button at bounding box center [16, 55] width 21 height 21
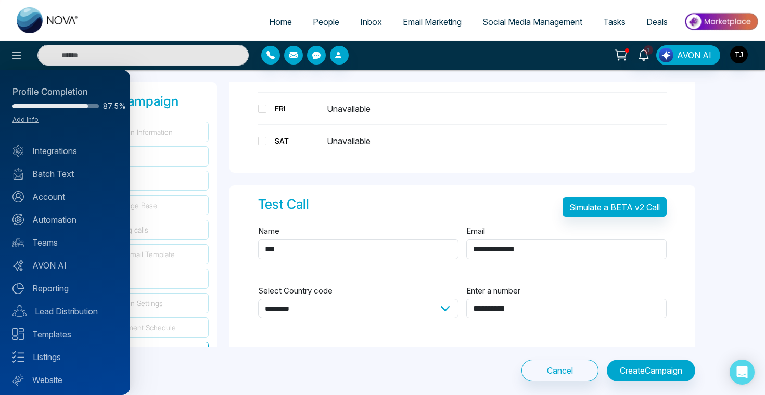
click at [233, 233] on div at bounding box center [382, 197] width 765 height 395
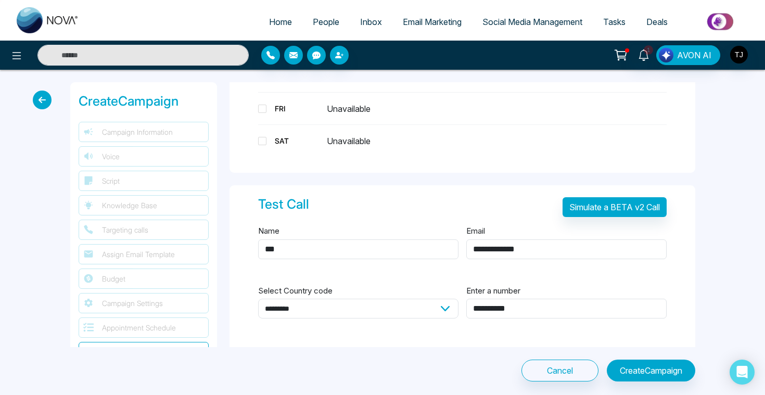
click at [33, 102] on icon at bounding box center [42, 100] width 19 height 19
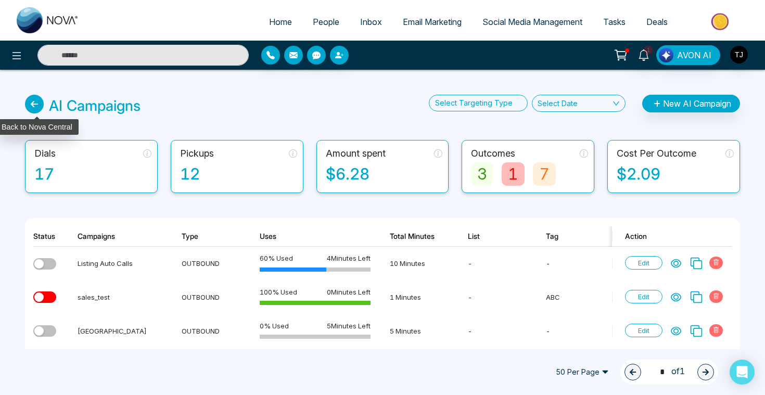
click at [32, 108] on icon at bounding box center [34, 104] width 19 height 19
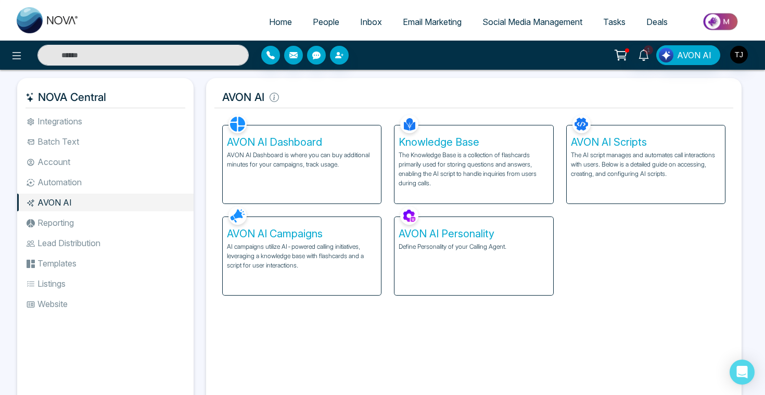
click at [281, 242] on p "AI campaigns utilize AI-powered calling initiatives, leveraging a knowledge bas…" at bounding box center [302, 256] width 150 height 28
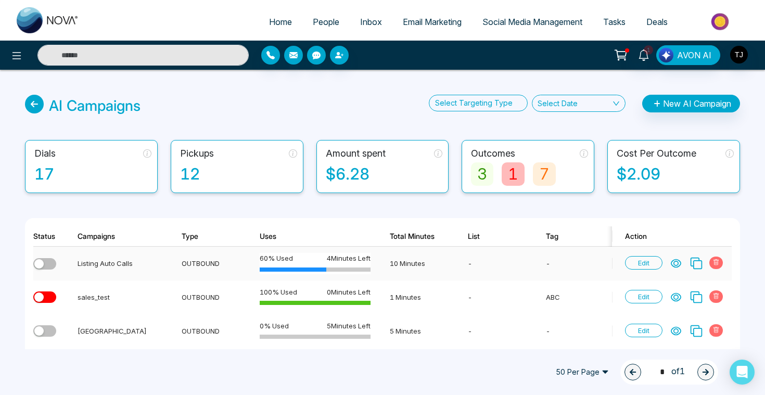
click at [676, 261] on icon at bounding box center [675, 264] width 9 height 8
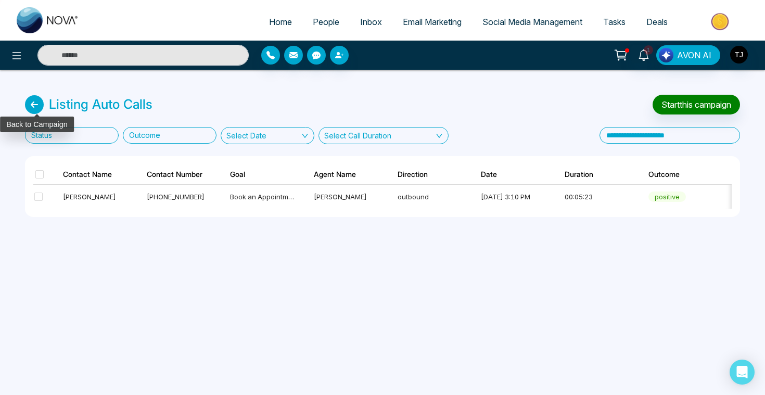
click at [28, 104] on icon at bounding box center [34, 104] width 19 height 19
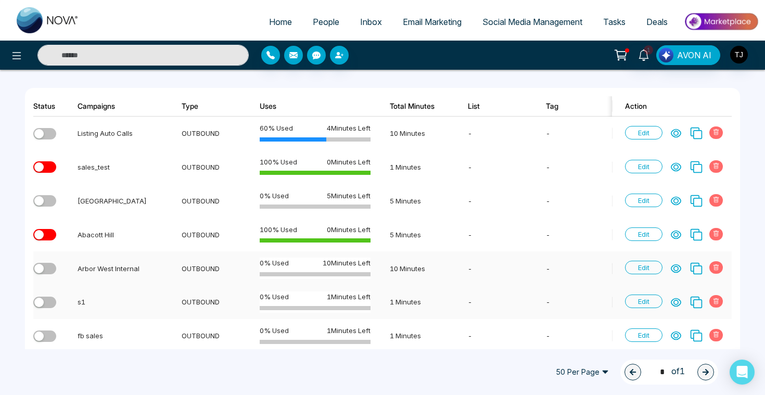
scroll to position [134, 0]
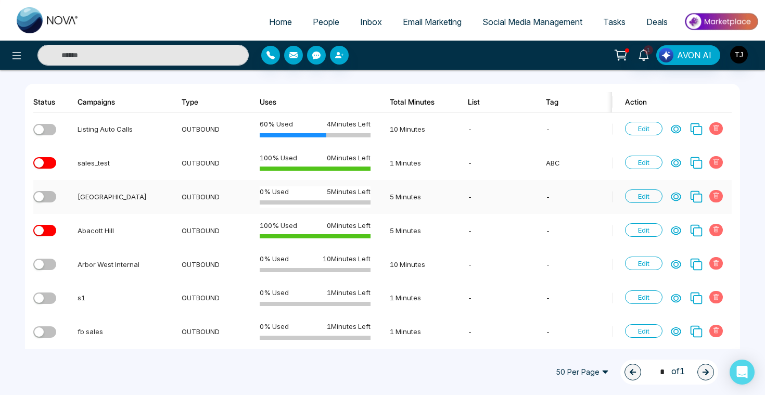
click at [680, 196] on icon at bounding box center [676, 197] width 10 height 10
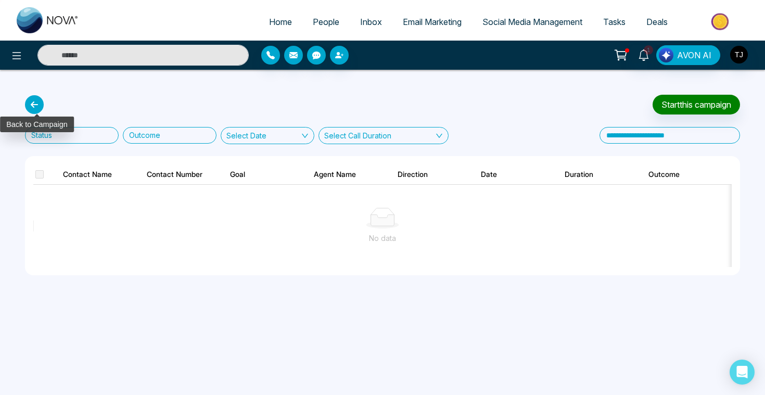
click at [37, 98] on icon at bounding box center [34, 104] width 19 height 19
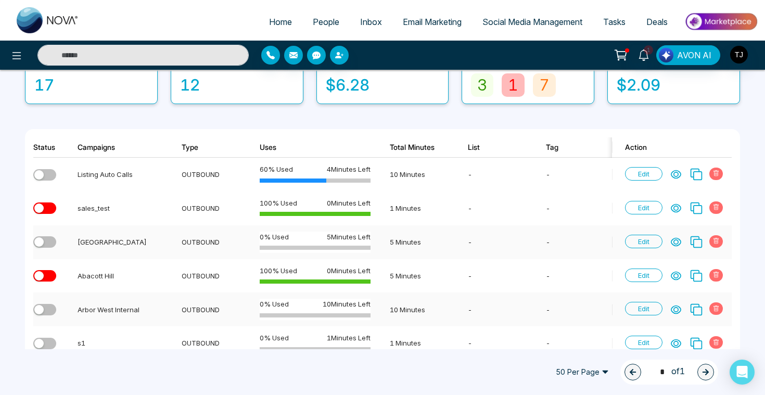
scroll to position [109, 0]
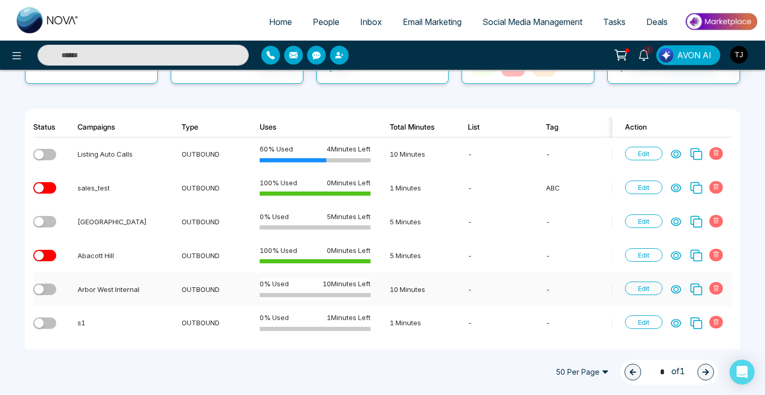
click at [675, 289] on icon at bounding box center [676, 289] width 10 height 10
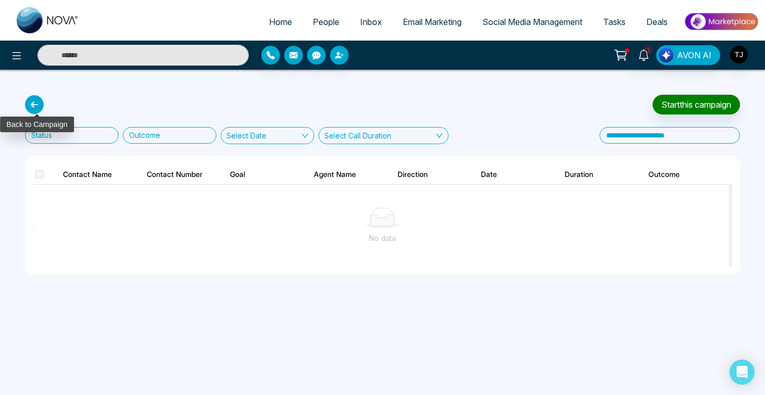
click at [27, 100] on icon at bounding box center [34, 104] width 19 height 19
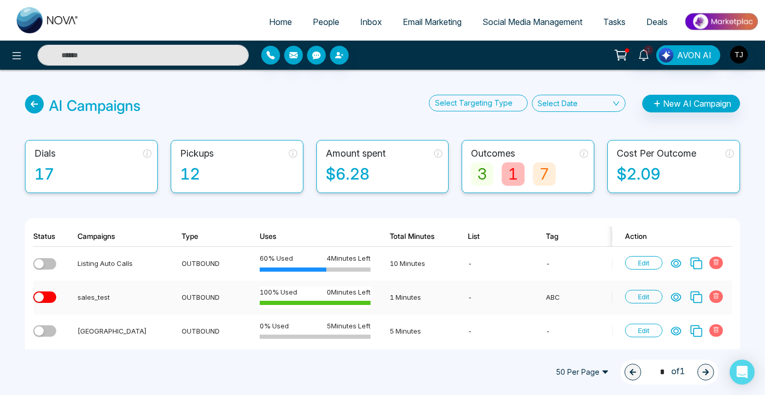
click at [671, 301] on icon at bounding box center [676, 297] width 10 height 10
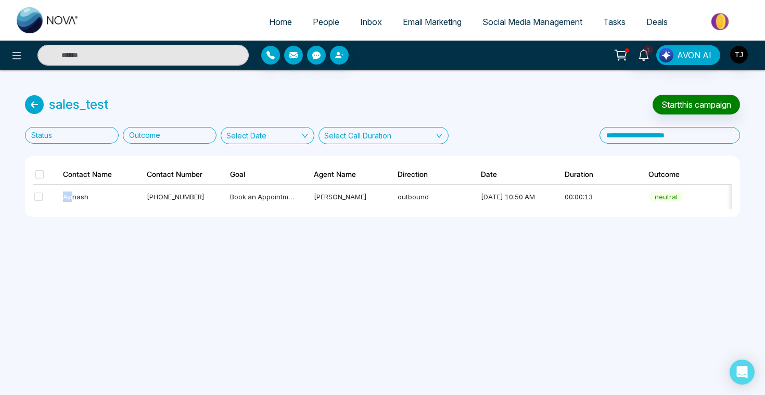
drag, startPoint x: 74, startPoint y: 197, endPoint x: 533, endPoint y: 261, distance: 463.4
click at [526, 258] on div "Home People Inbox Email Marketing Social Media Management Tasks Deals 1 AVON AI…" at bounding box center [382, 197] width 765 height 395
click at [86, 197] on div "Avinash" at bounding box center [95, 197] width 65 height 10
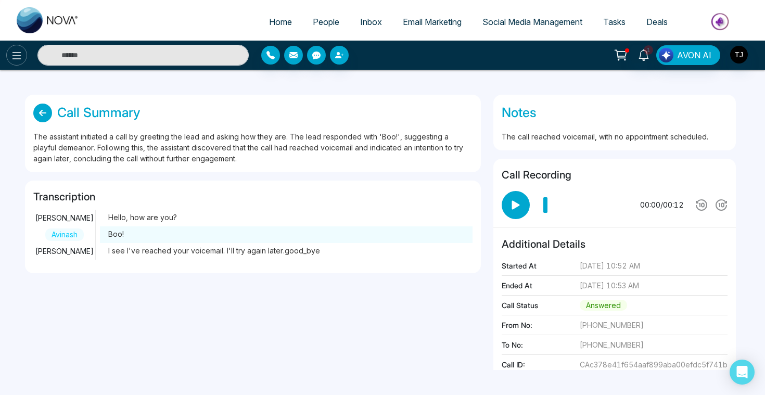
click at [8, 62] on button at bounding box center [16, 55] width 21 height 21
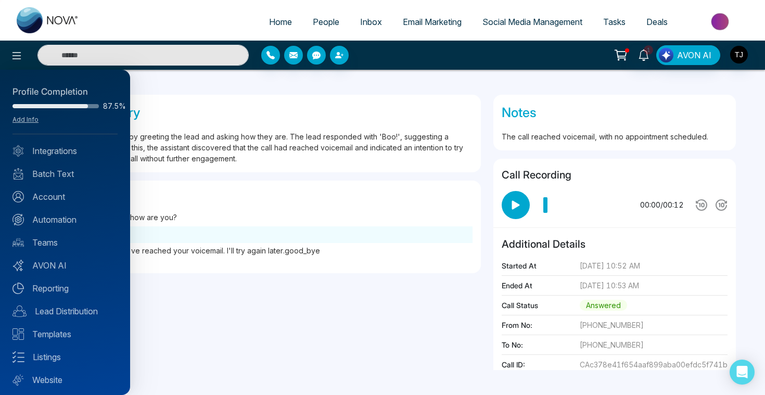
click at [395, 157] on div at bounding box center [382, 197] width 765 height 395
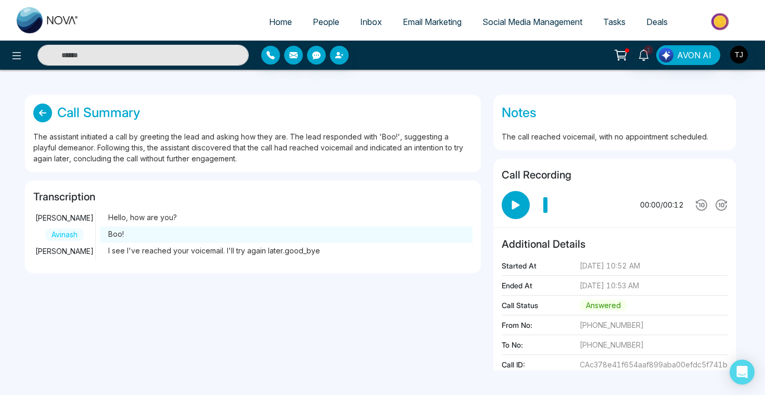
click at [716, 22] on img at bounding box center [720, 21] width 75 height 23
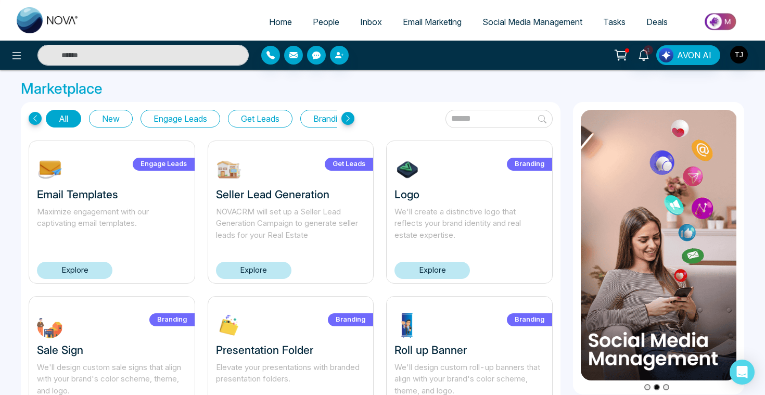
click at [658, 14] on link "Deals" at bounding box center [657, 22] width 42 height 20
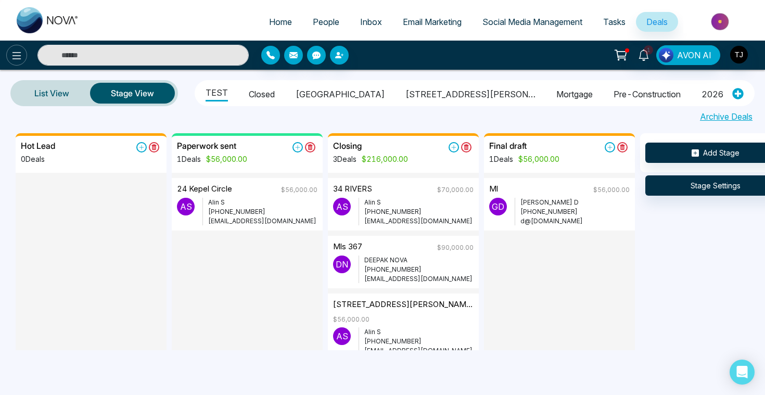
click at [20, 57] on icon at bounding box center [16, 55] width 12 height 12
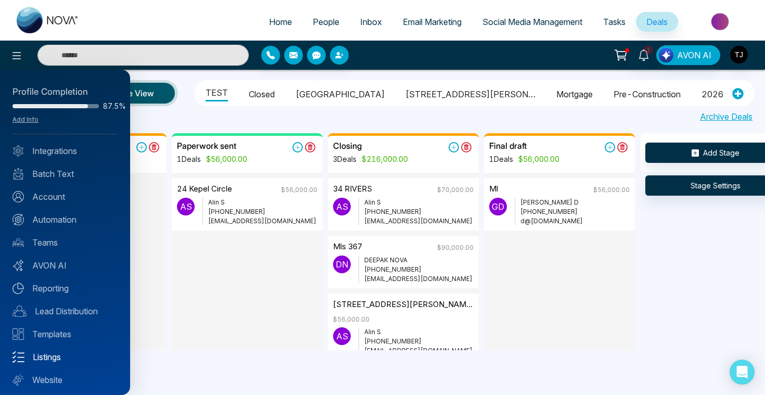
click at [73, 353] on link "Listings" at bounding box center [64, 357] width 105 height 12
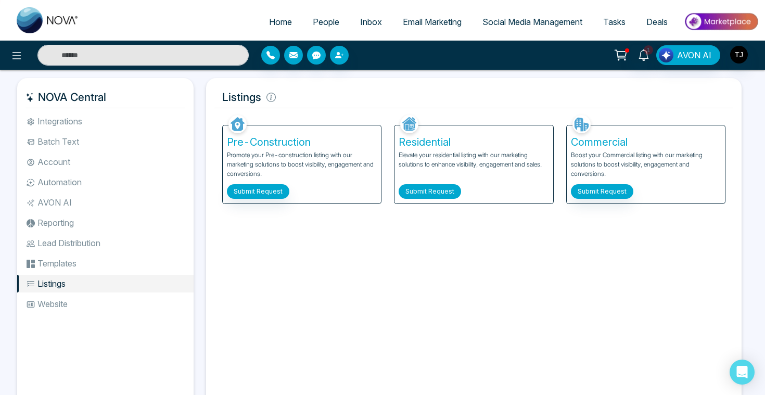
click at [438, 193] on button "Submit Request" at bounding box center [430, 191] width 62 height 15
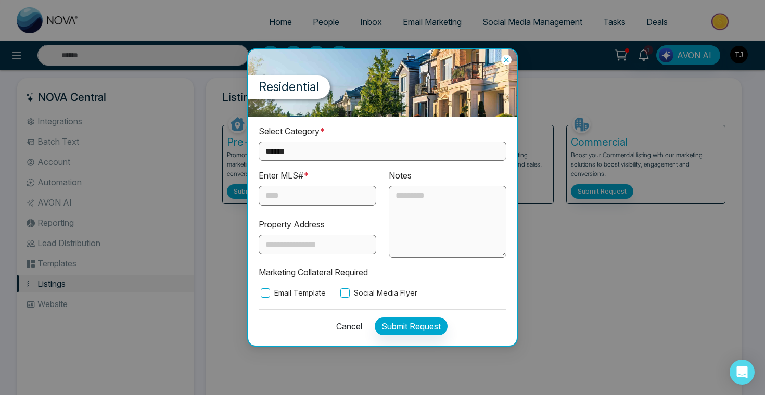
click at [335, 152] on select "**********" at bounding box center [383, 151] width 248 height 19
select select "**********"
click at [508, 60] on icon at bounding box center [506, 60] width 10 height 10
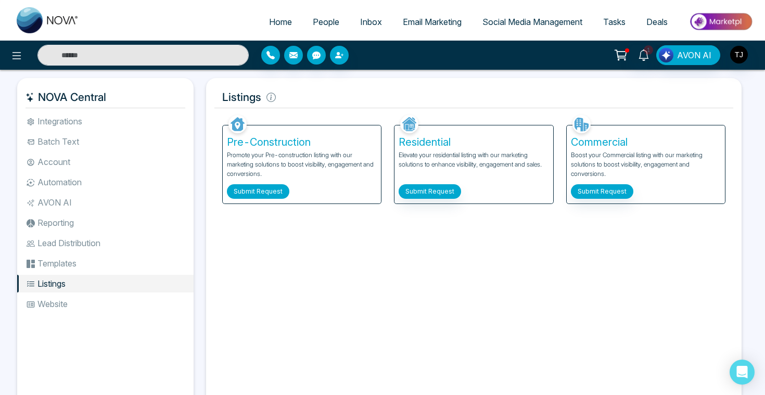
click at [275, 187] on button "Submit Request" at bounding box center [258, 191] width 62 height 15
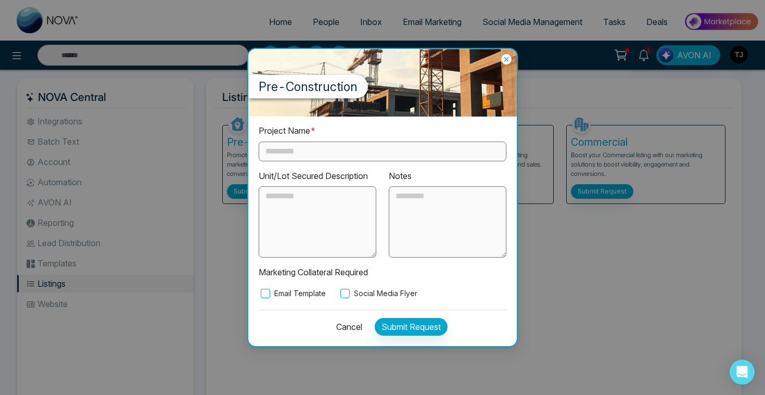
click at [290, 148] on input "text" at bounding box center [383, 152] width 248 height 20
click at [284, 296] on label "Email Template" at bounding box center [292, 293] width 67 height 11
click at [385, 297] on label "Social Media Flyer" at bounding box center [377, 293] width 79 height 11
click at [506, 61] on icon at bounding box center [506, 59] width 10 height 10
